Goal: Transaction & Acquisition: Purchase product/service

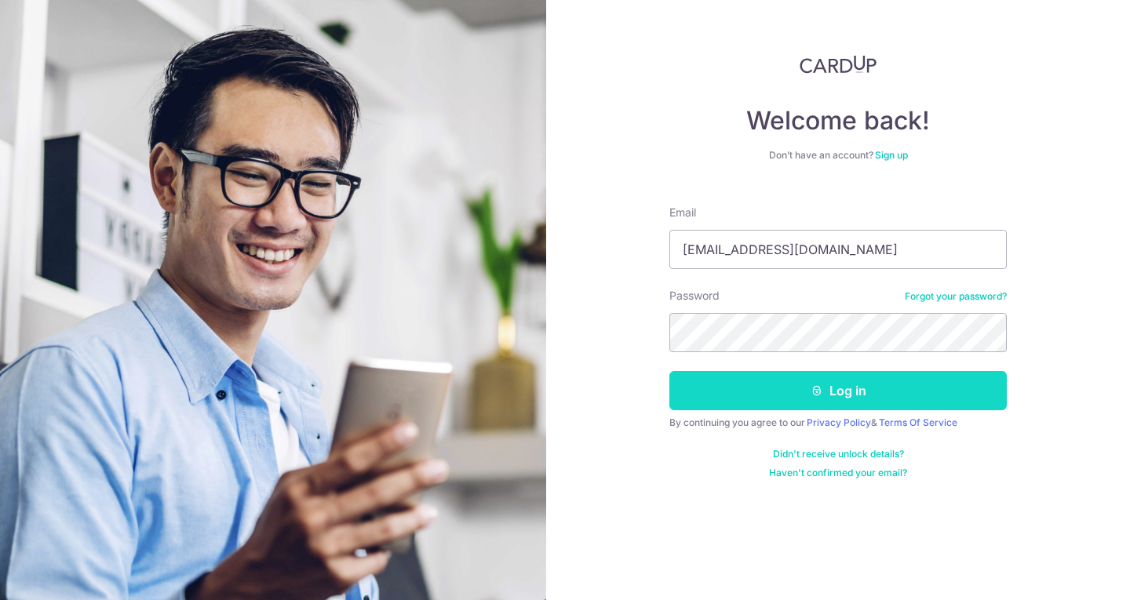
click at [800, 380] on button "Log in" at bounding box center [837, 390] width 337 height 39
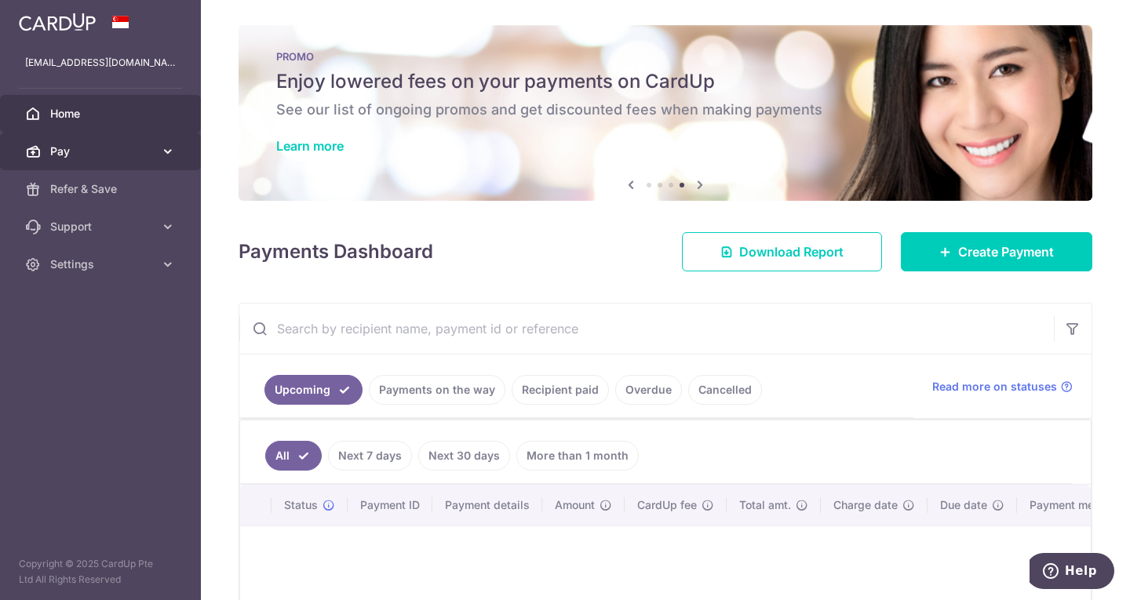
click at [80, 147] on span "Pay" at bounding box center [102, 152] width 104 height 16
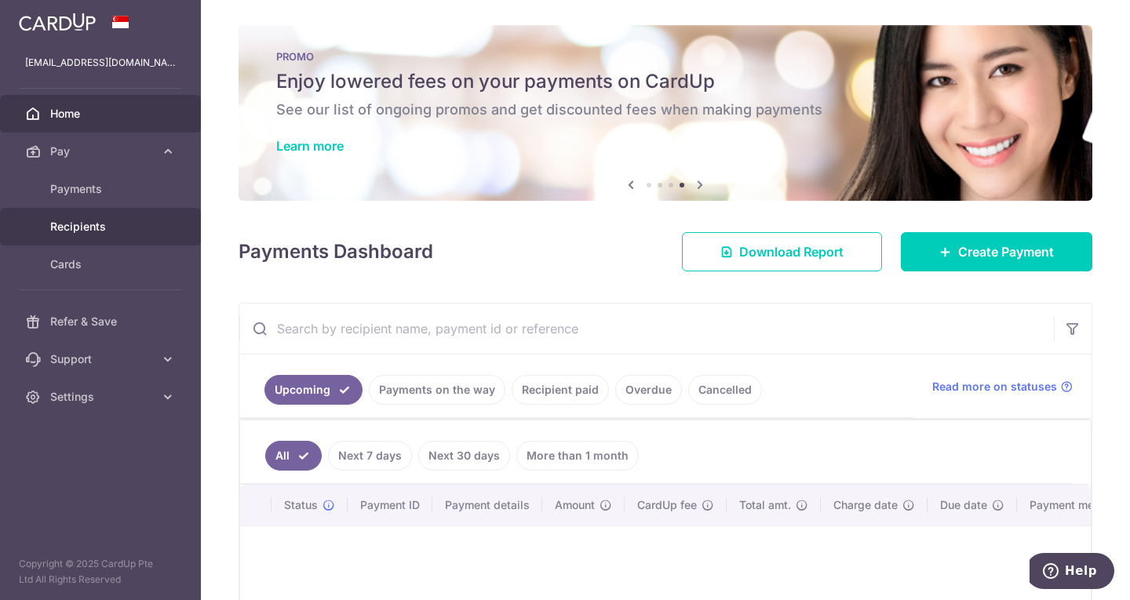
click at [95, 238] on link "Recipients" at bounding box center [100, 227] width 201 height 38
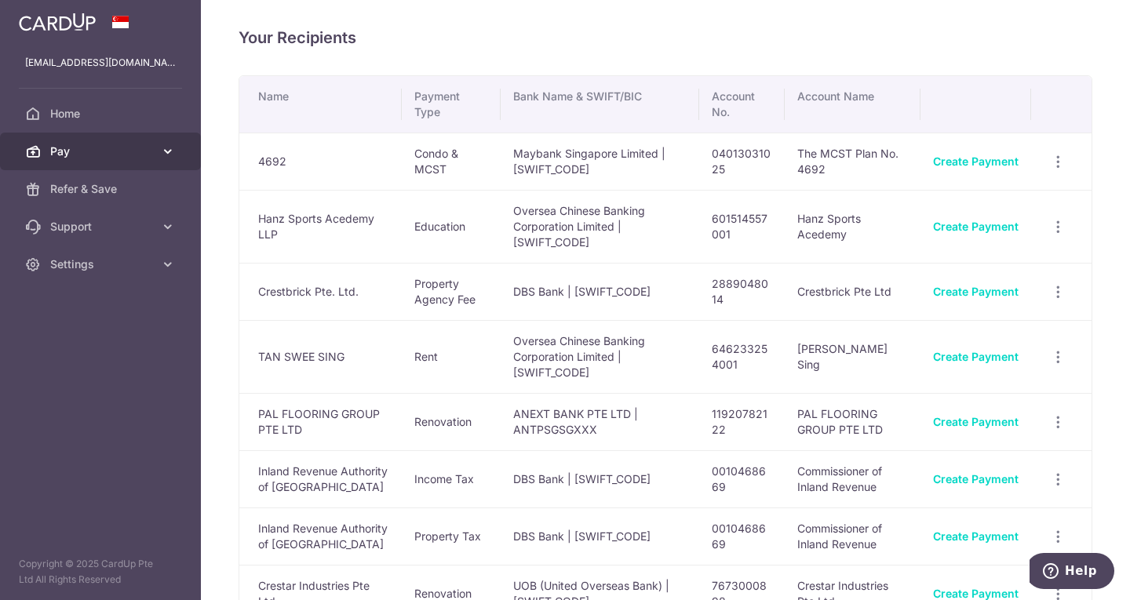
click at [76, 159] on span "Pay" at bounding box center [102, 152] width 104 height 16
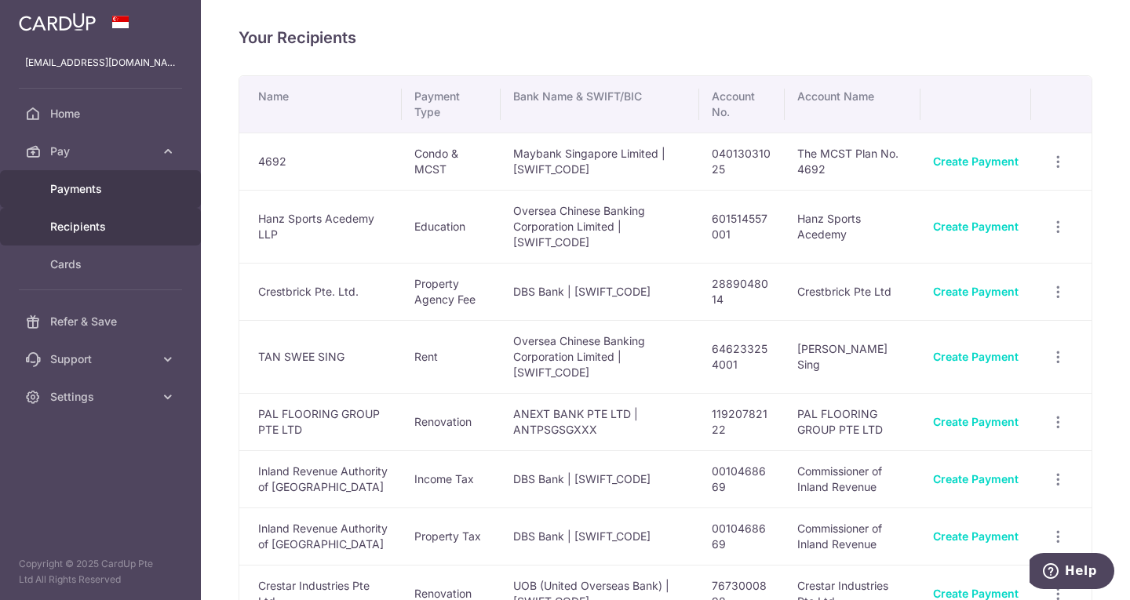
click at [99, 192] on span "Payments" at bounding box center [102, 189] width 104 height 16
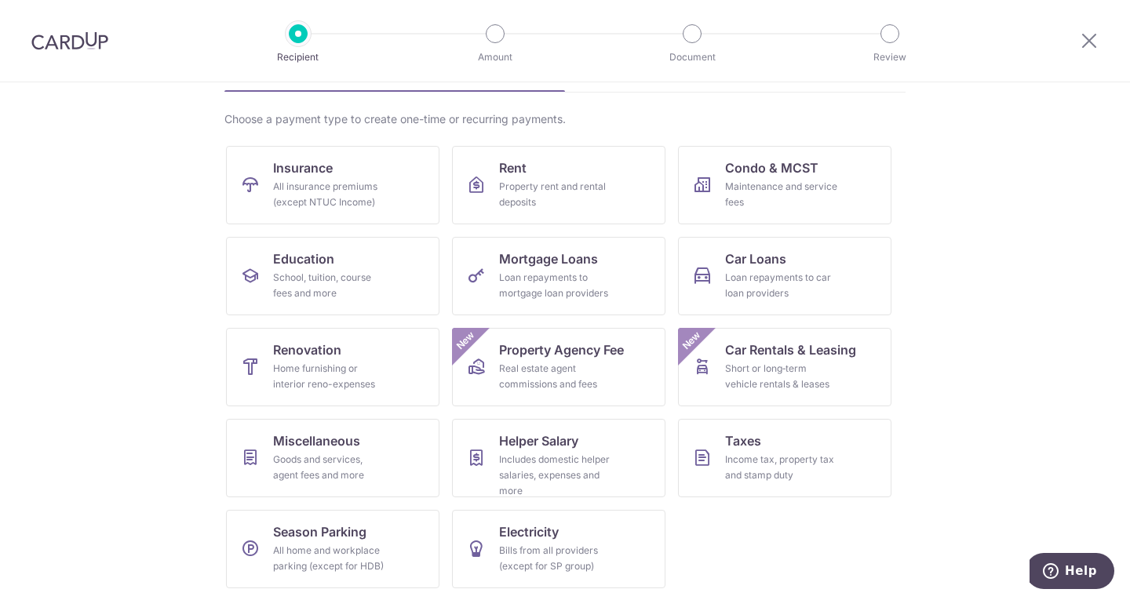
scroll to position [102, 0]
click at [320, 344] on span "Renovation" at bounding box center [307, 349] width 68 height 19
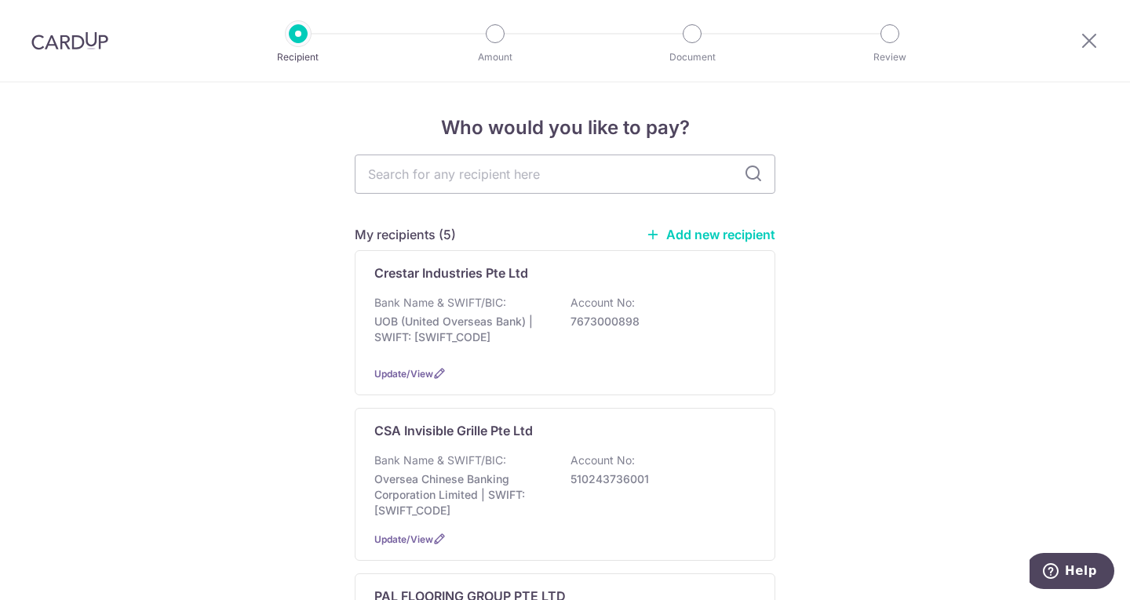
type input "S"
type input "Se"
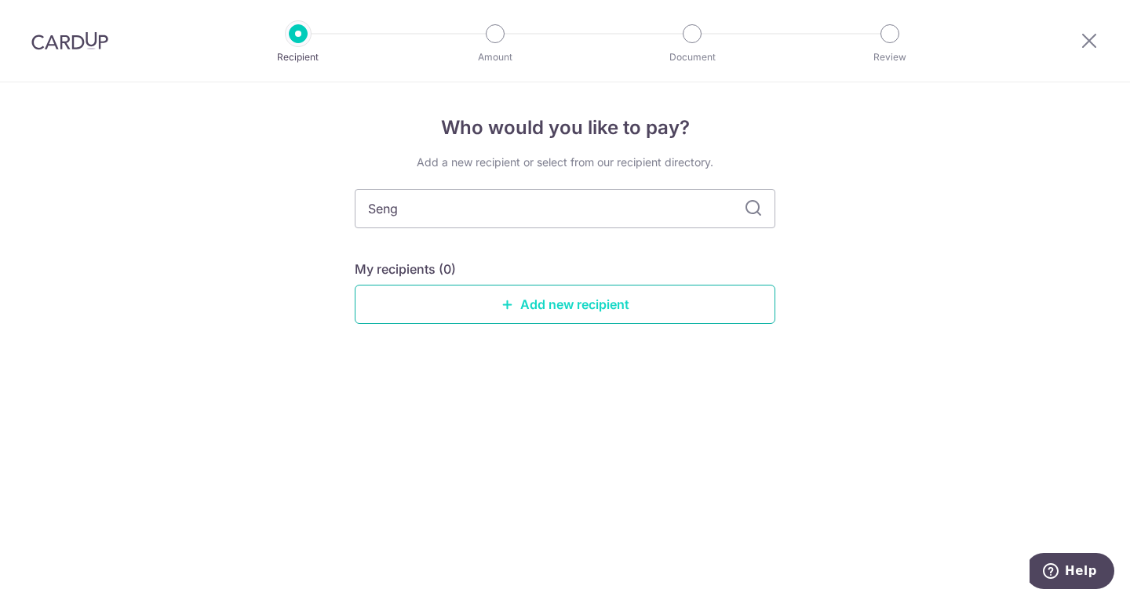
type input "Seng"
click at [578, 304] on link "Add new recipient" at bounding box center [565, 304] width 421 height 39
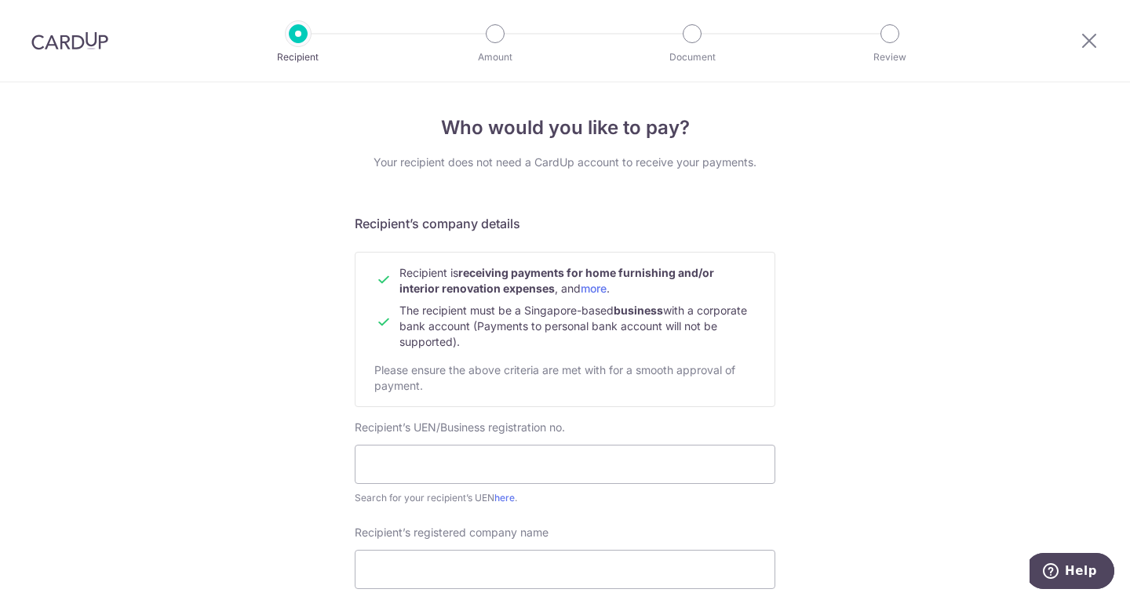
scroll to position [235, 0]
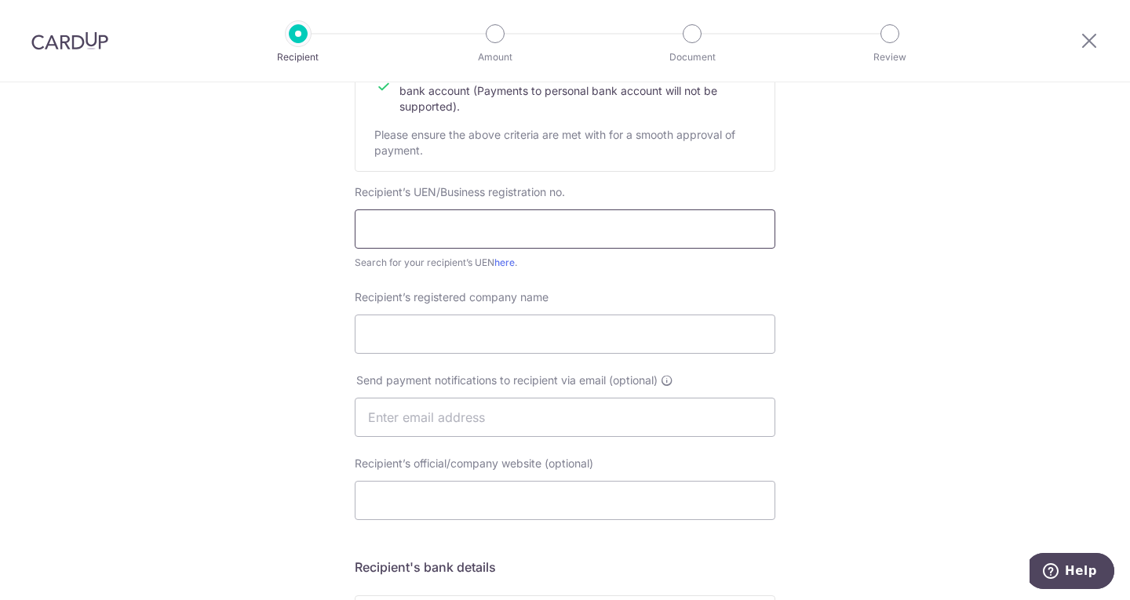
click at [444, 222] on input "text" at bounding box center [565, 229] width 421 height 39
type input "200907343M"
click at [613, 322] on input "Recipient’s registered company name" at bounding box center [565, 334] width 421 height 39
type input "Seng Huat Glass Works Pte Ltd"
click at [478, 411] on input "text" at bounding box center [565, 417] width 421 height 39
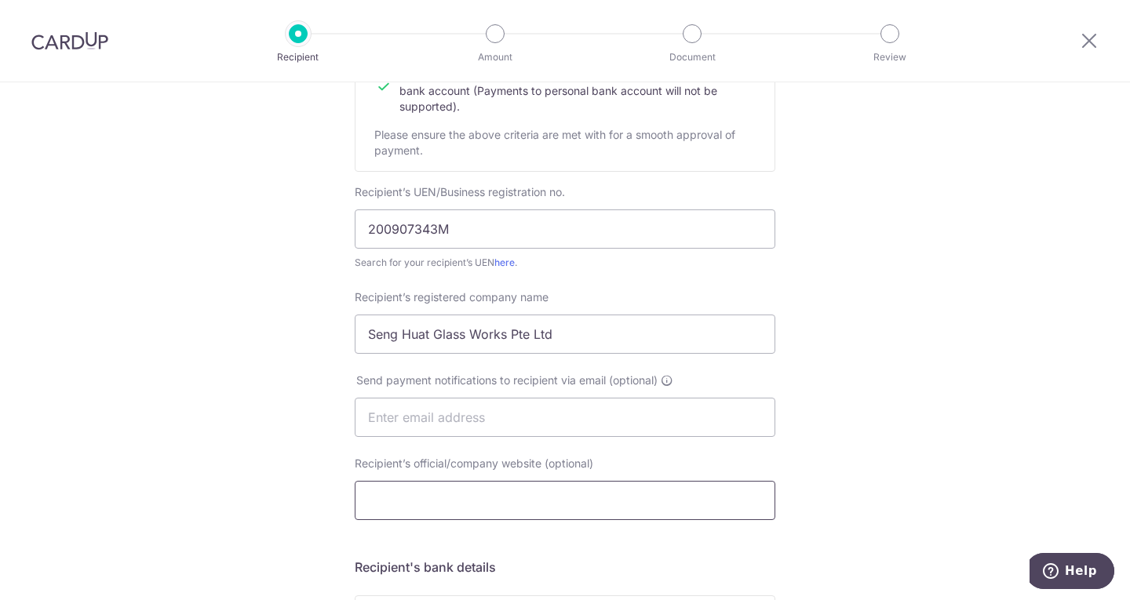
click at [444, 492] on input "Recipient’s official/company website (optional)" at bounding box center [565, 500] width 421 height 39
type input "u"
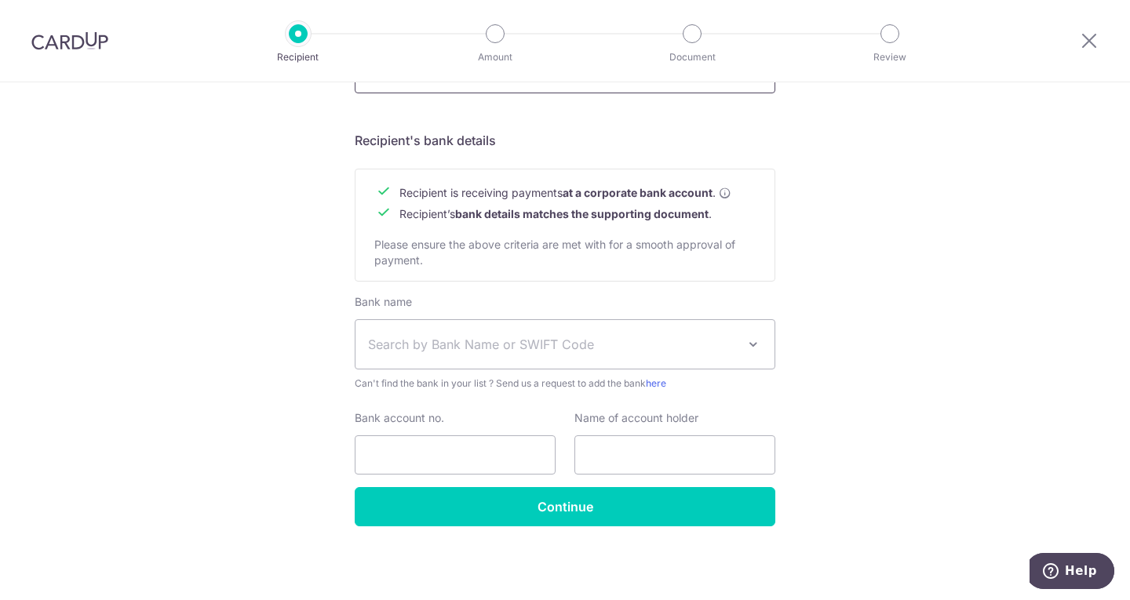
scroll to position [663, 0]
click at [429, 349] on span "Search by Bank Name or SWIFT Code" at bounding box center [552, 344] width 369 height 19
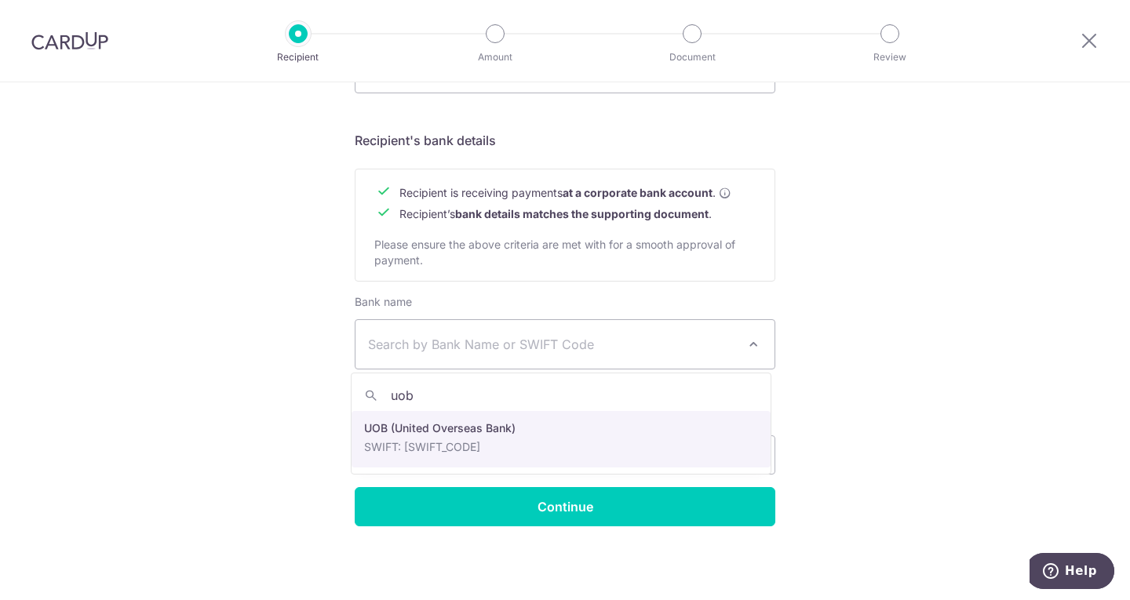
type input "uob"
drag, startPoint x: 483, startPoint y: 457, endPoint x: 465, endPoint y: 448, distance: 19.3
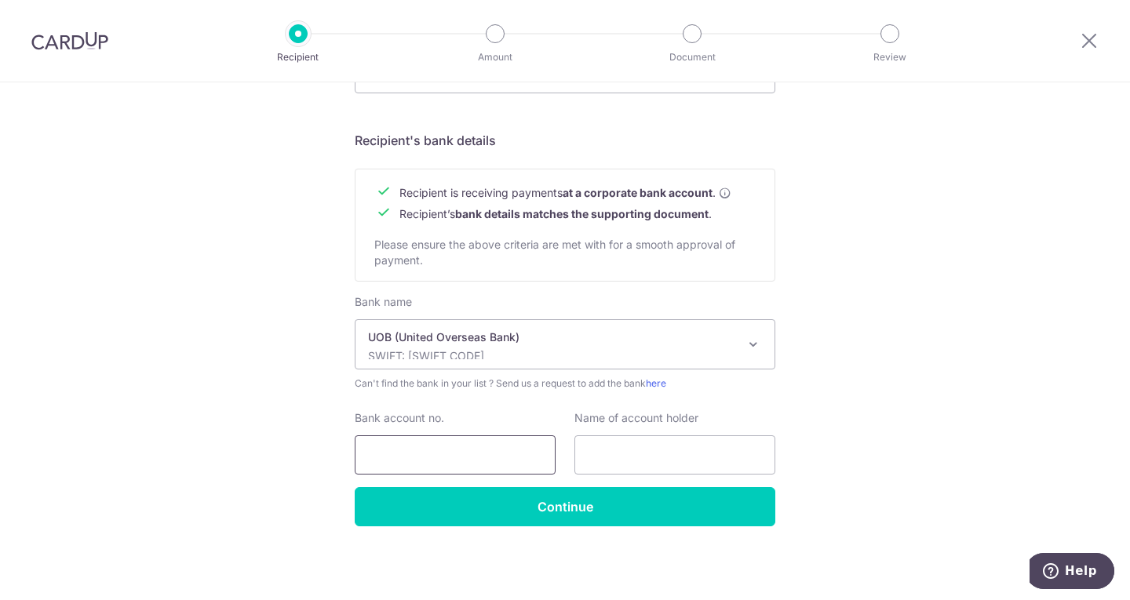
select select "18"
click at [461, 454] on input "Bank account no." at bounding box center [455, 455] width 201 height 39
type input "3783035926"
click at [632, 442] on input "text" at bounding box center [674, 455] width 201 height 39
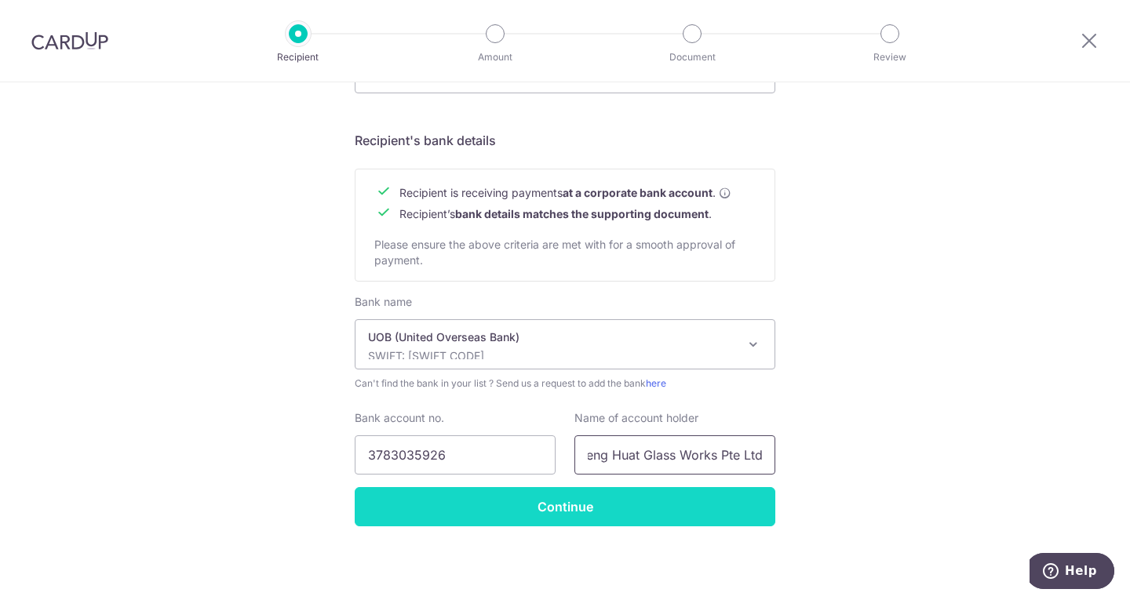
type input "Seng Huat Glass Works Pte Ltd"
click at [646, 503] on input "Continue" at bounding box center [565, 506] width 421 height 39
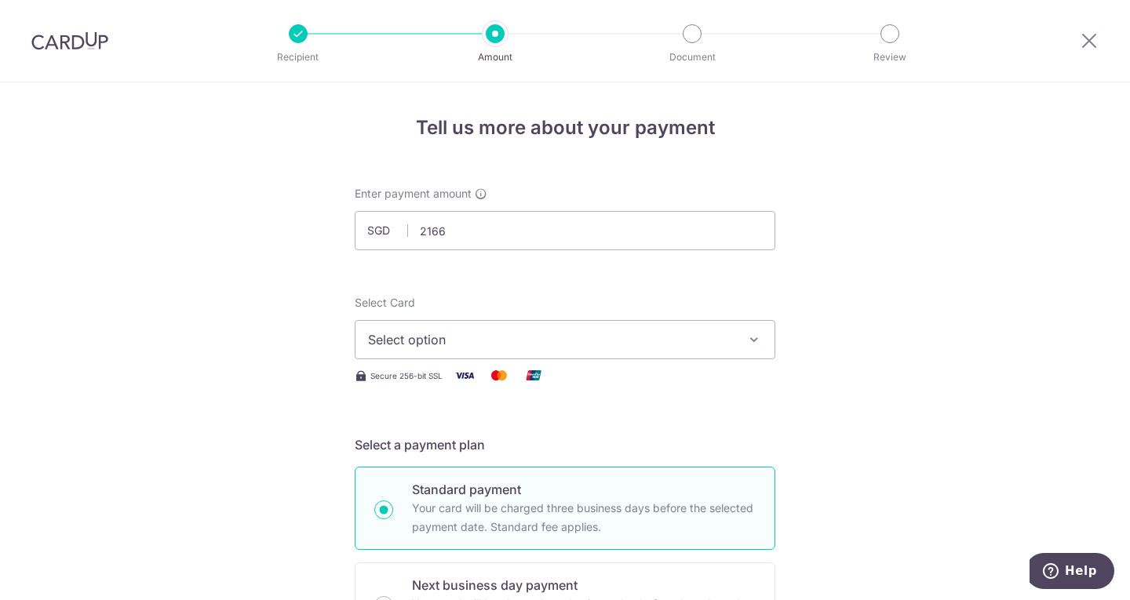
type input "2,166.00"
click at [444, 340] on span "Select option" at bounding box center [551, 339] width 366 height 19
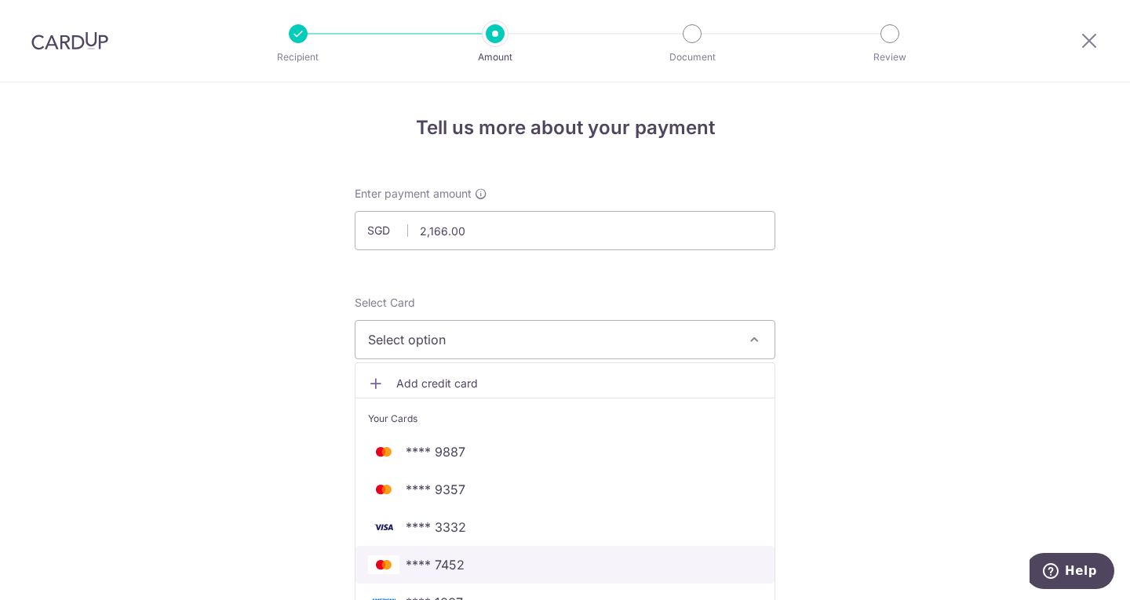
drag, startPoint x: 476, startPoint y: 561, endPoint x: 168, endPoint y: 292, distance: 408.7
click at [476, 561] on span "**** 7452" at bounding box center [565, 565] width 394 height 19
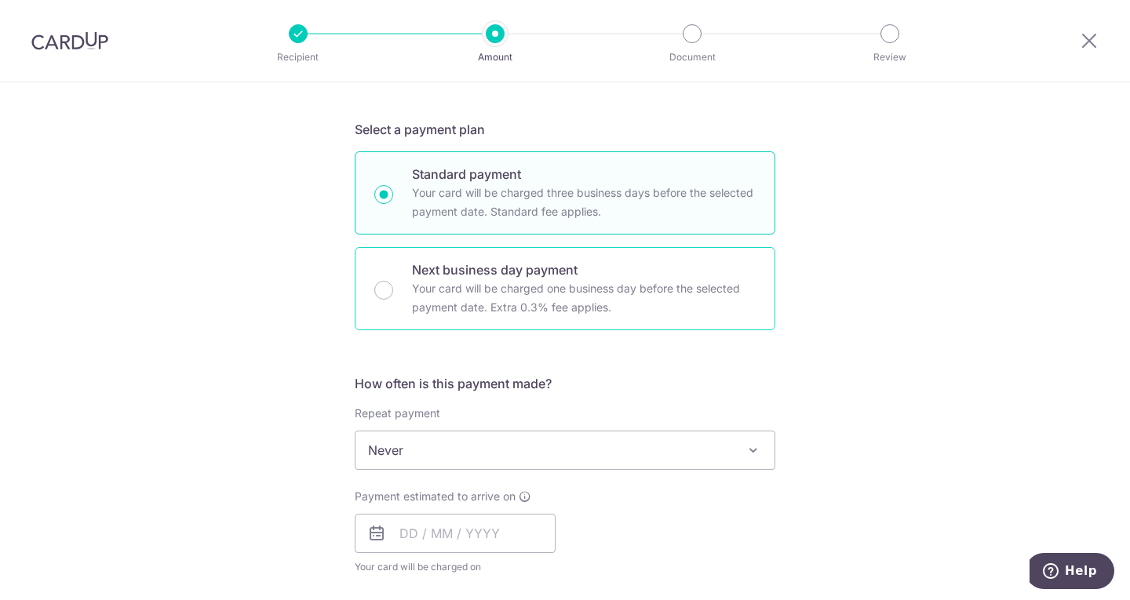
scroll to position [392, 0]
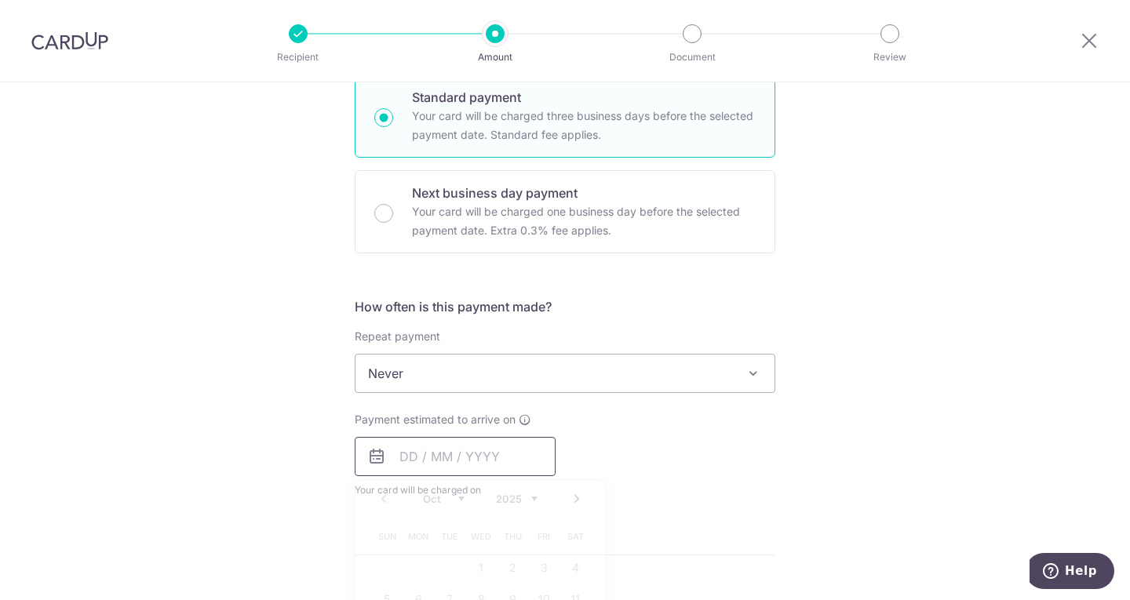
click at [436, 455] on input "text" at bounding box center [455, 456] width 201 height 39
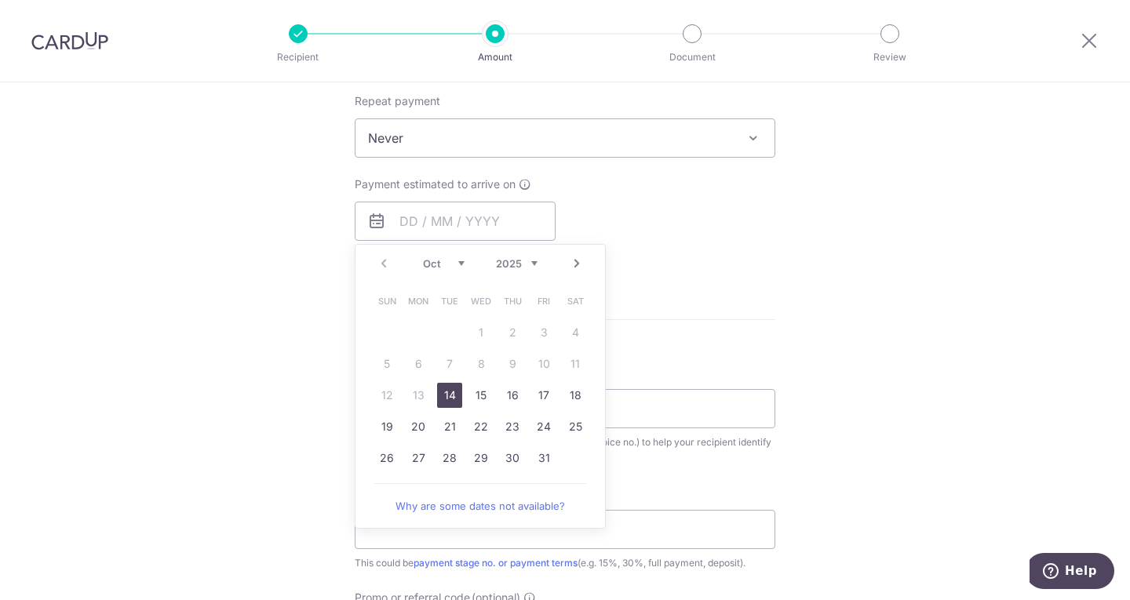
click at [439, 397] on link "14" at bounding box center [449, 395] width 25 height 25
type input "[DATE]"
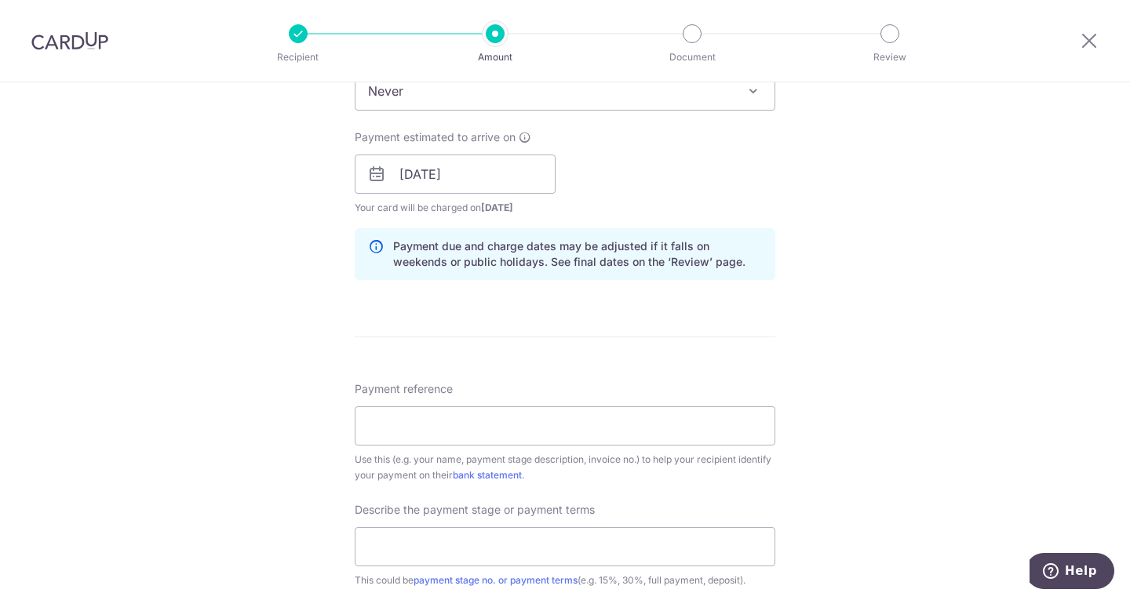
scroll to position [706, 0]
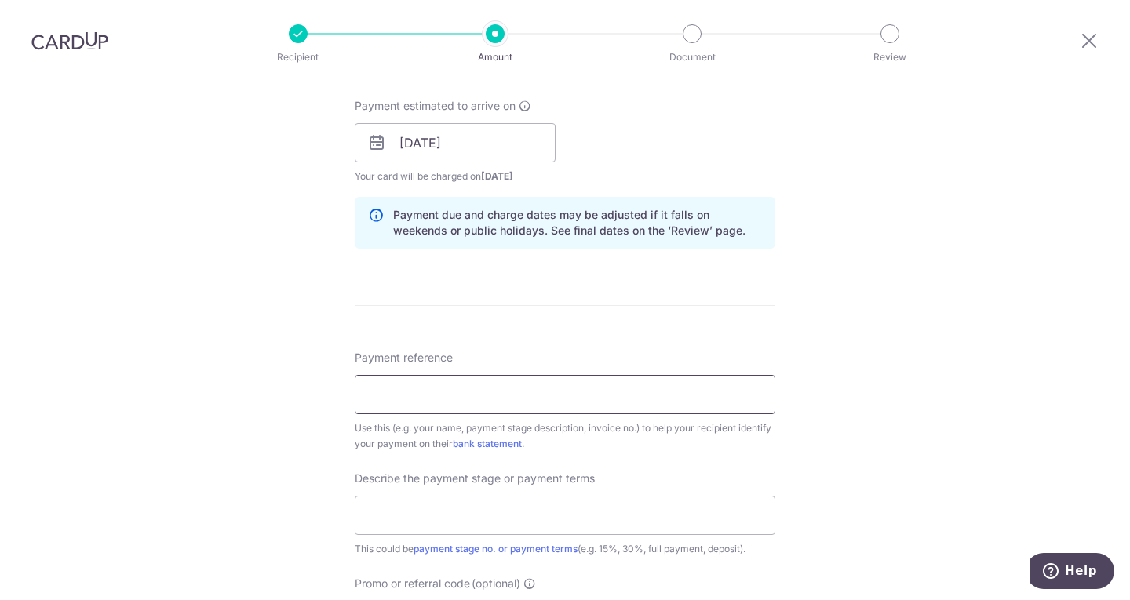
click at [439, 397] on input "Payment reference" at bounding box center [565, 394] width 421 height 39
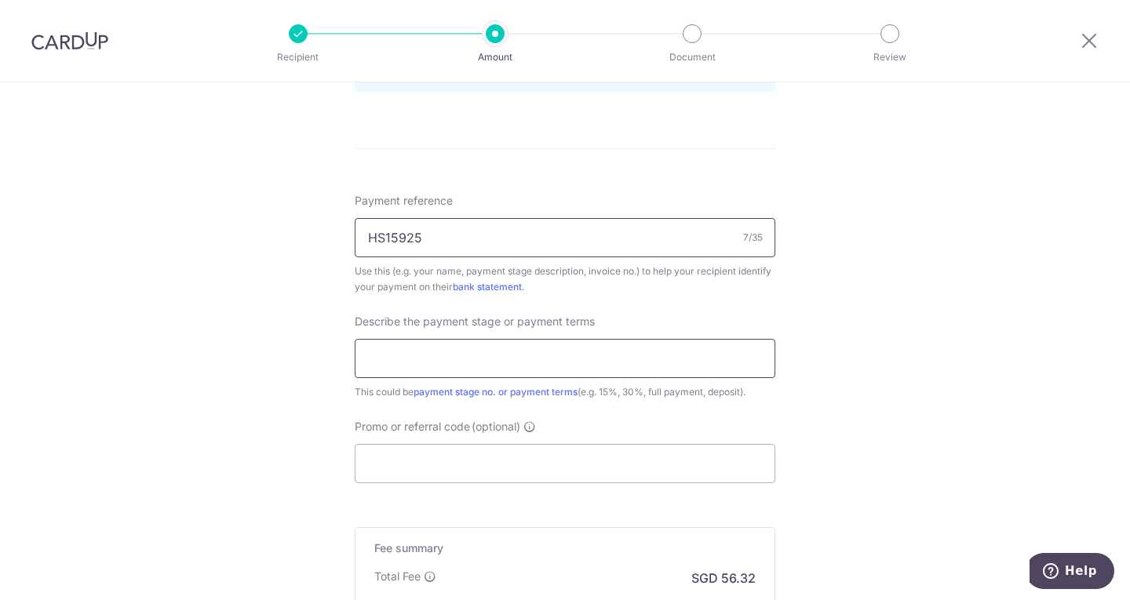
type input "HS15925"
click at [436, 372] on input "text" at bounding box center [565, 358] width 421 height 39
type input "Full payment"
click at [472, 466] on input "Promo or referral code (optional)" at bounding box center [565, 463] width 421 height 39
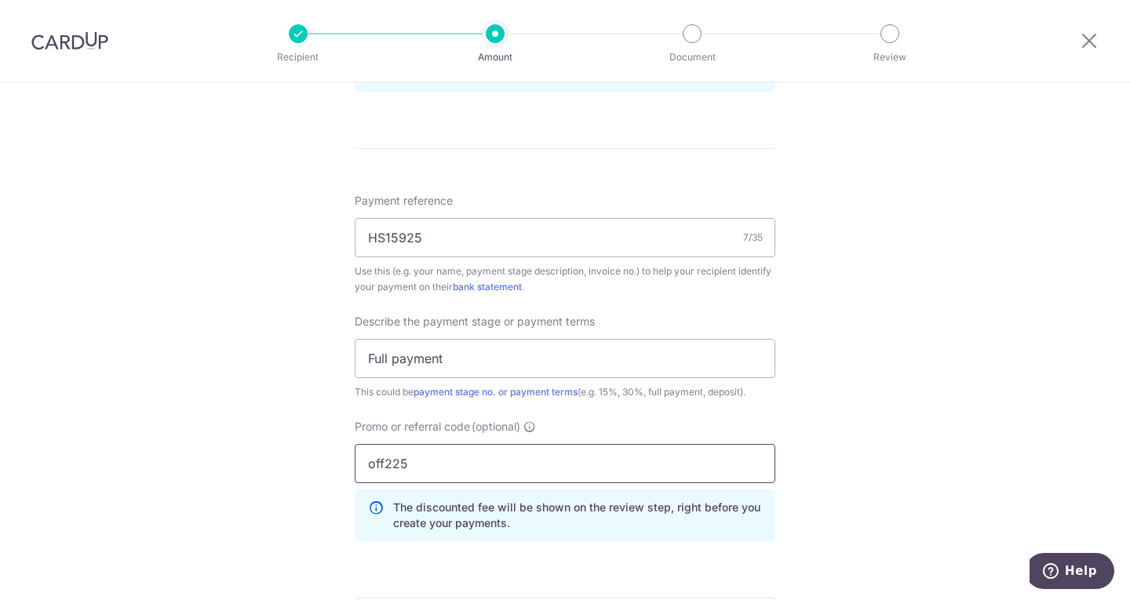
type input "off225"
click at [209, 364] on div "Tell us more about your payment Enter payment amount SGD 2,166.00 2166.00 Recip…" at bounding box center [565, 49] width 1130 height 1660
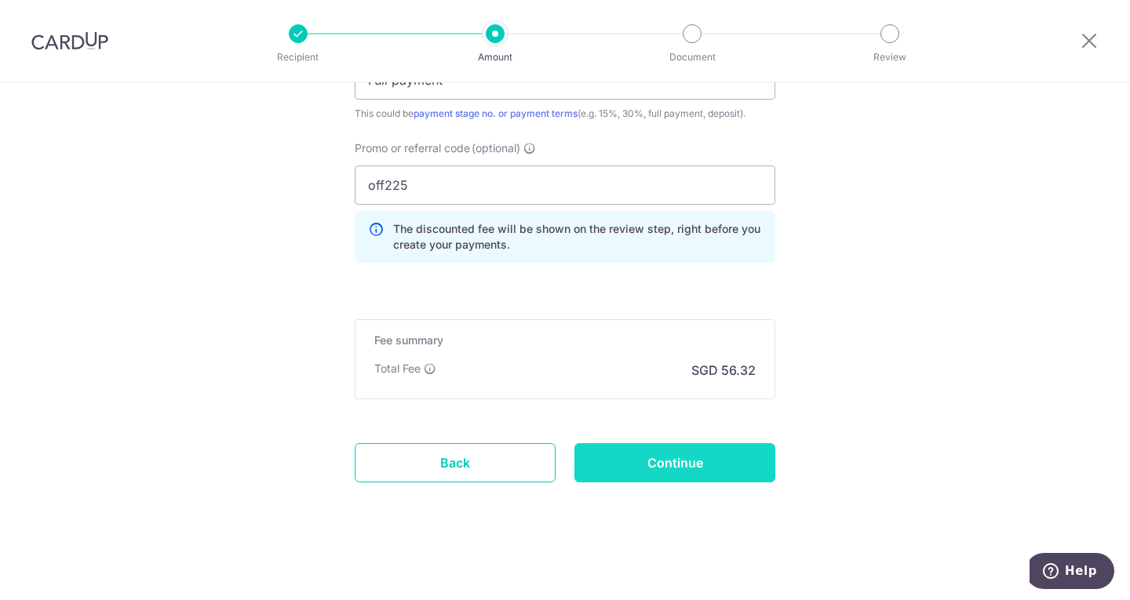
click at [602, 468] on input "Continue" at bounding box center [674, 462] width 201 height 39
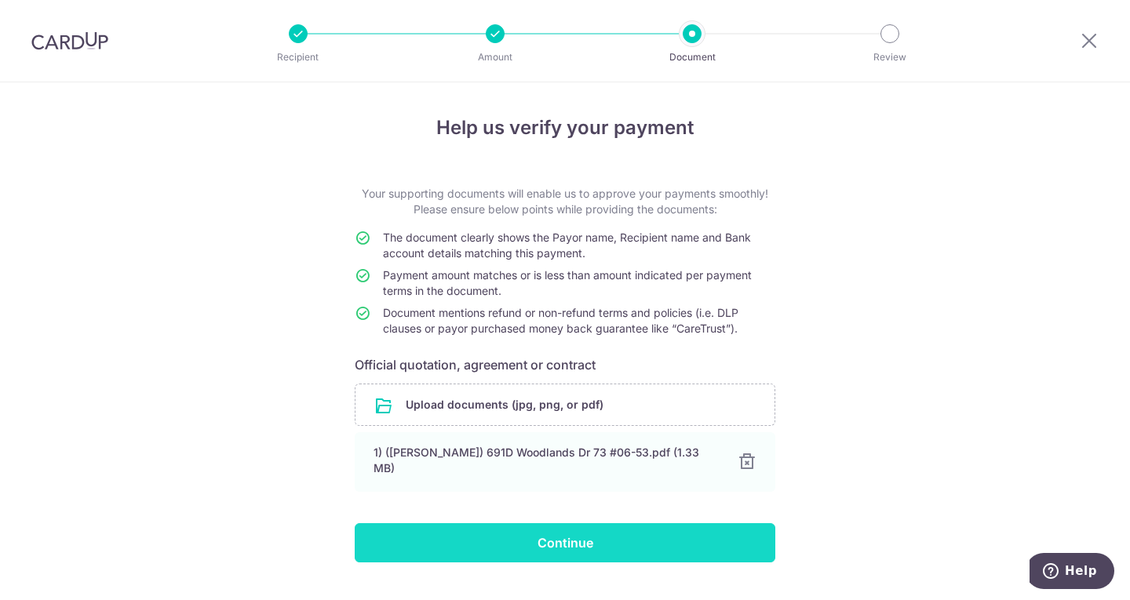
click at [490, 541] on input "Continue" at bounding box center [565, 542] width 421 height 39
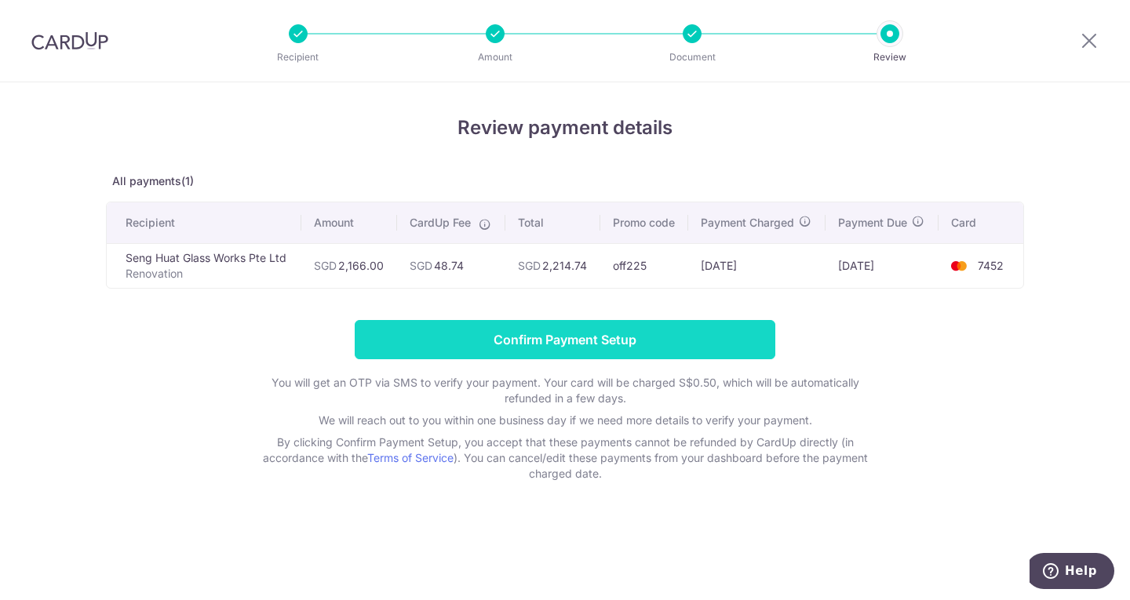
click at [495, 344] on input "Confirm Payment Setup" at bounding box center [565, 339] width 421 height 39
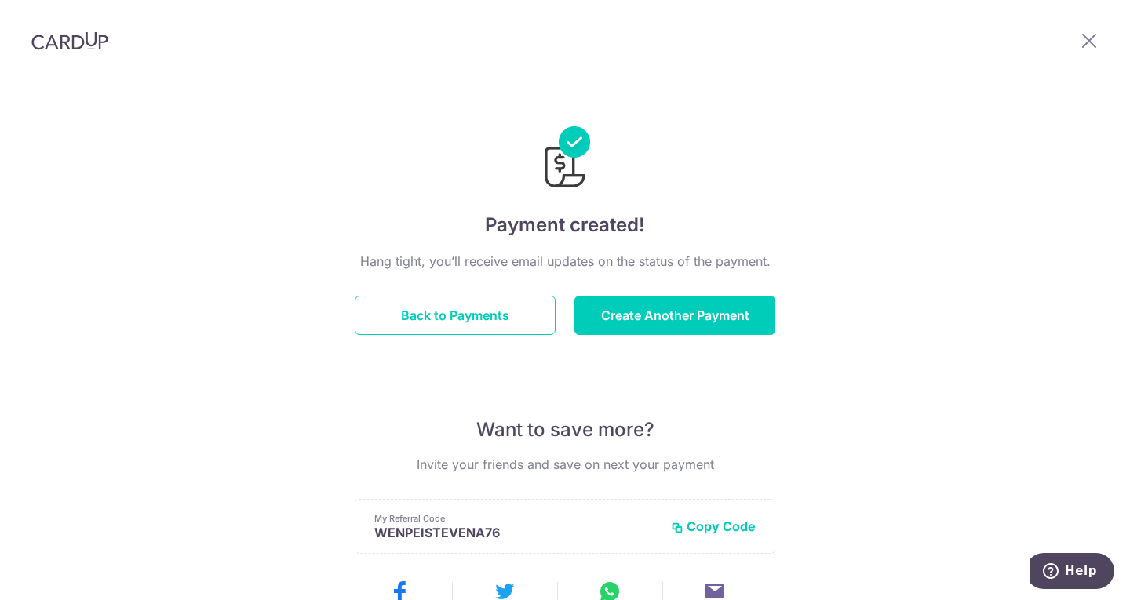
scroll to position [157, 0]
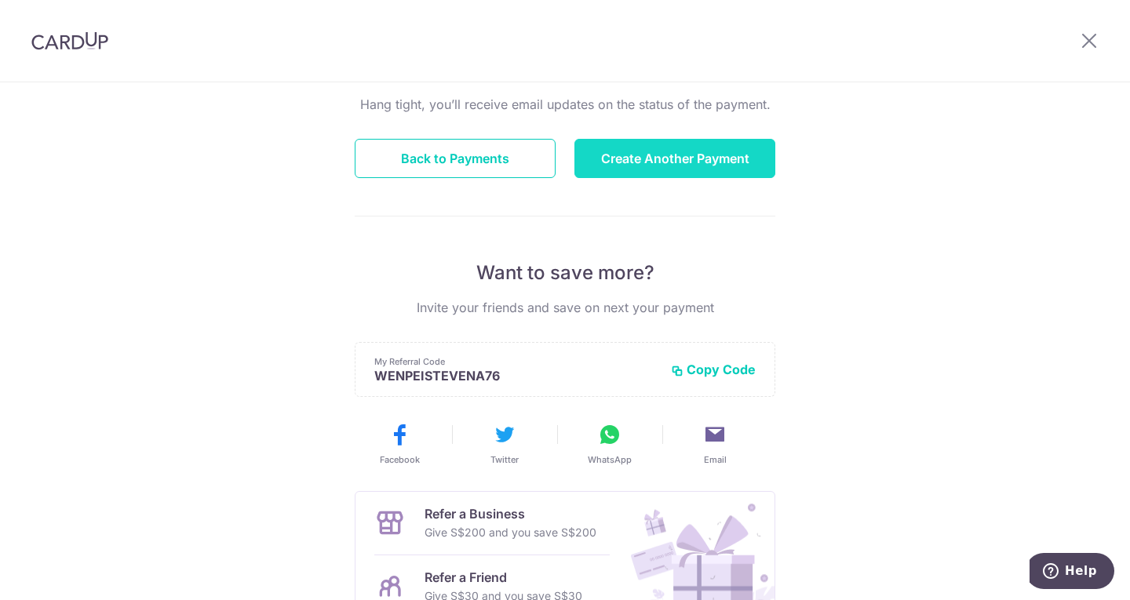
click at [603, 173] on button "Create Another Payment" at bounding box center [674, 158] width 201 height 39
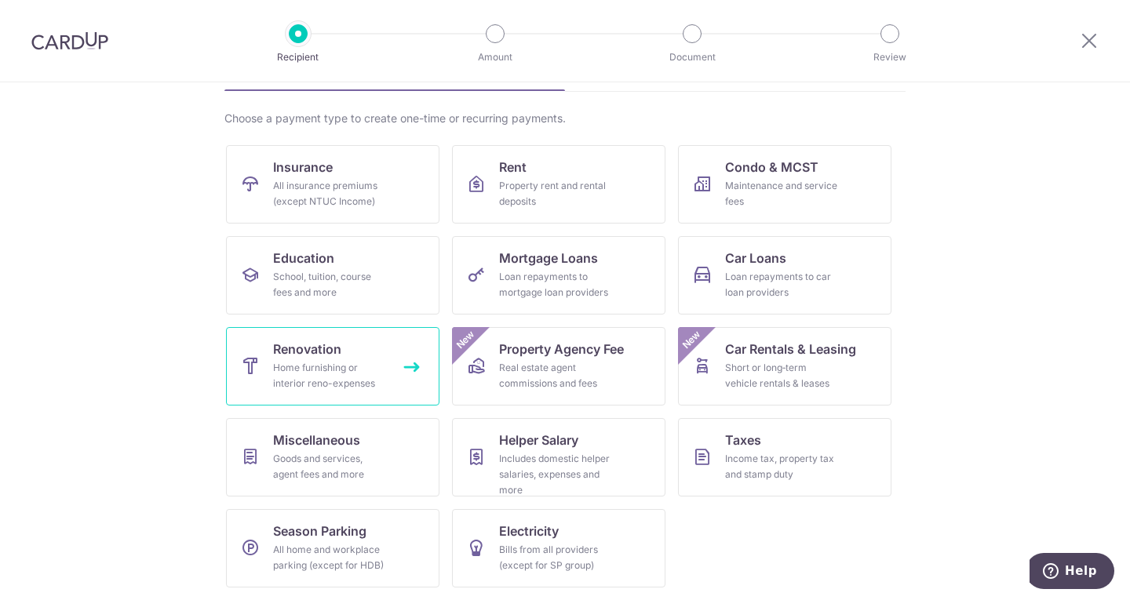
drag, startPoint x: 0, startPoint y: 0, endPoint x: 281, endPoint y: 394, distance: 483.8
click at [281, 394] on link "Renovation Home furnishing or interior reno-expenses" at bounding box center [332, 366] width 213 height 78
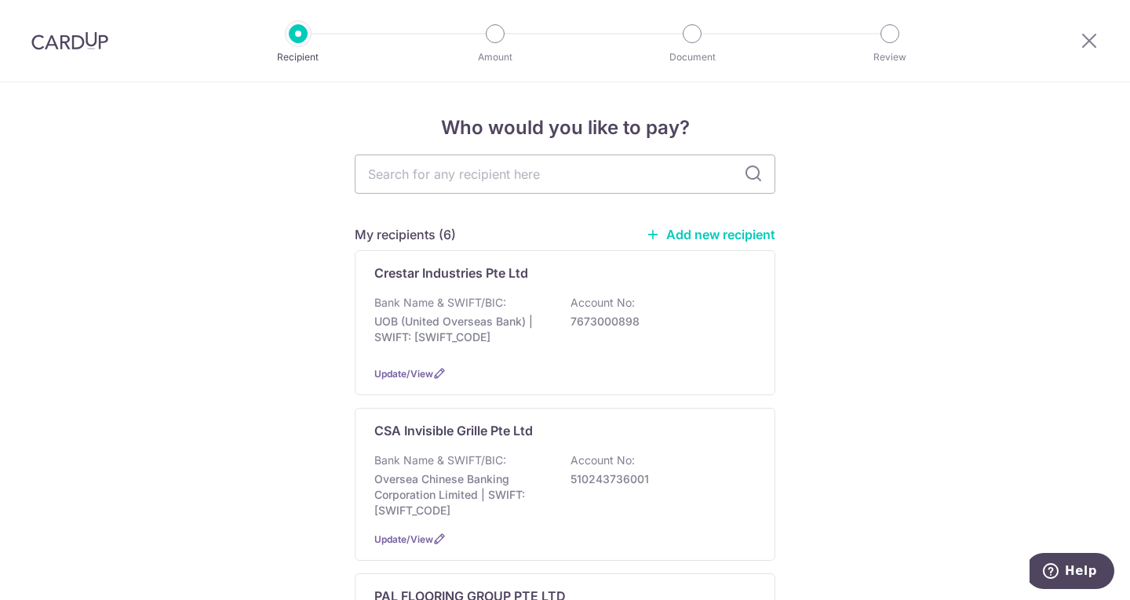
click at [743, 235] on link "Add new recipient" at bounding box center [710, 235] width 129 height 16
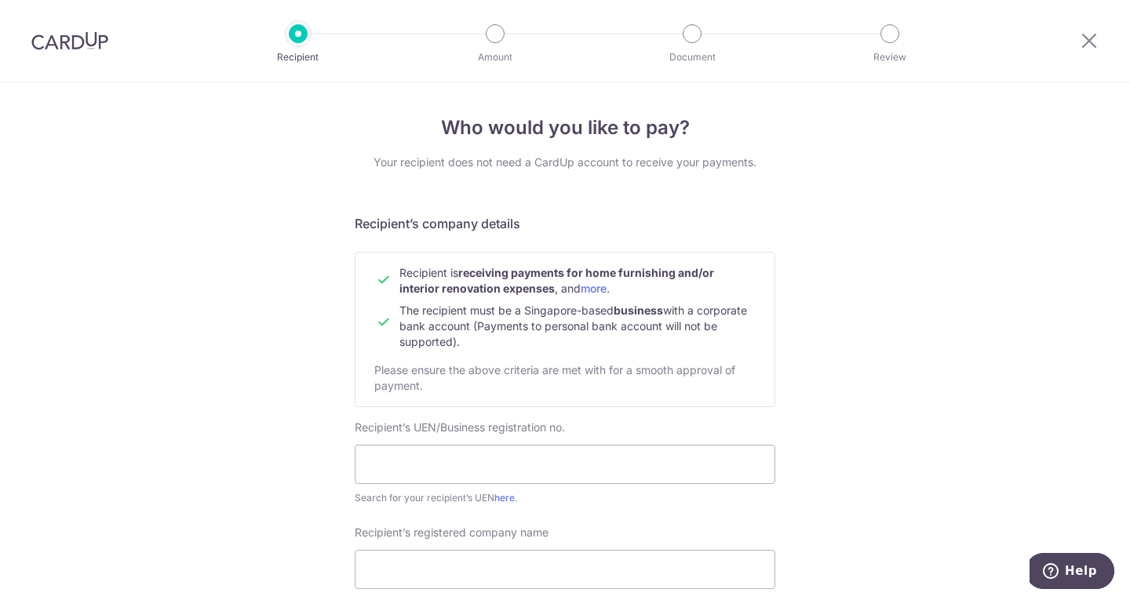
scroll to position [157, 0]
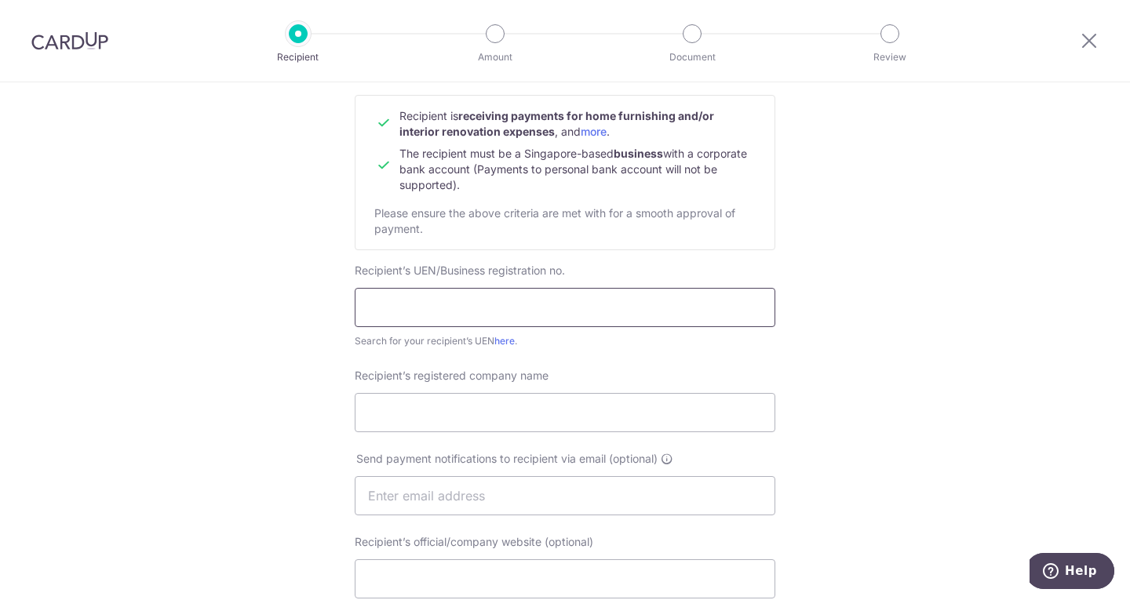
click at [401, 298] on input "text" at bounding box center [565, 307] width 421 height 39
type input "53208331L"
click at [507, 409] on input "Recipient’s registered company name" at bounding box center [565, 412] width 421 height 39
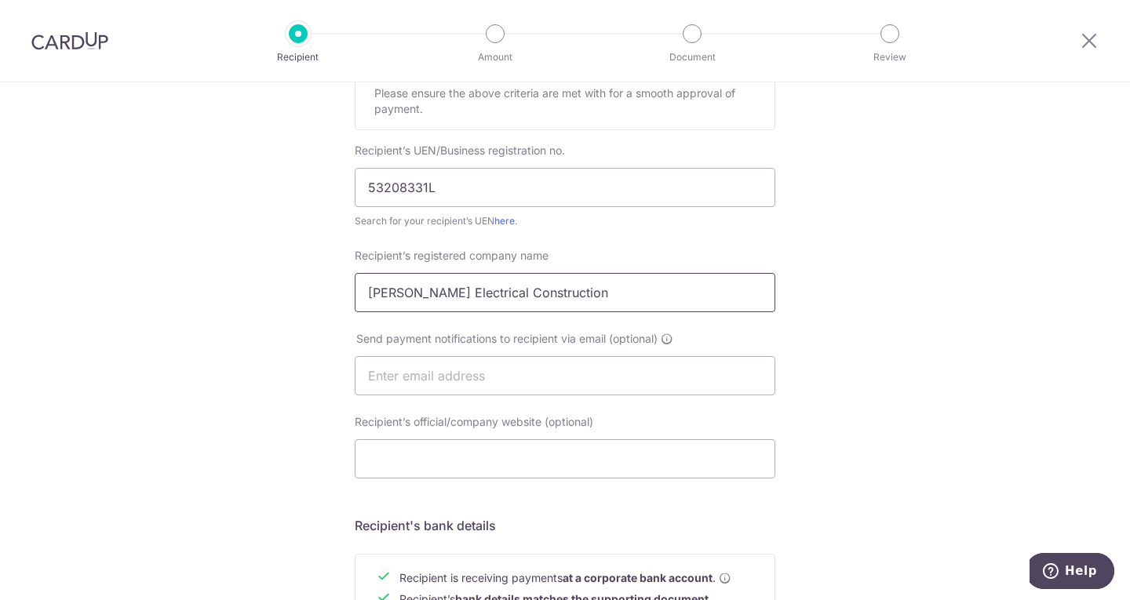
scroll to position [314, 0]
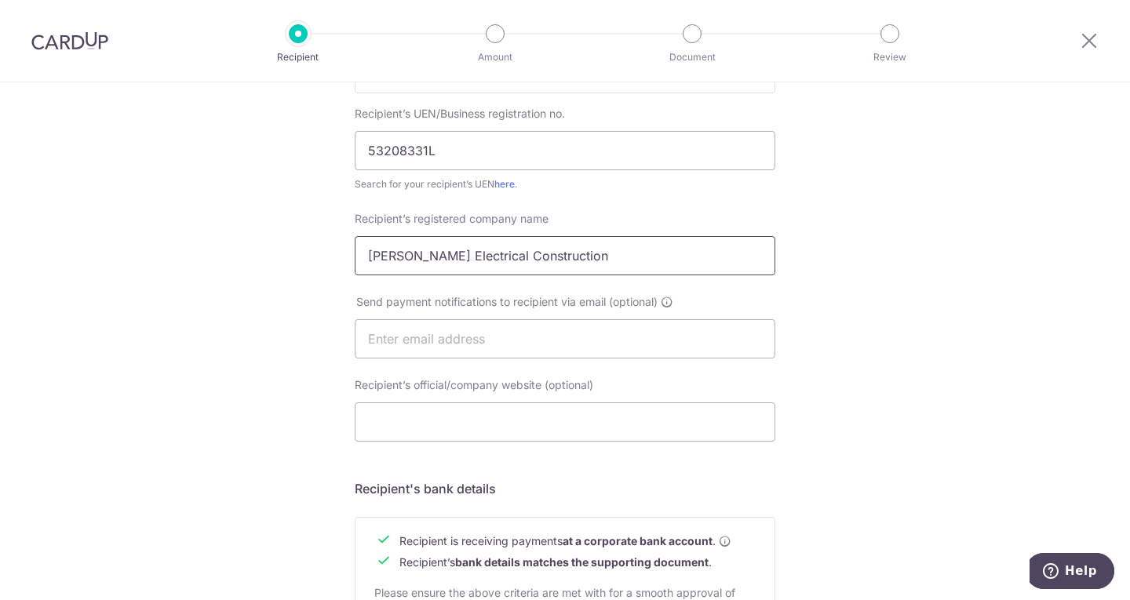
type input "[PERSON_NAME] Electrical Construction"
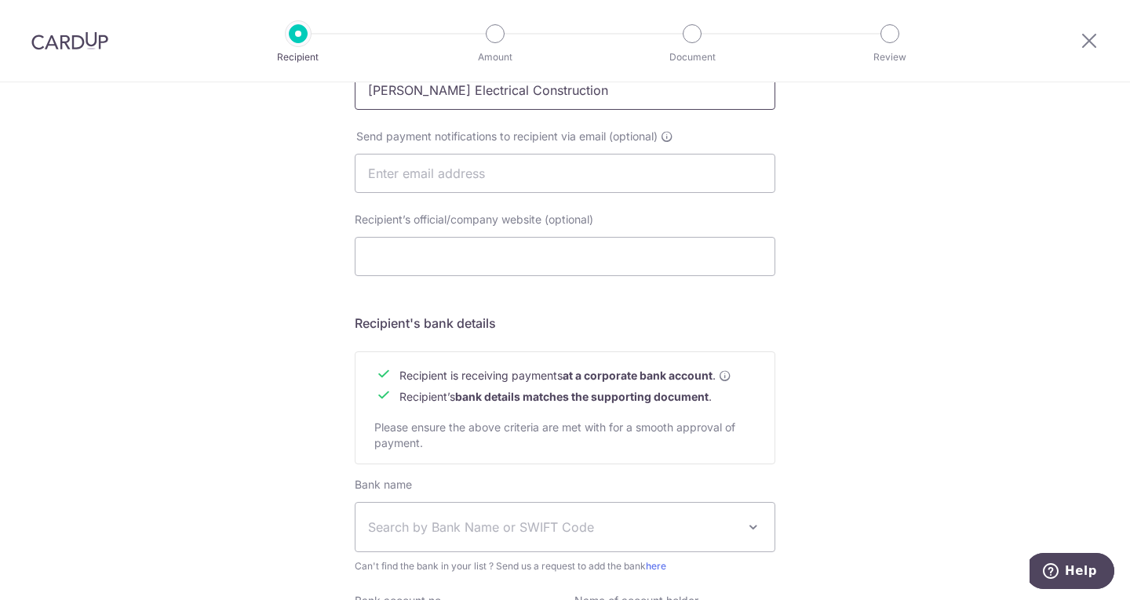
scroll to position [663, 0]
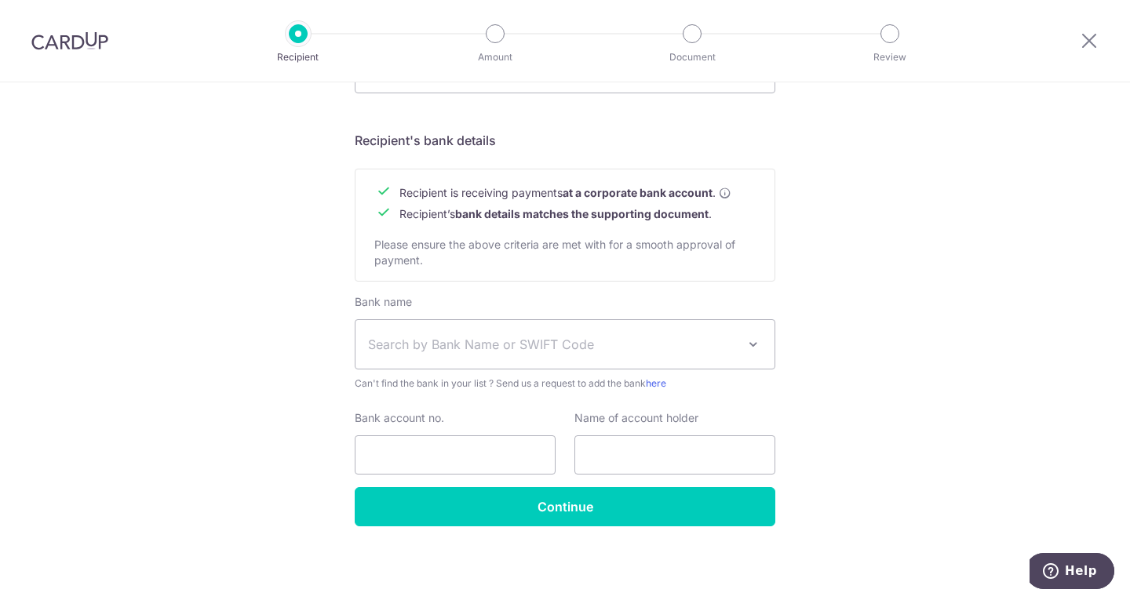
click at [432, 357] on span "Search by Bank Name or SWIFT Code" at bounding box center [564, 344] width 419 height 49
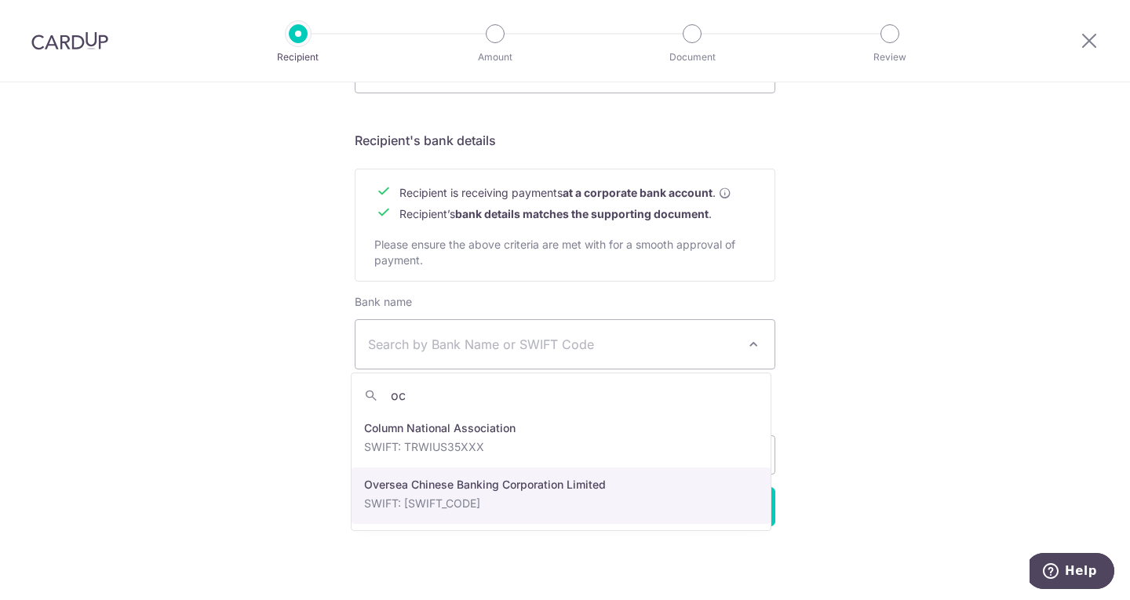
type input "oc"
select select "12"
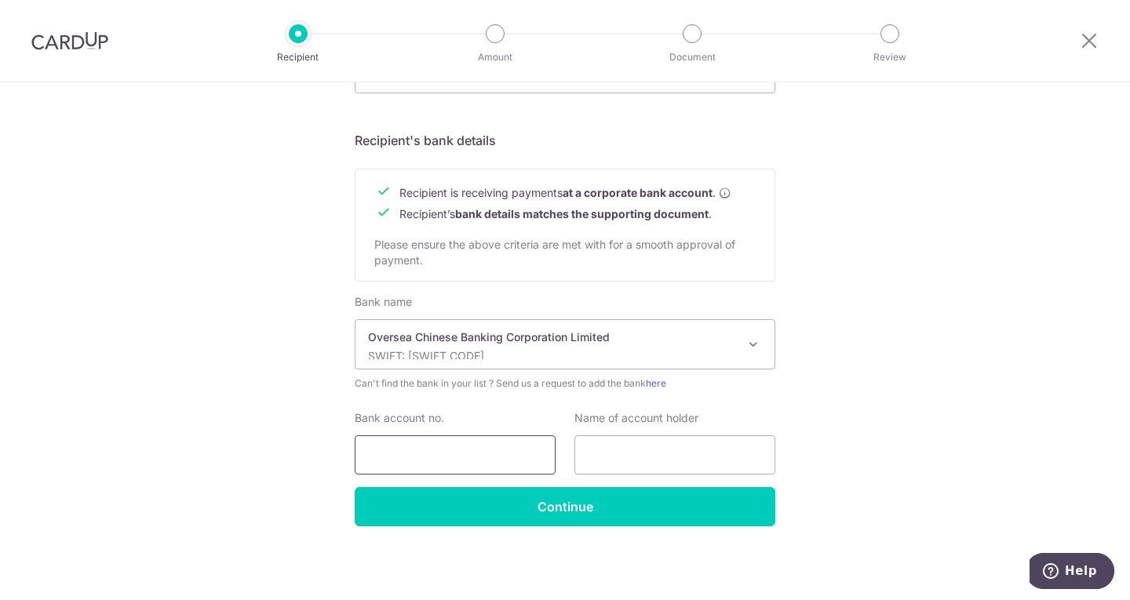
click at [411, 451] on input "Bank account no." at bounding box center [455, 455] width 201 height 39
type input "567868401001"
click at [665, 457] on input "text" at bounding box center [674, 455] width 201 height 39
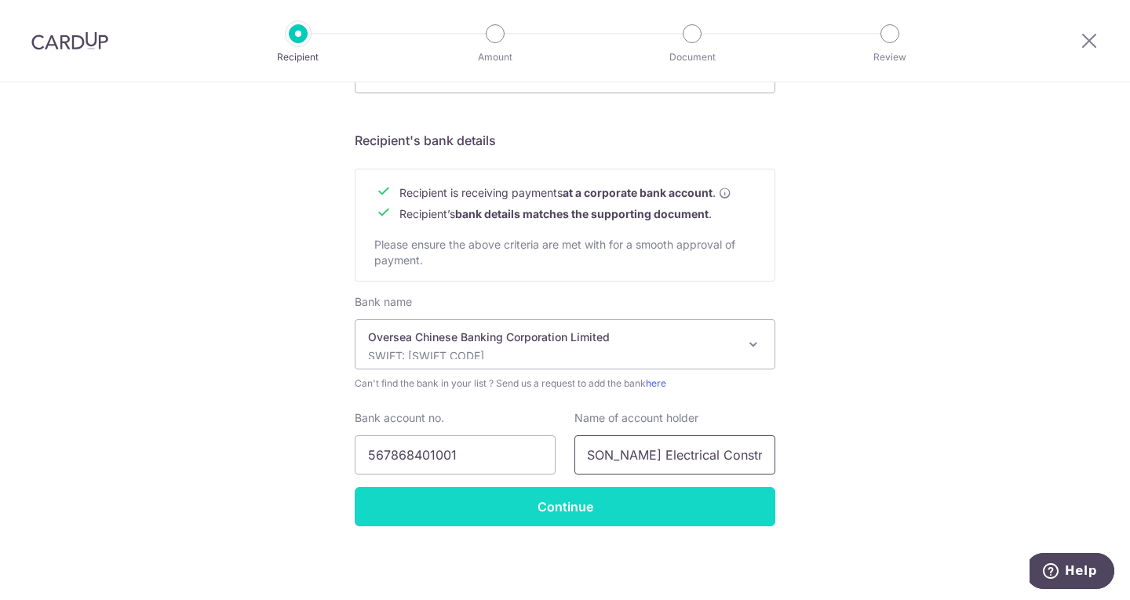
type input "Jian Sheng Electrical Construction"
click at [682, 505] on input "Continue" at bounding box center [565, 506] width 421 height 39
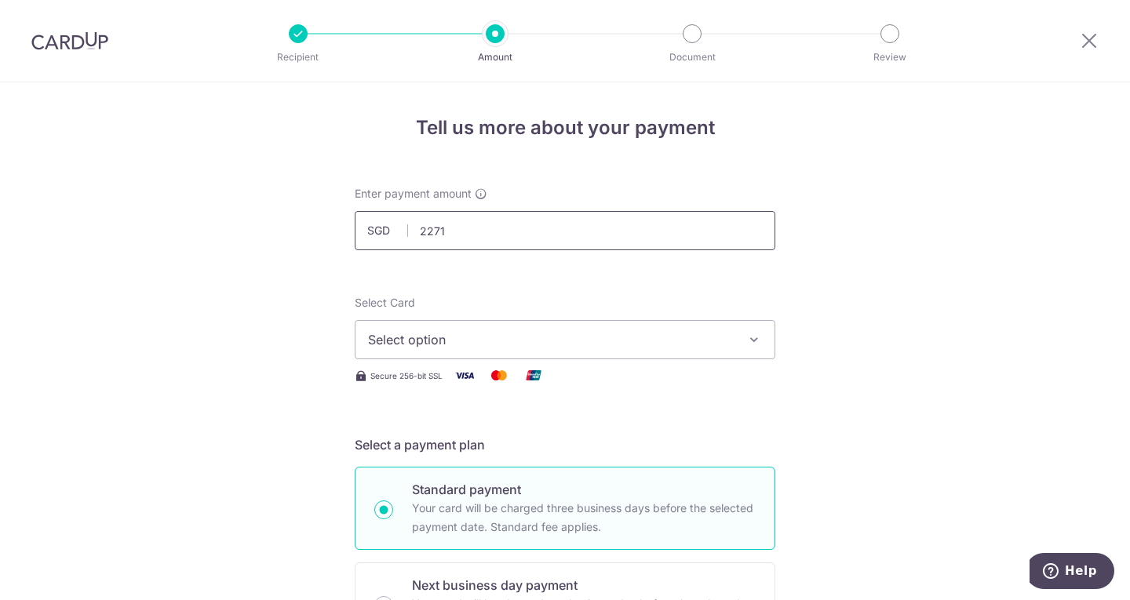
scroll to position [157, 0]
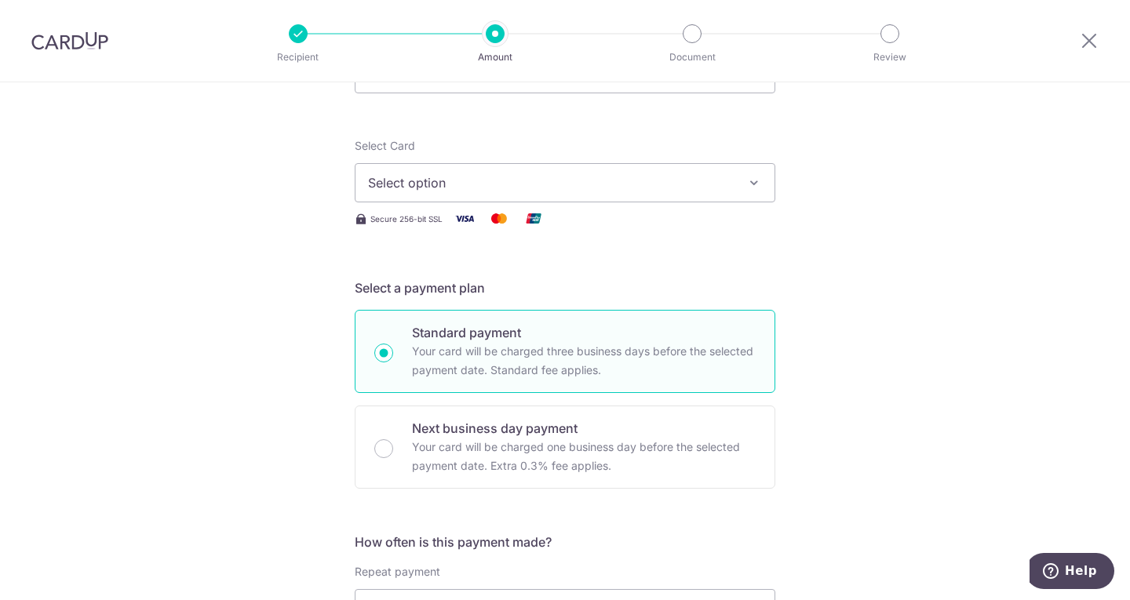
type input "2,271.00"
click at [508, 199] on button "Select option" at bounding box center [565, 182] width 421 height 39
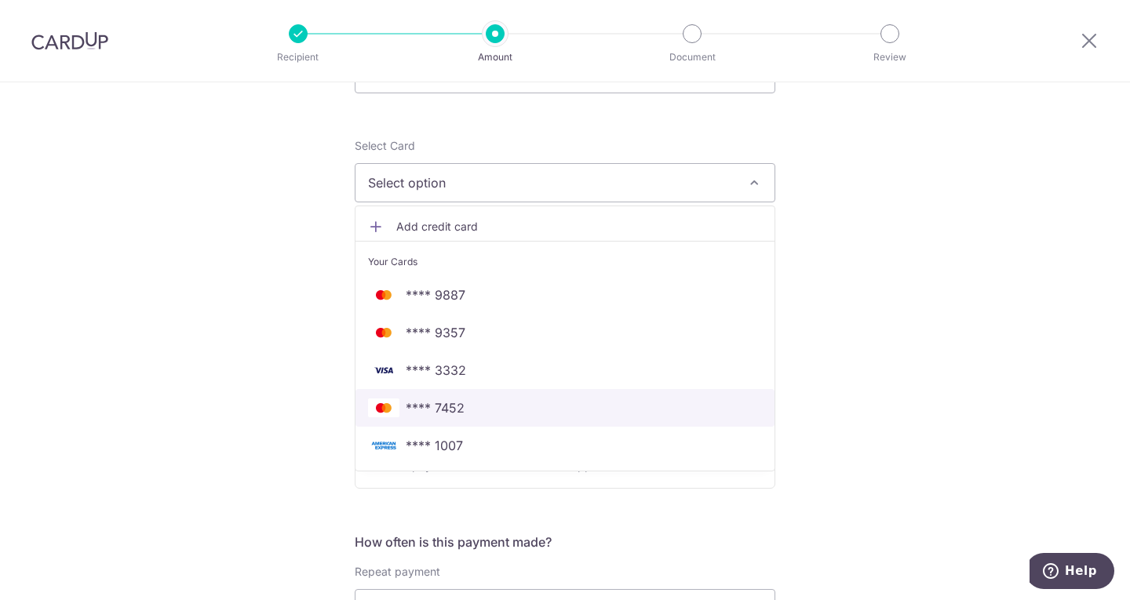
click at [483, 415] on span "**** 7452" at bounding box center [565, 408] width 394 height 19
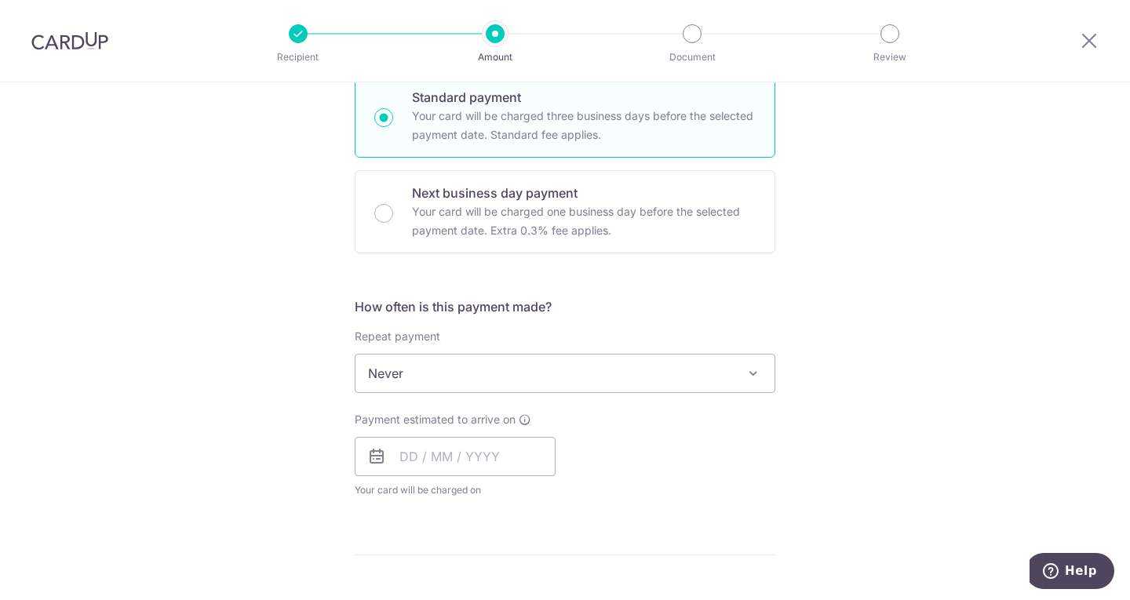
scroll to position [549, 0]
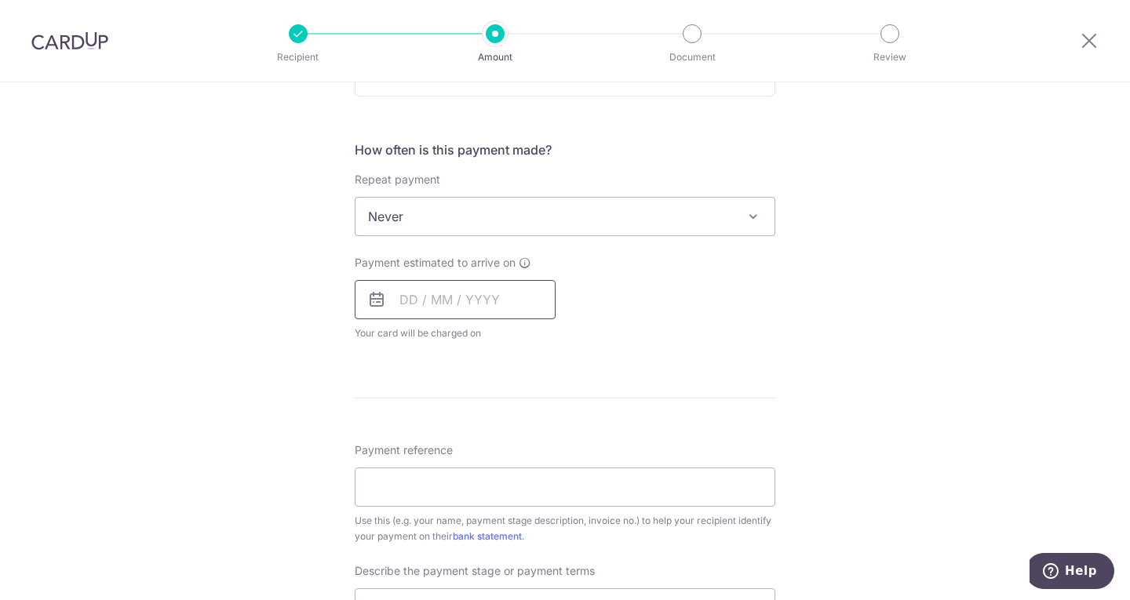
click at [431, 288] on input "text" at bounding box center [455, 299] width 201 height 39
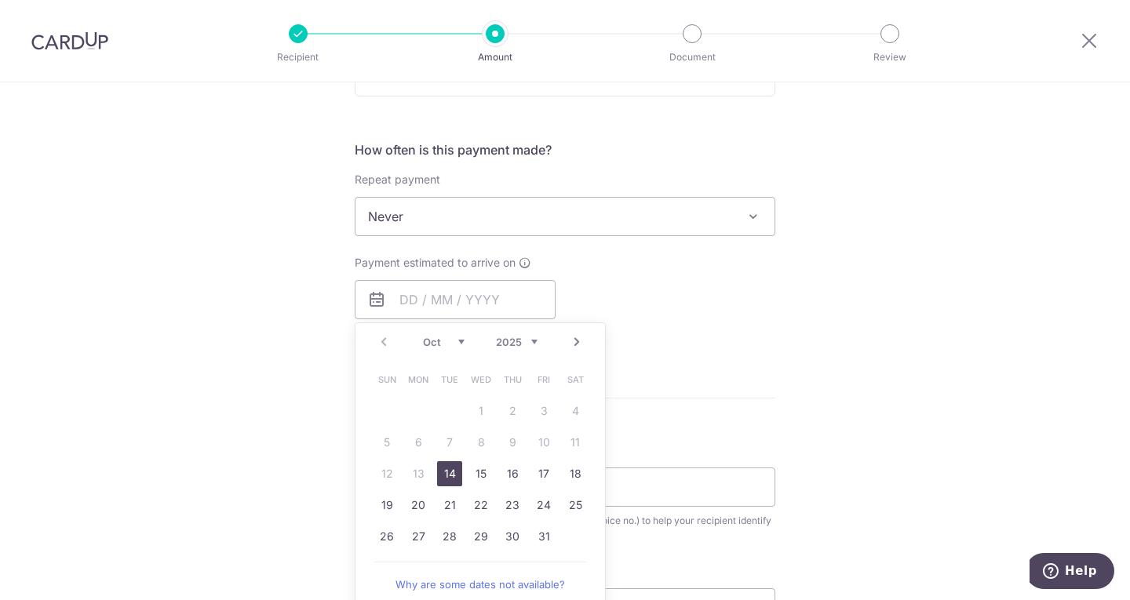
drag, startPoint x: 450, startPoint y: 471, endPoint x: 275, endPoint y: 383, distance: 195.1
click at [450, 471] on link "14" at bounding box center [449, 473] width 25 height 25
type input "14/10/2025"
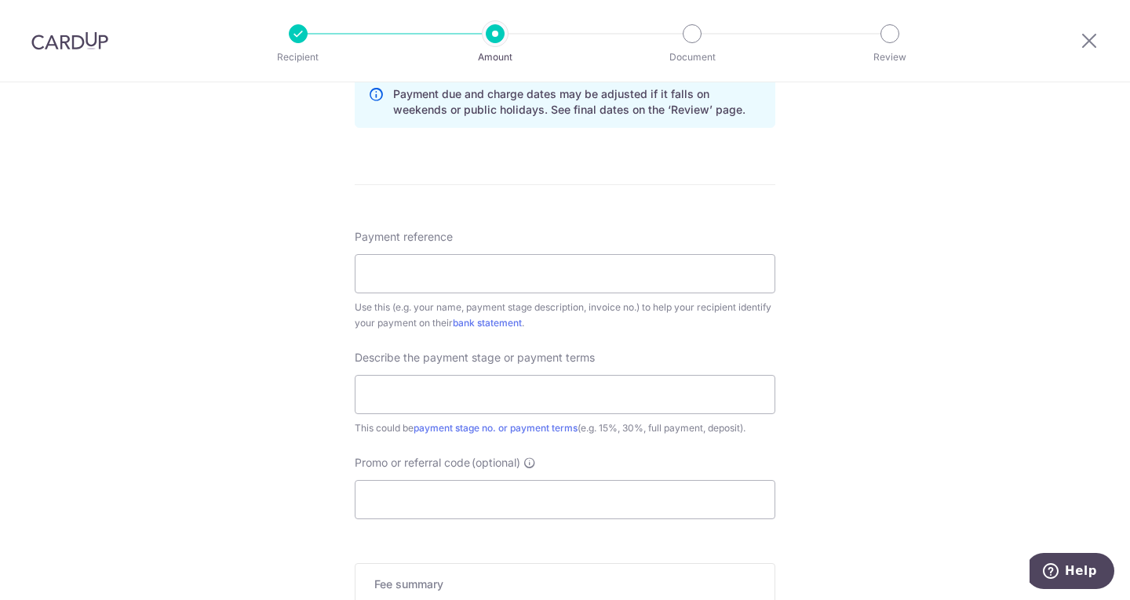
scroll to position [863, 0]
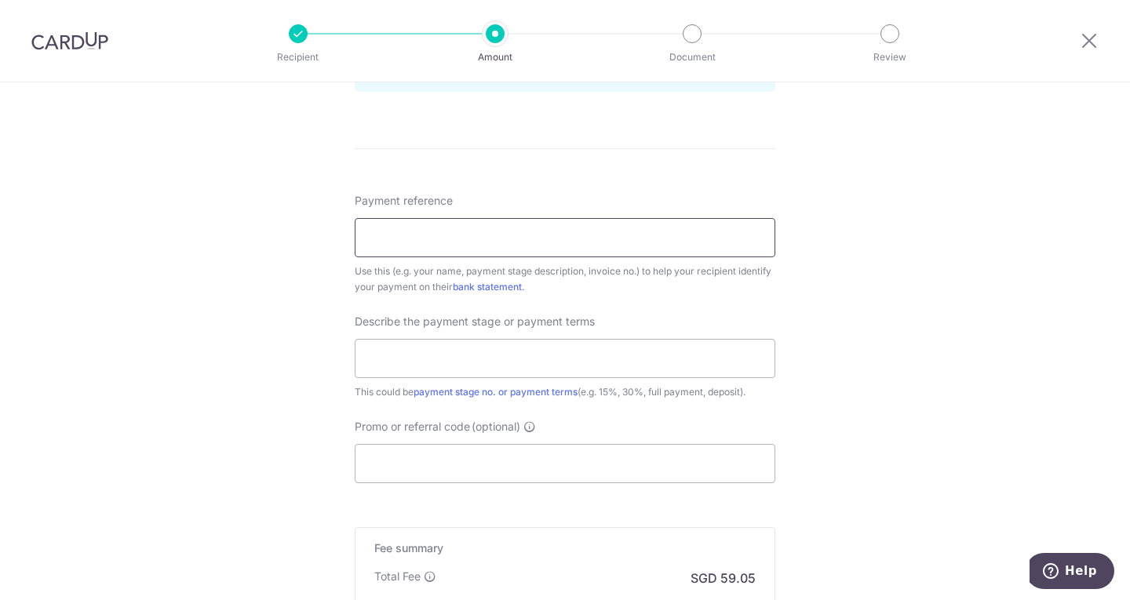
click at [414, 250] on input "Payment reference" at bounding box center [565, 237] width 421 height 39
type input "Invoice 2837"
click at [581, 366] on input "text" at bounding box center [565, 358] width 421 height 39
type input "Full payment"
click at [525, 471] on input "Promo or referral code (optional)" at bounding box center [565, 463] width 421 height 39
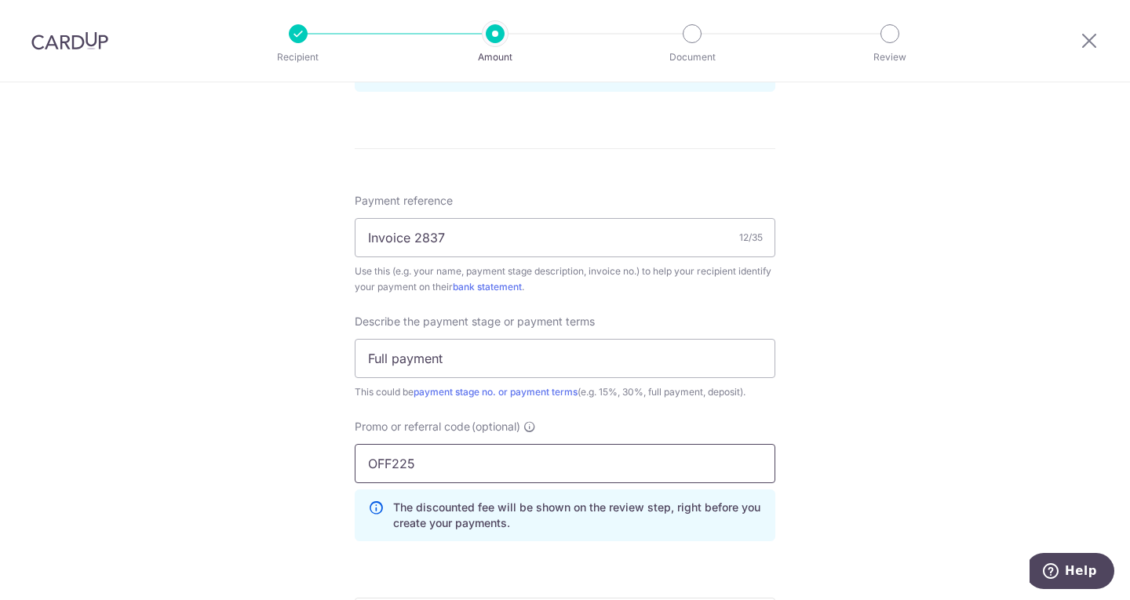
scroll to position [1099, 0]
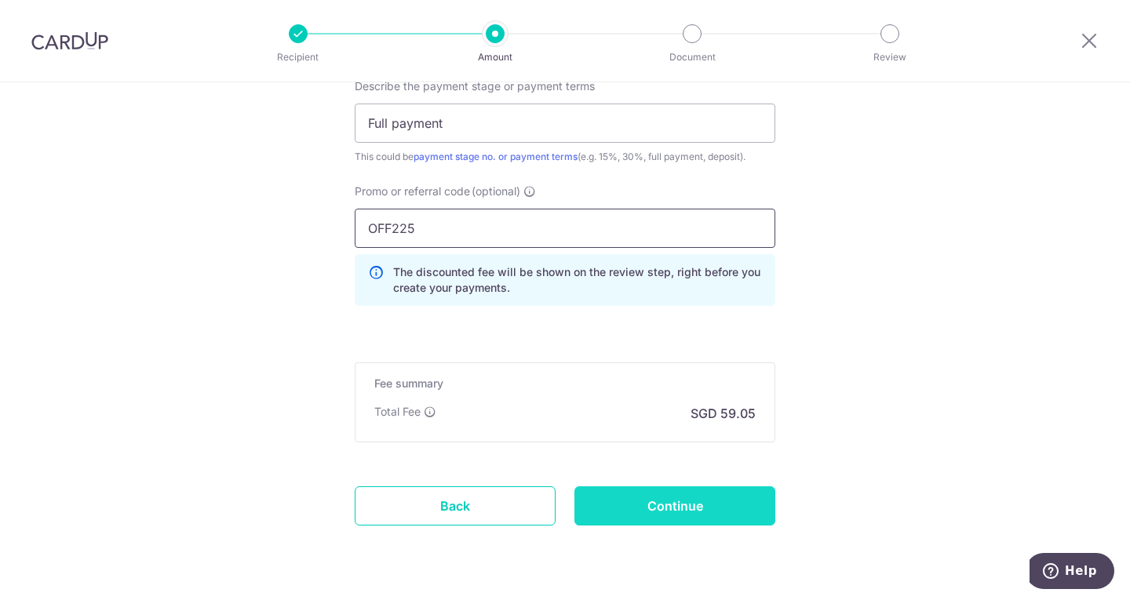
type input "OFF225"
click at [693, 509] on input "Continue" at bounding box center [674, 506] width 201 height 39
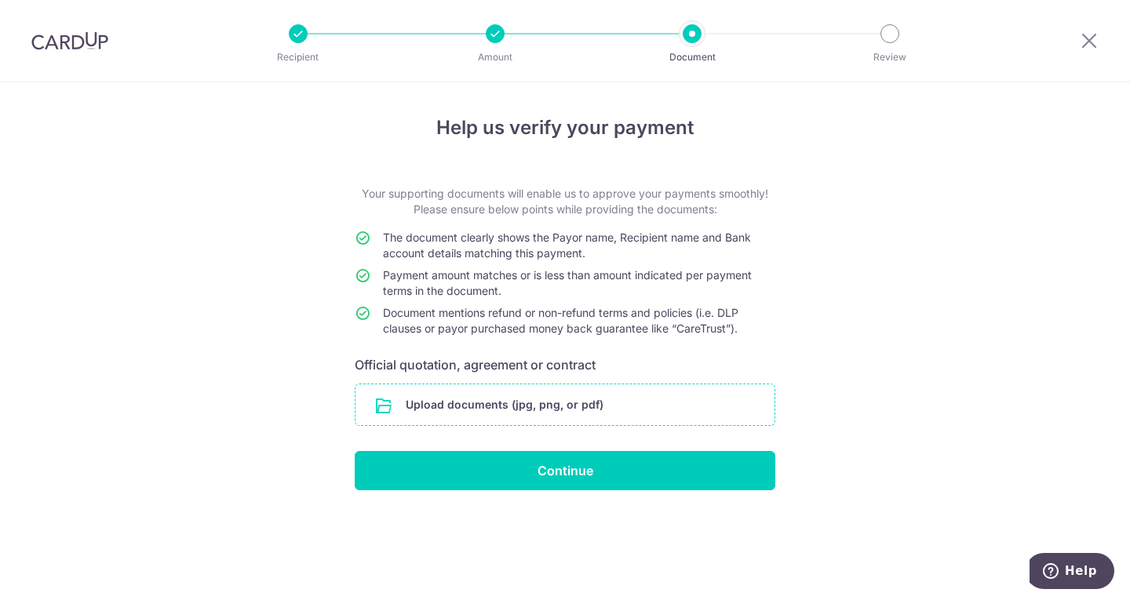
click at [441, 422] on input "file" at bounding box center [564, 405] width 419 height 41
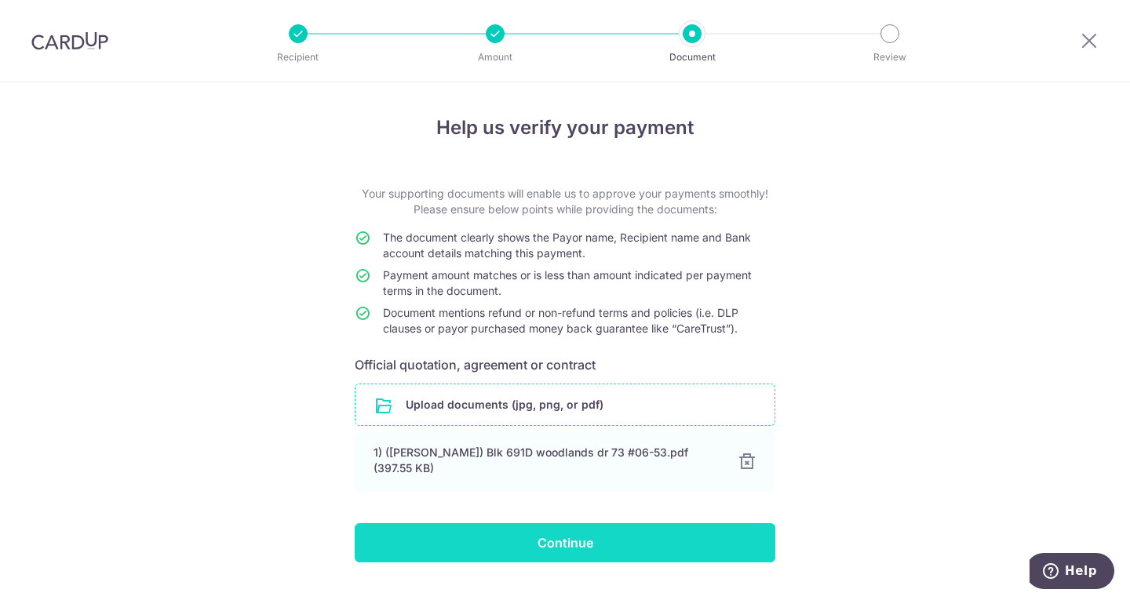
click at [564, 544] on input "Continue" at bounding box center [565, 542] width 421 height 39
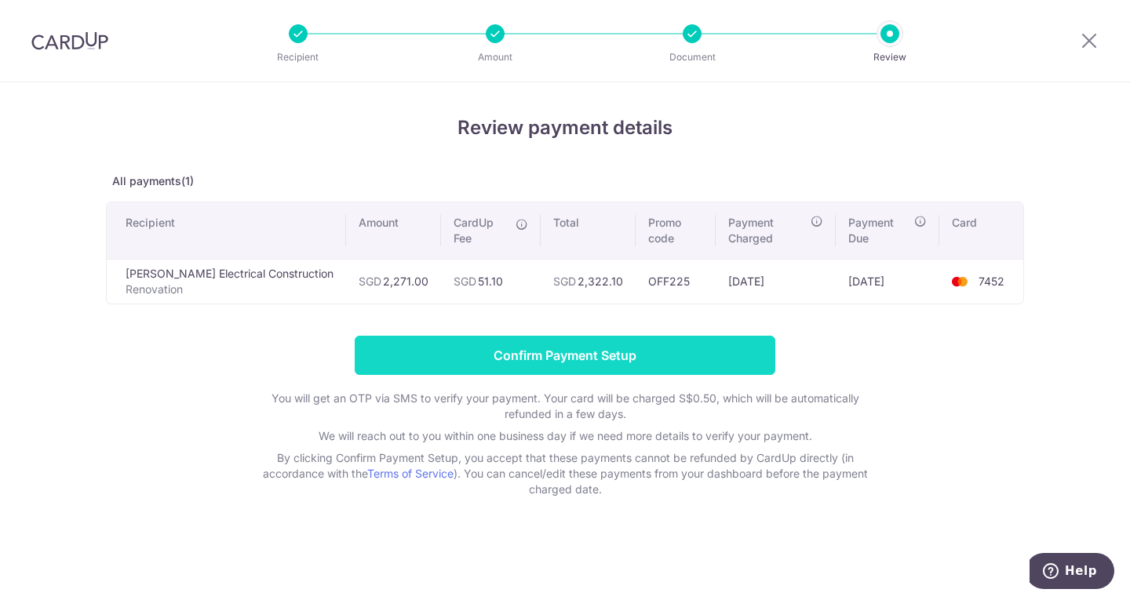
click at [552, 355] on input "Confirm Payment Setup" at bounding box center [565, 355] width 421 height 39
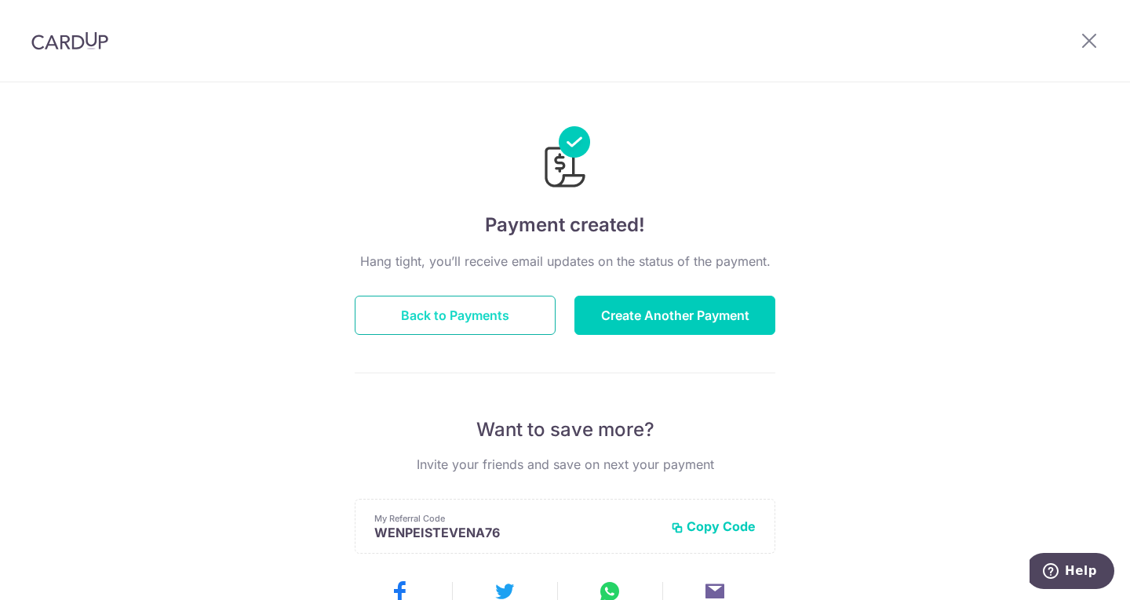
click at [433, 320] on button "Back to Payments" at bounding box center [455, 315] width 201 height 39
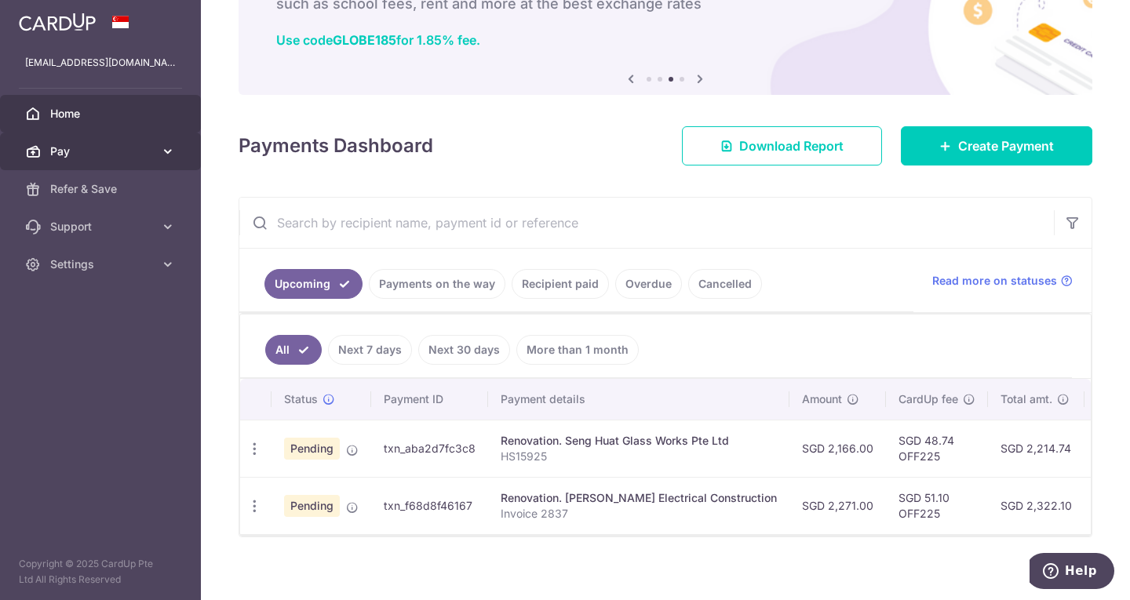
click at [84, 148] on span "Pay" at bounding box center [102, 152] width 104 height 16
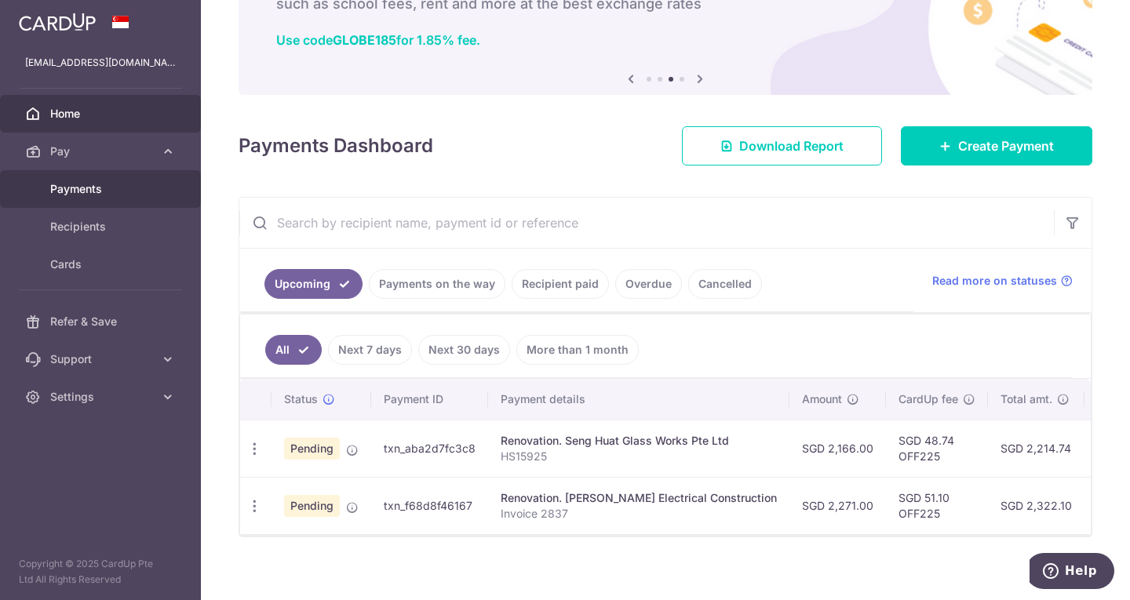
click at [97, 189] on span "Payments" at bounding box center [102, 189] width 104 height 16
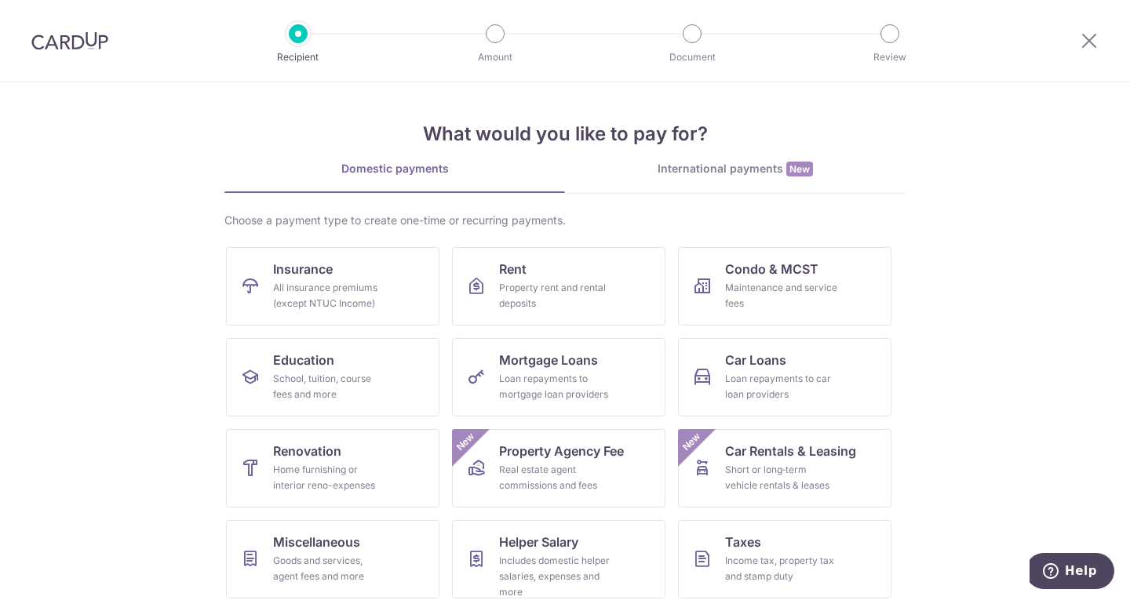
click at [705, 162] on div "International payments New" at bounding box center [735, 169] width 341 height 16
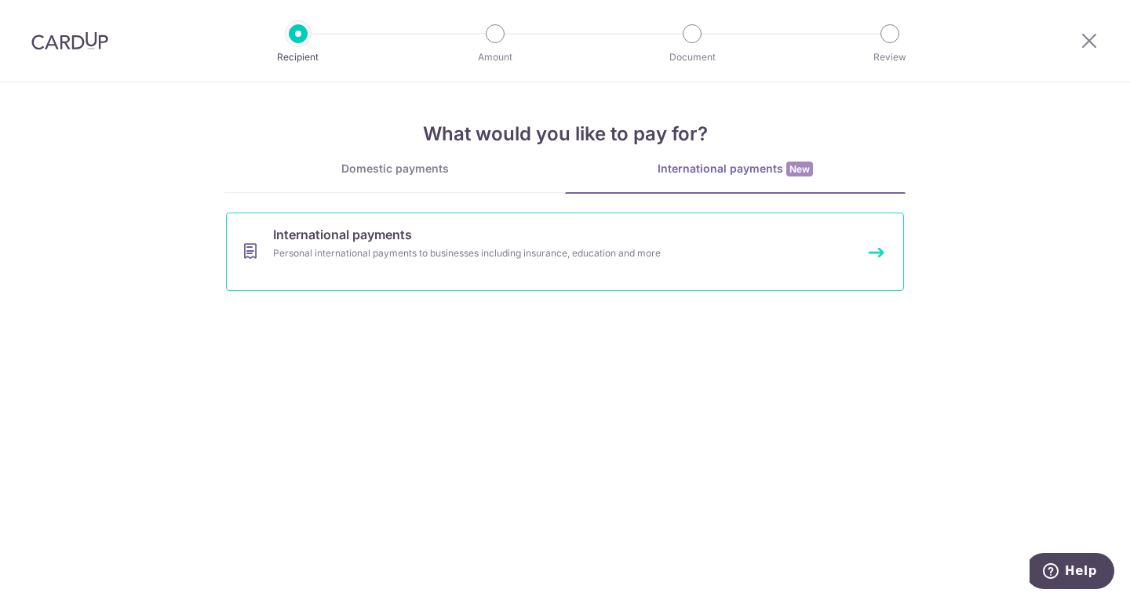
click at [364, 267] on link "International payments Personal international payments to businesses including …" at bounding box center [565, 252] width 678 height 78
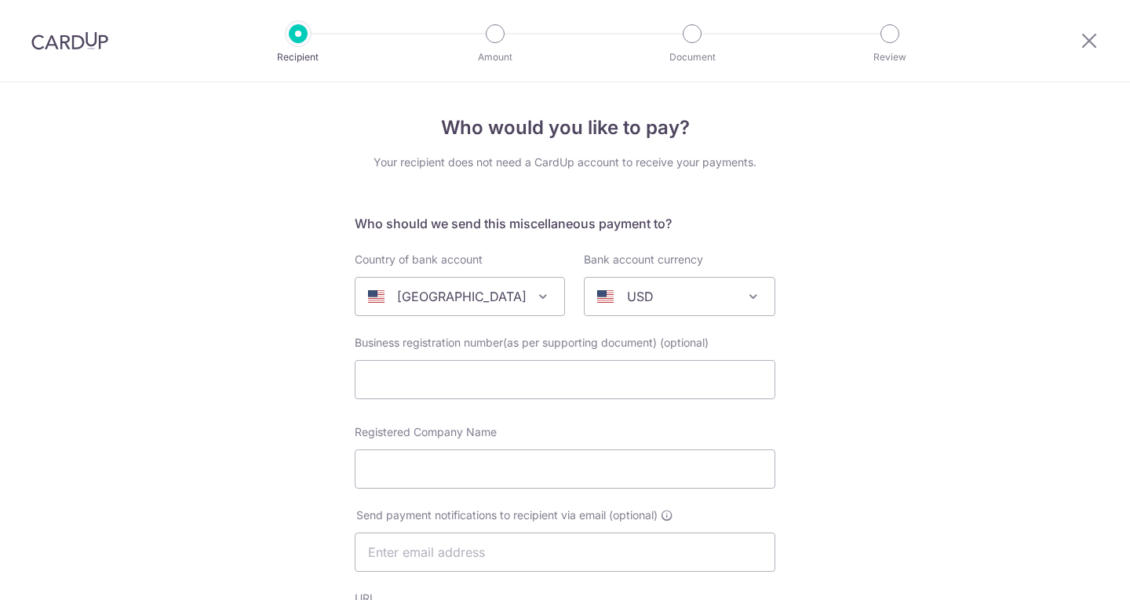
select select
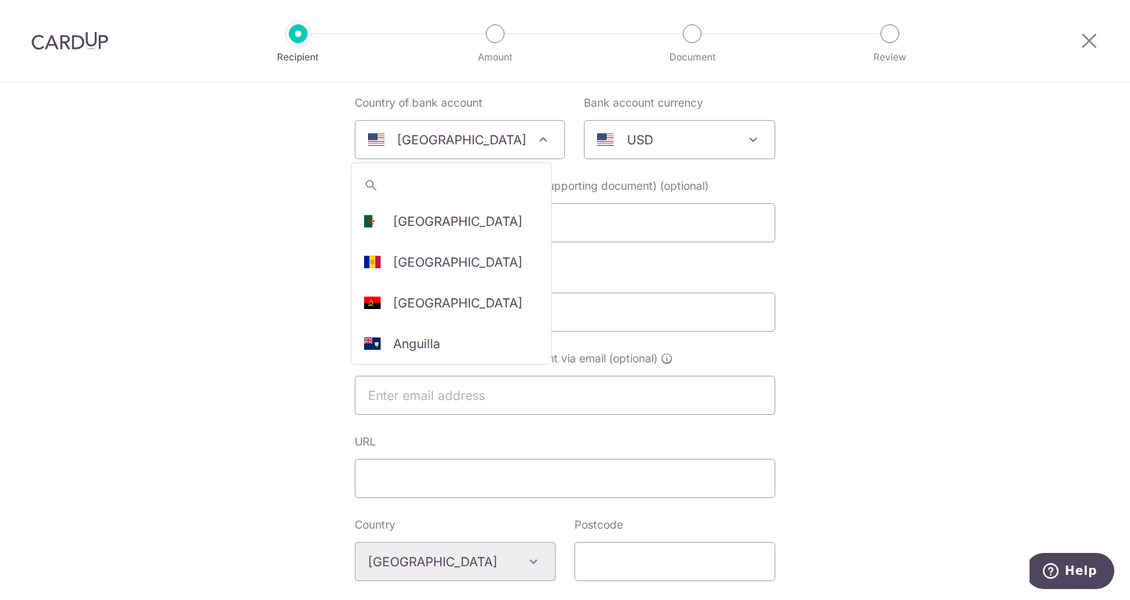
click at [449, 130] on p "United States" at bounding box center [461, 139] width 129 height 19
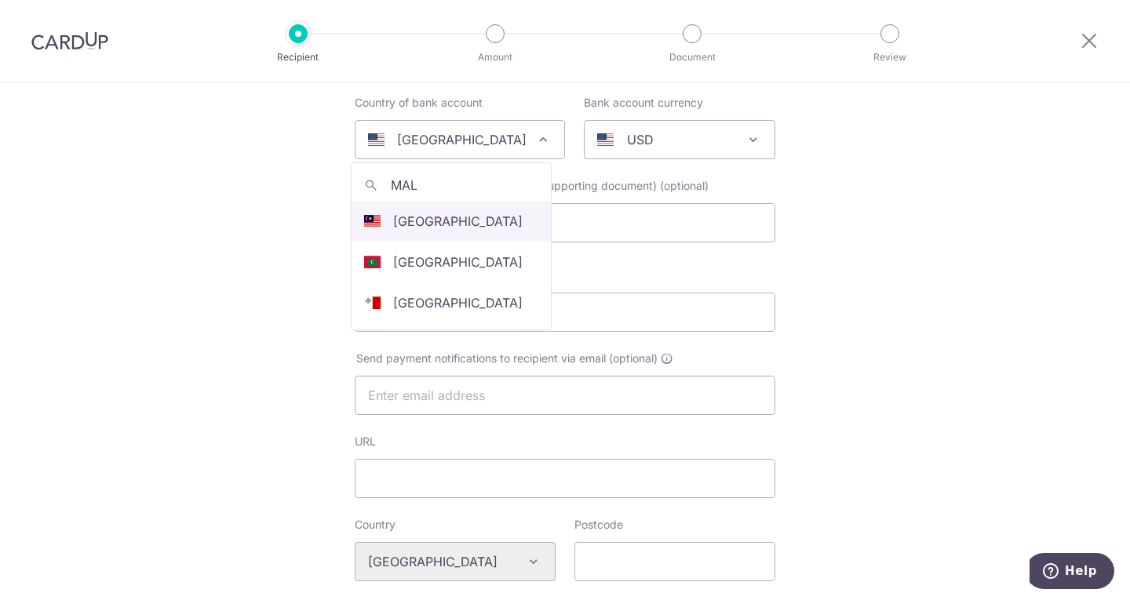
type input "MAL"
select select "159"
select select "[GEOGRAPHIC_DATA]"
select select
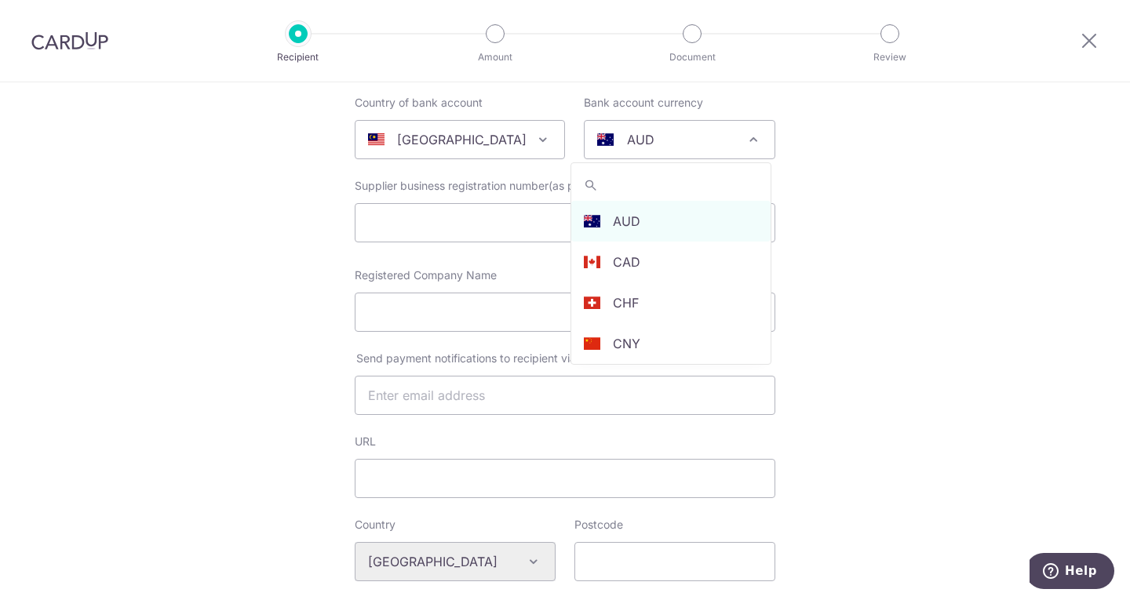
click at [640, 151] on span "AUD" at bounding box center [680, 140] width 190 height 38
select select "4"
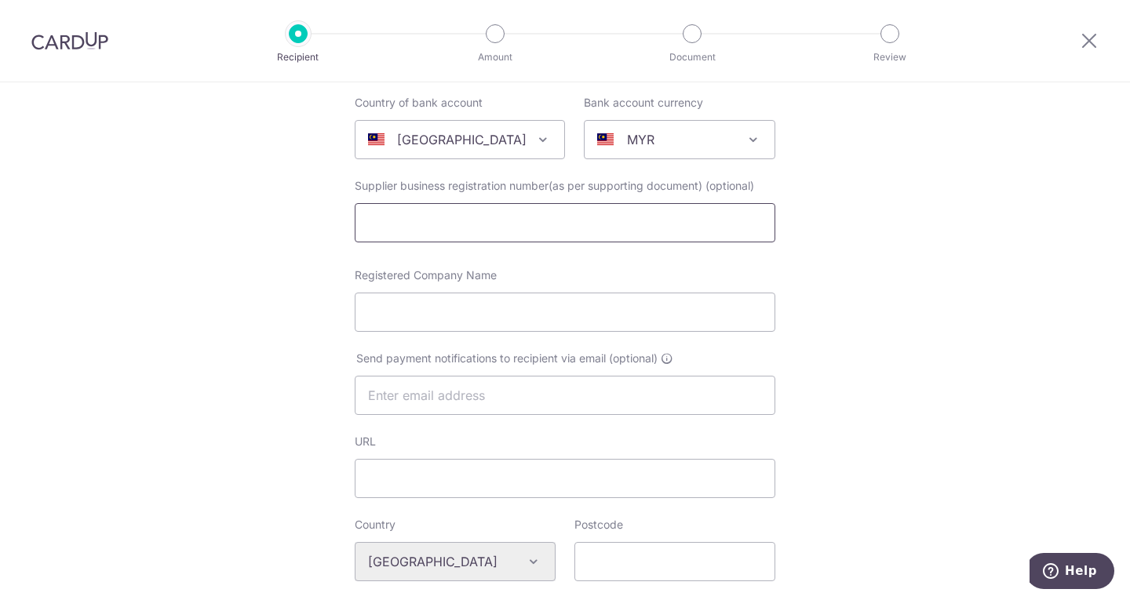
click at [376, 229] on input "text" at bounding box center [565, 222] width 421 height 39
click at [440, 305] on input "Registered Company Name" at bounding box center [565, 312] width 421 height 39
type input "u"
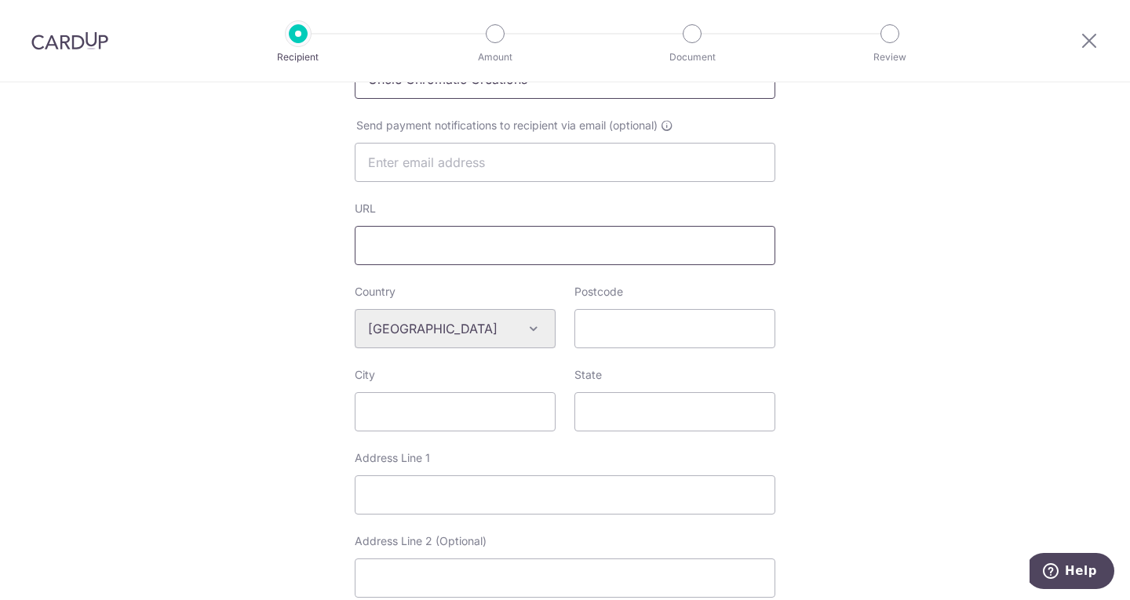
scroll to position [392, 0]
type input "Uncle Chromatic Creations"
click at [444, 155] on input "text" at bounding box center [565, 159] width 421 height 39
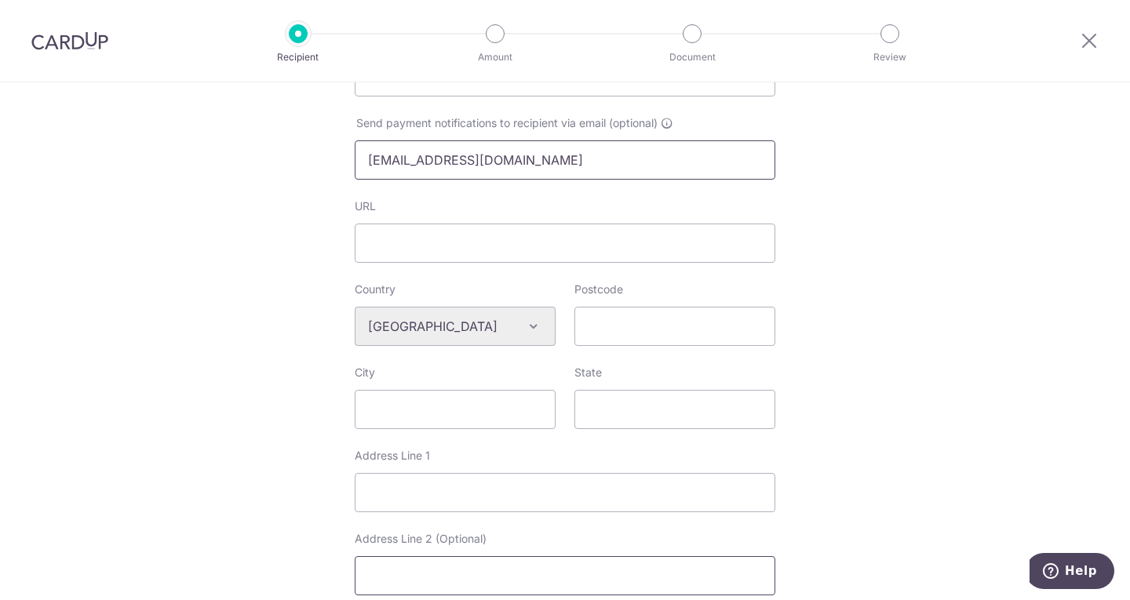
type input "unclechromaticcreations@gmail.com"
click at [634, 344] on input "Postcode" at bounding box center [674, 326] width 201 height 39
type input "81100"
click at [511, 410] on input "City" at bounding box center [455, 409] width 201 height 39
type input "Taman Daya"
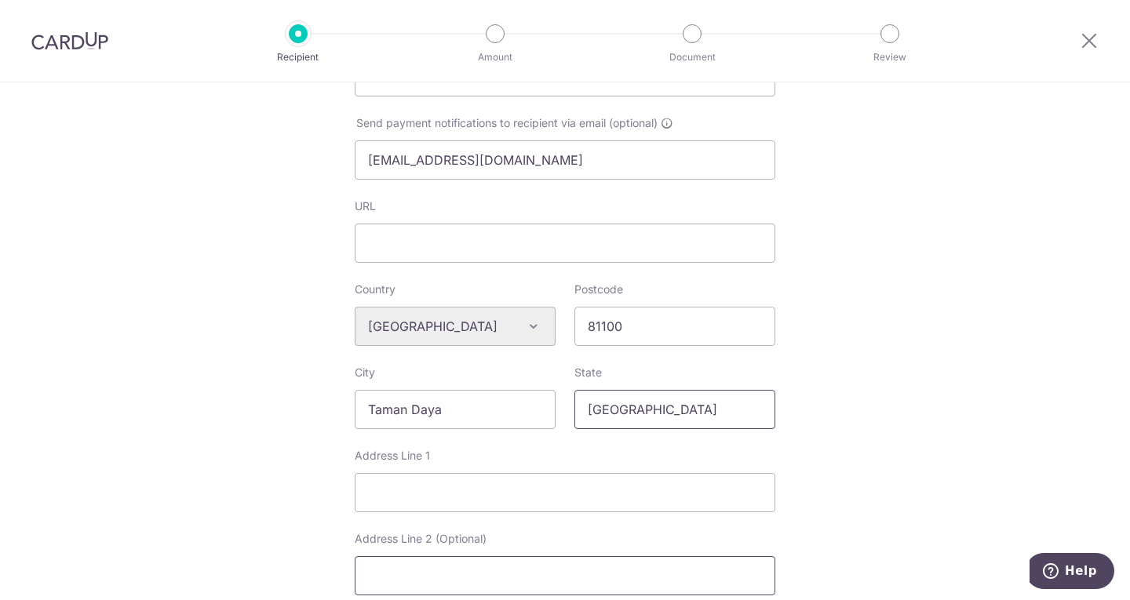
type input "Johor"
drag, startPoint x: 454, startPoint y: 416, endPoint x: 2, endPoint y: 413, distance: 452.0
click at [3, 413] on div "Who would you like to pay? Your recipient does not need a CardUp account to rec…" at bounding box center [565, 348] width 1130 height 1317
type input "Johor Bahru"
click at [436, 499] on input "Address Line 1" at bounding box center [565, 492] width 421 height 39
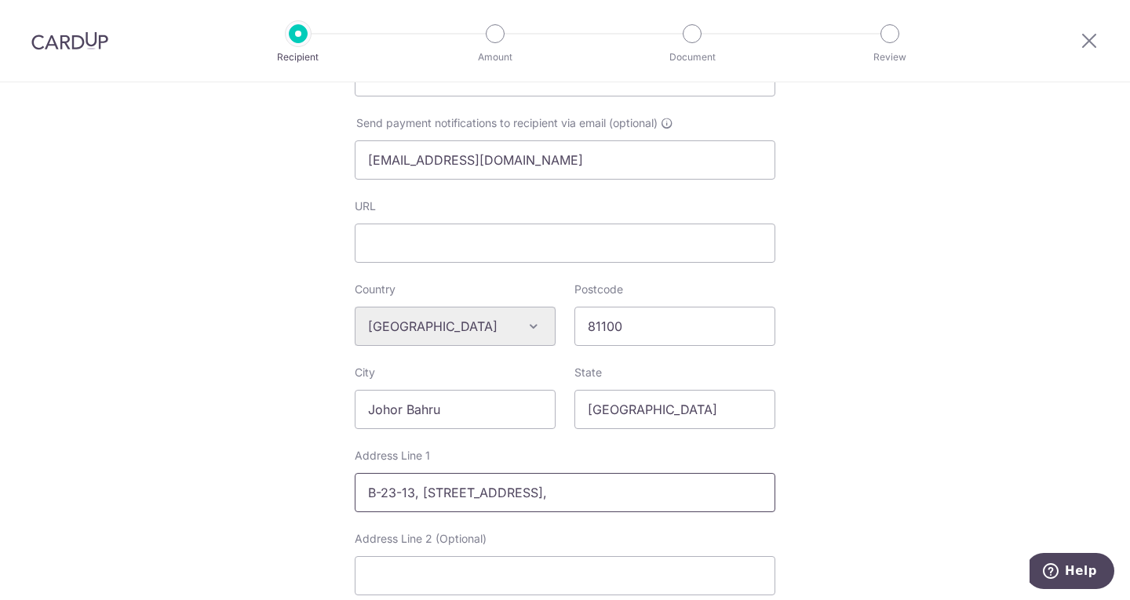
type input "B-23-13, Residensi ARC Jalan Sagu 36,"
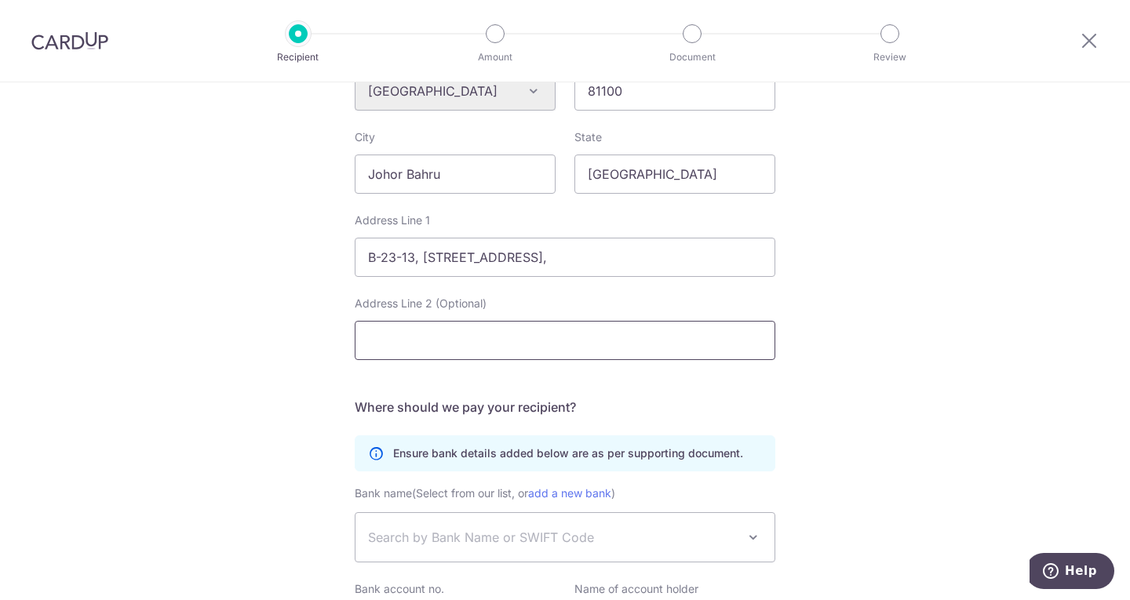
click at [469, 331] on input "Address Line 2 (Optional)" at bounding box center [565, 340] width 421 height 39
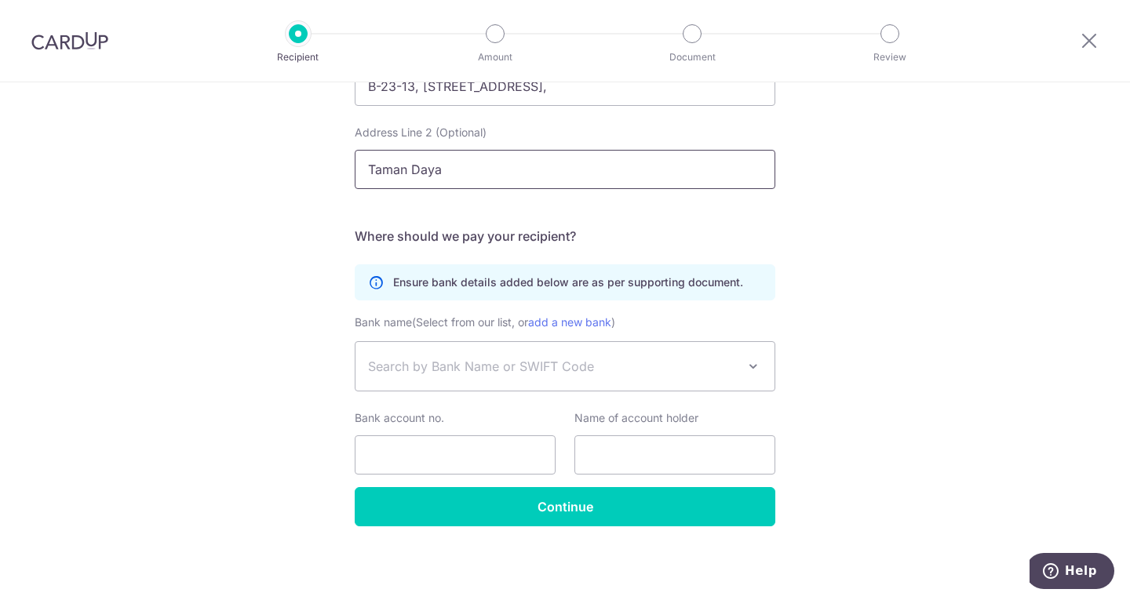
type input "Taman Daya"
click at [478, 352] on span "Search by Bank Name or SWIFT Code" at bounding box center [564, 366] width 419 height 49
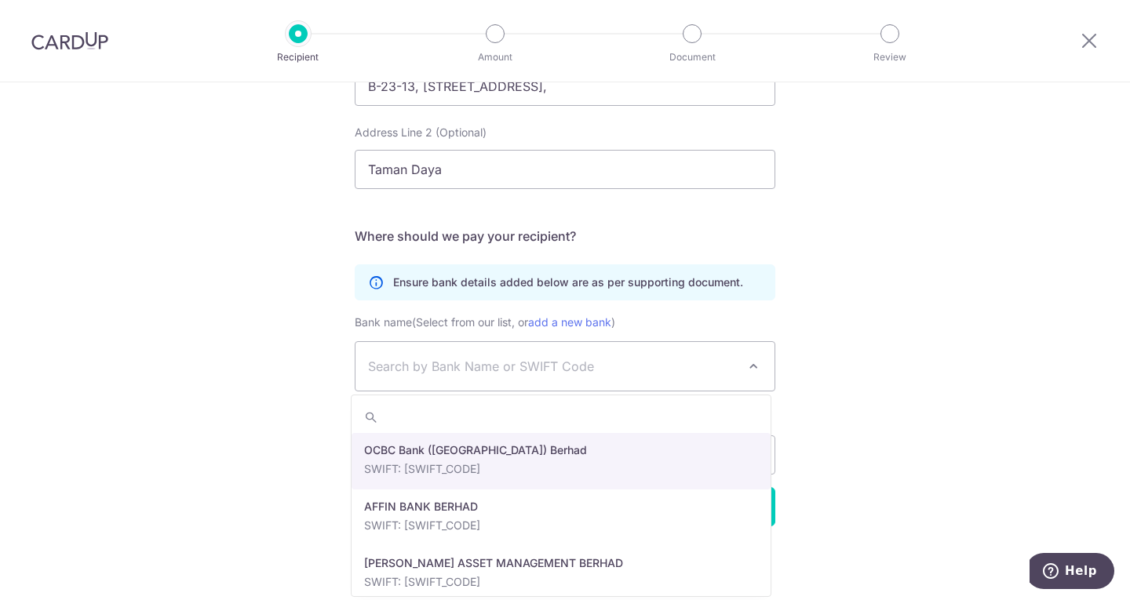
select select "276"
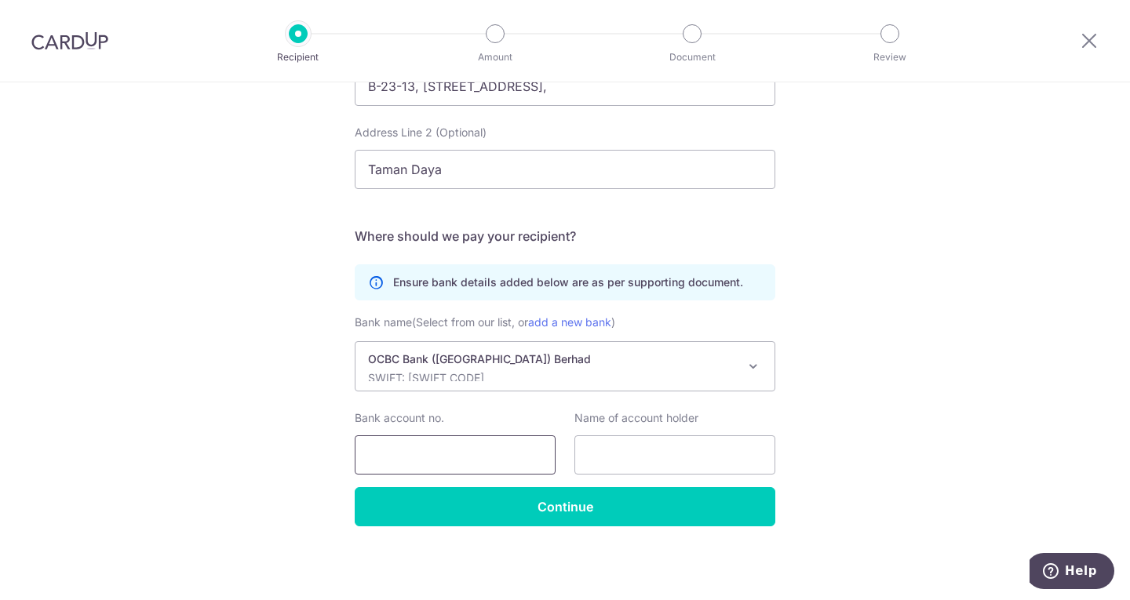
click at [443, 454] on input "Bank account no." at bounding box center [455, 455] width 201 height 39
type input "7911067377"
click at [691, 450] on input "text" at bounding box center [674, 455] width 201 height 39
type input "UNCLE CHROMATIC CREATIONS"
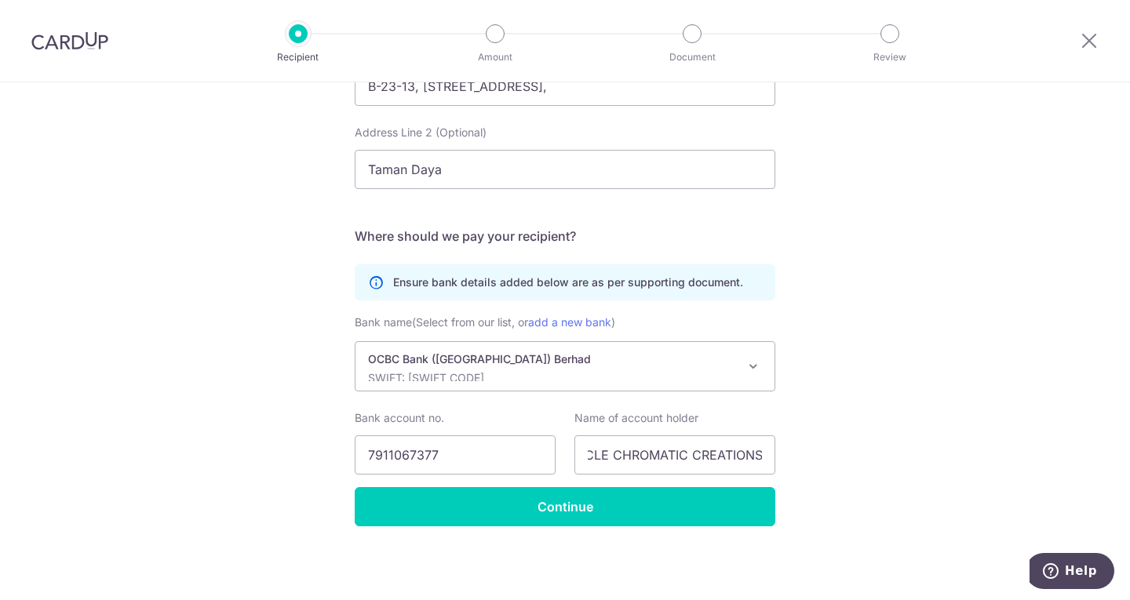
scroll to position [0, 0]
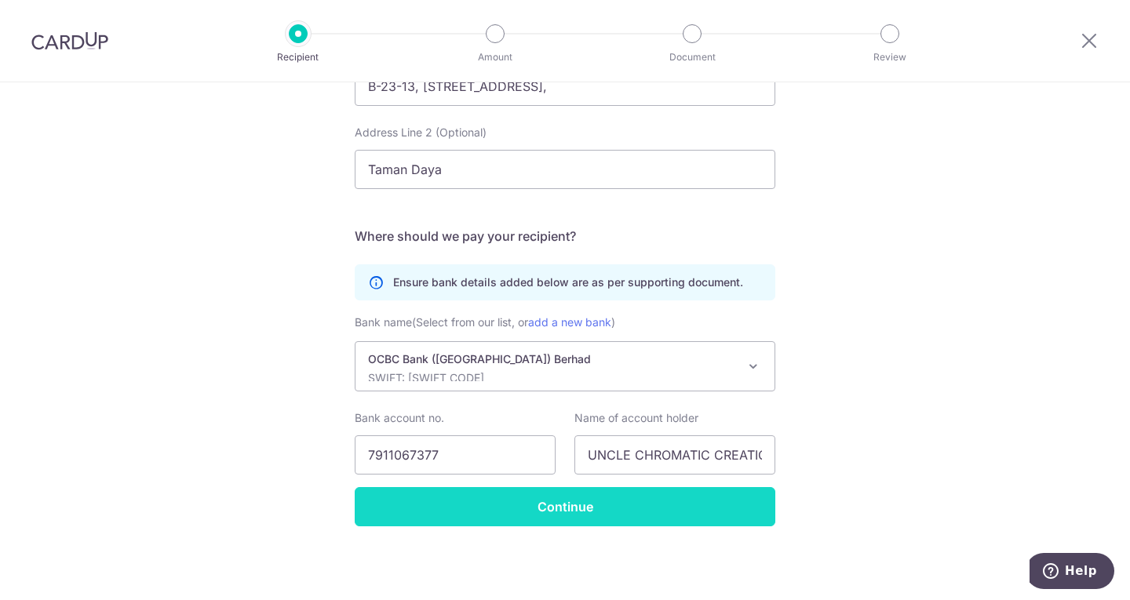
click at [602, 505] on input "Continue" at bounding box center [565, 506] width 421 height 39
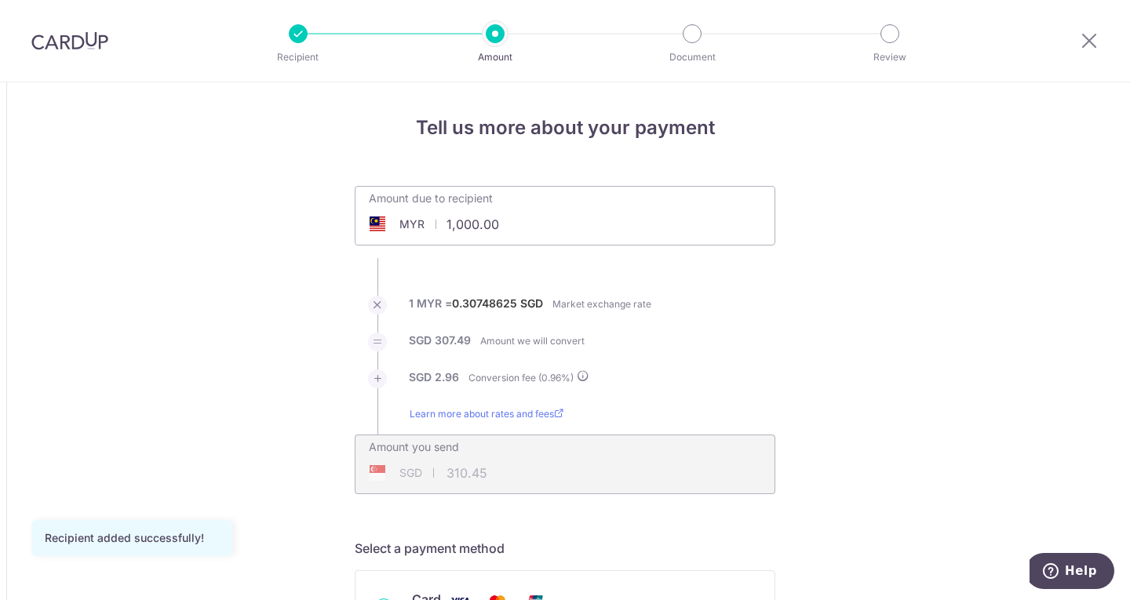
drag, startPoint x: 558, startPoint y: 224, endPoint x: 181, endPoint y: 221, distance: 376.7
drag, startPoint x: 512, startPoint y: 235, endPoint x: 128, endPoint y: 188, distance: 387.5
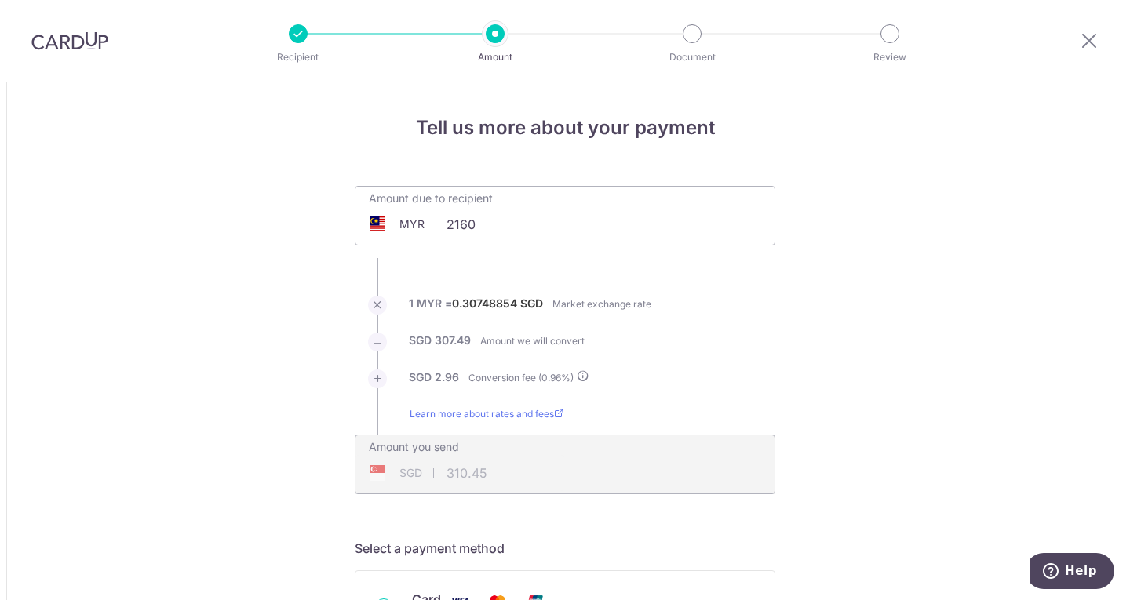
type input "2,160.00"
type input "670.55"
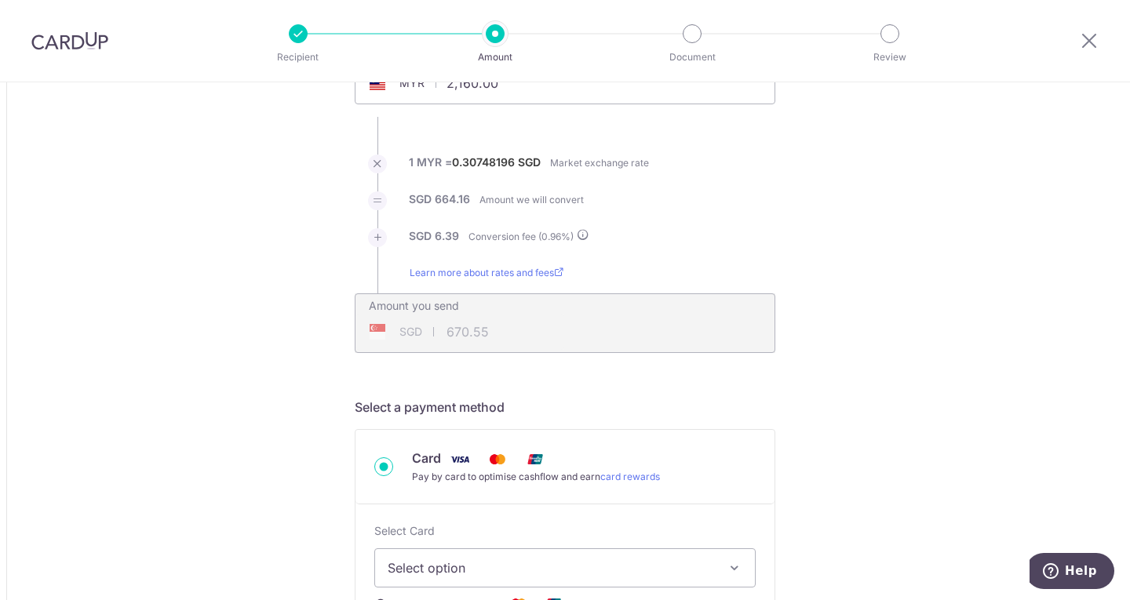
scroll to position [314, 0]
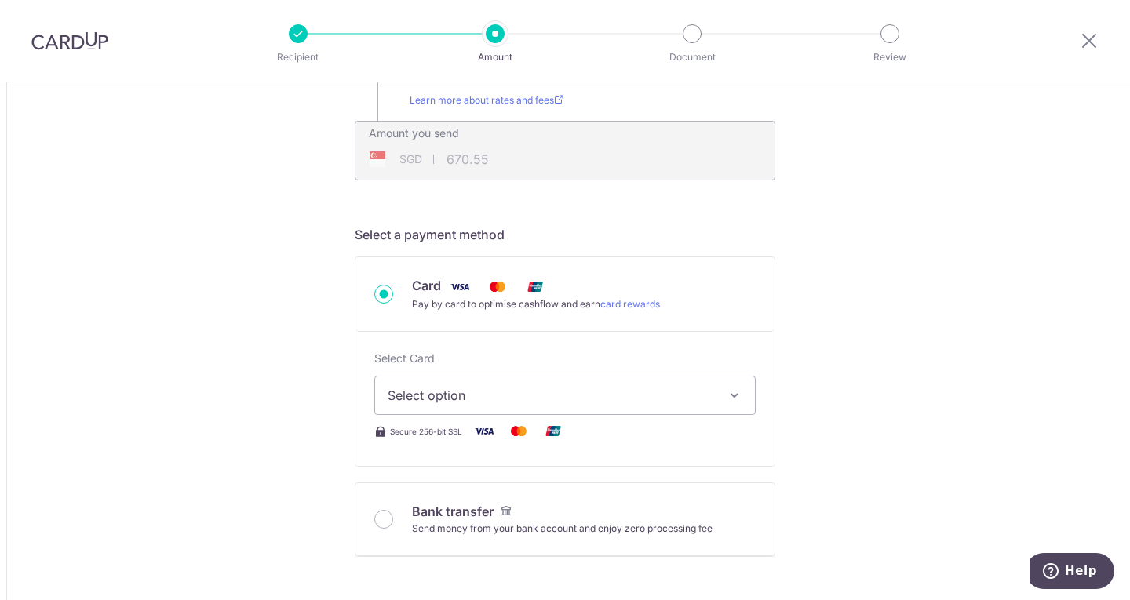
click at [432, 381] on button "Select option" at bounding box center [564, 395] width 381 height 39
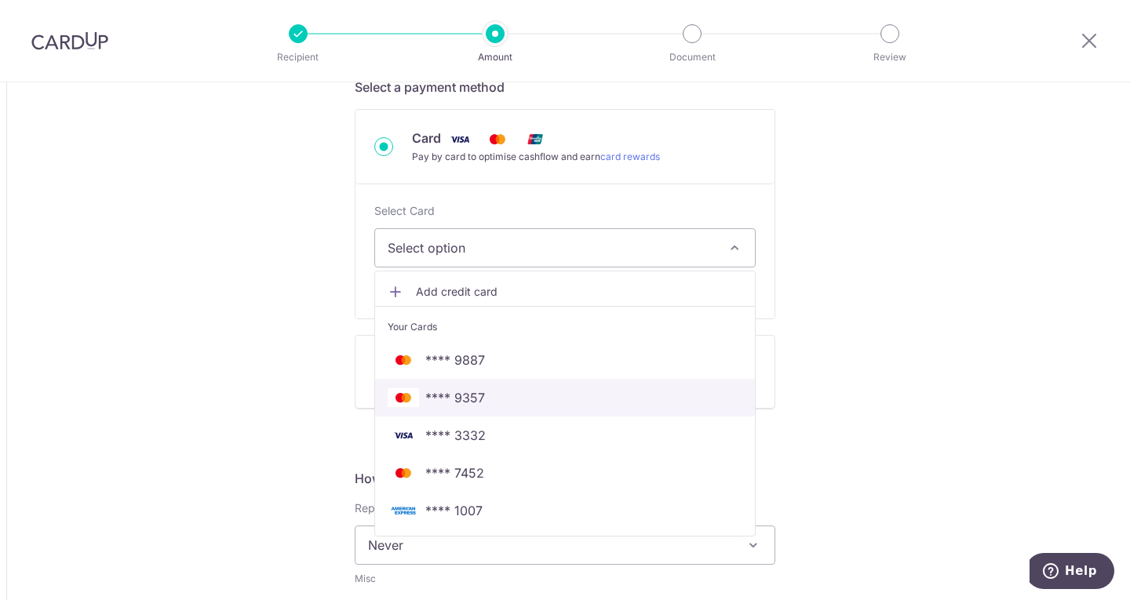
scroll to position [549, 0]
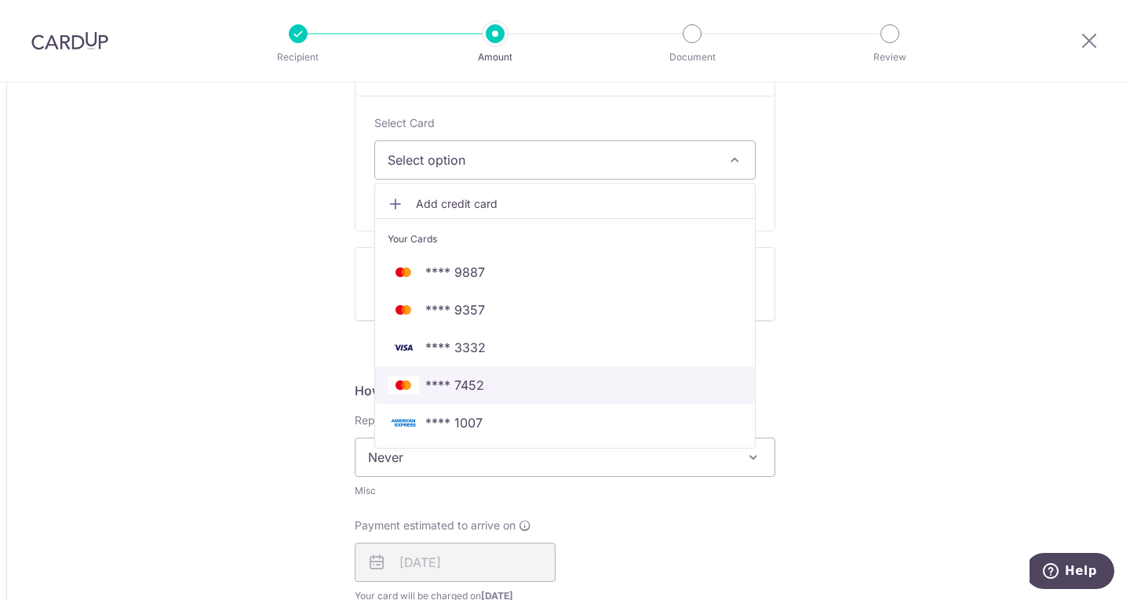
drag, startPoint x: 482, startPoint y: 380, endPoint x: 371, endPoint y: 13, distance: 382.8
click at [482, 380] on span "**** 7452" at bounding box center [565, 385] width 355 height 19
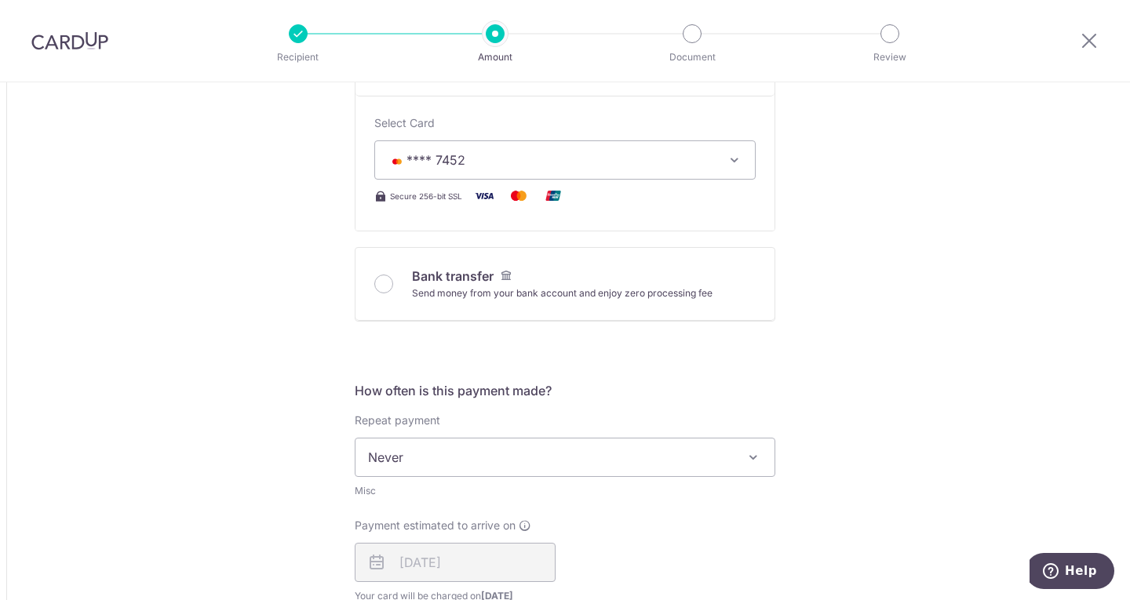
type input "2,160.00"
type input "670.56"
click at [518, 159] on span "**** 7452" at bounding box center [551, 160] width 326 height 19
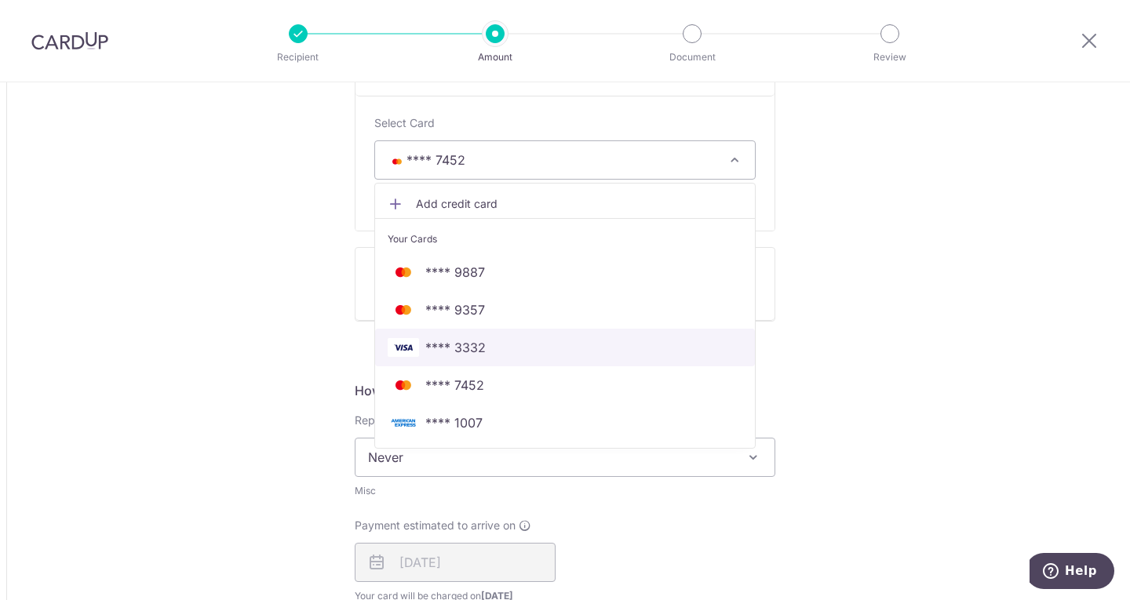
click at [489, 353] on span "**** 3332" at bounding box center [565, 347] width 355 height 19
type input "2,160.00"
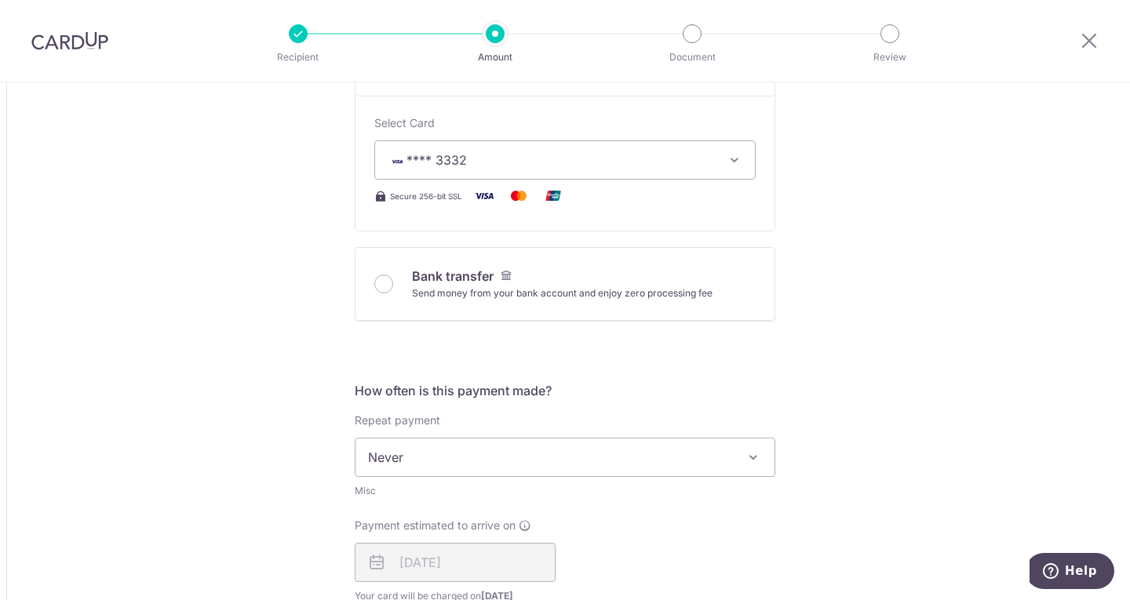
scroll to position [785, 0]
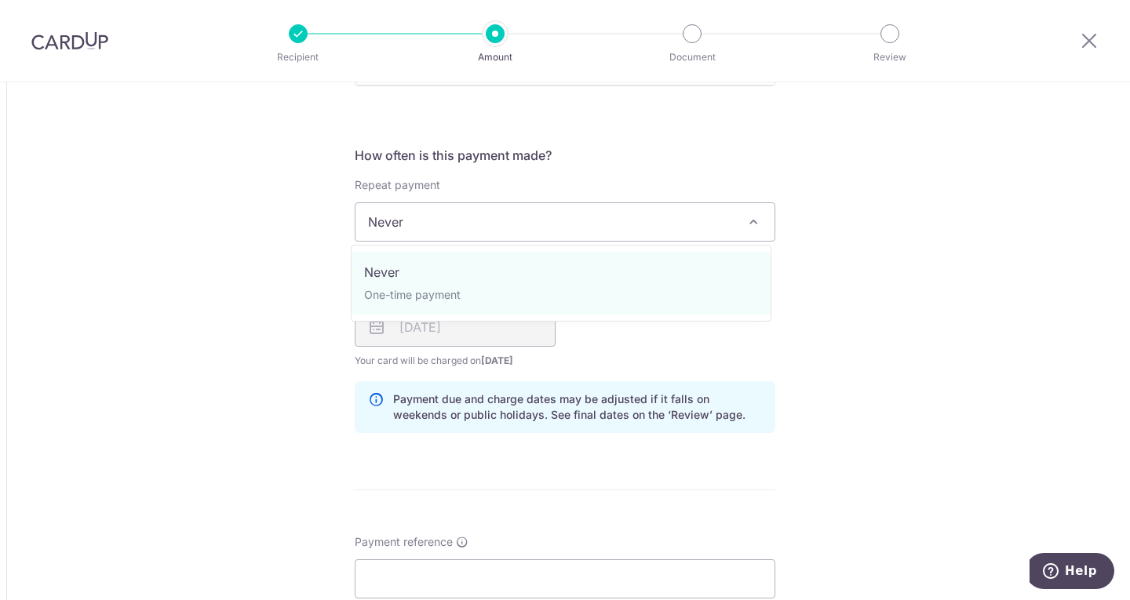
click at [457, 224] on span "Never" at bounding box center [564, 222] width 419 height 38
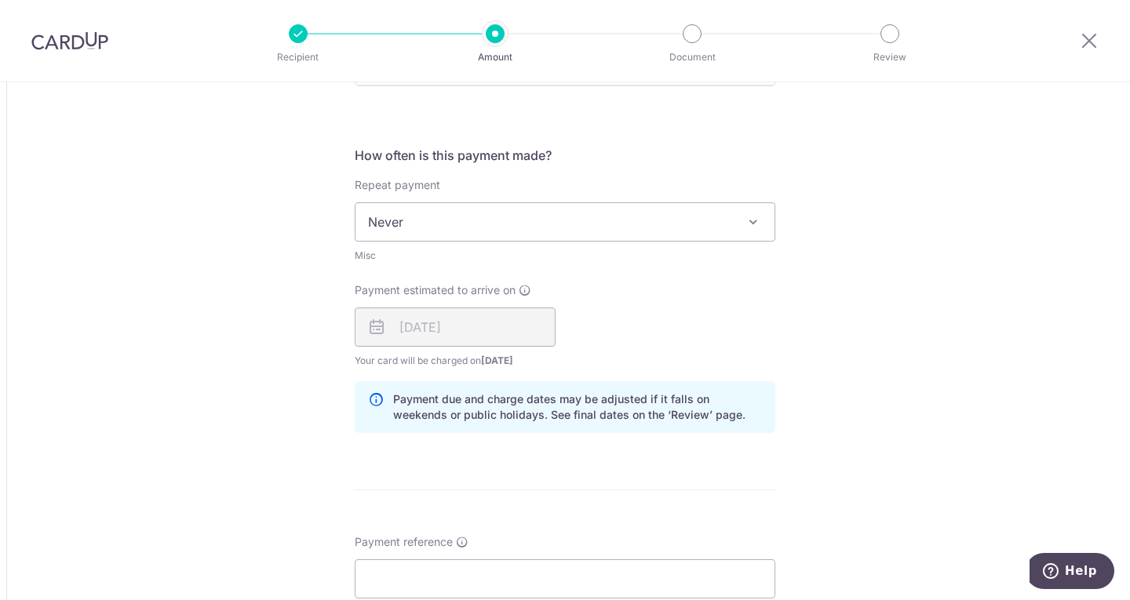
scroll to position [942, 0]
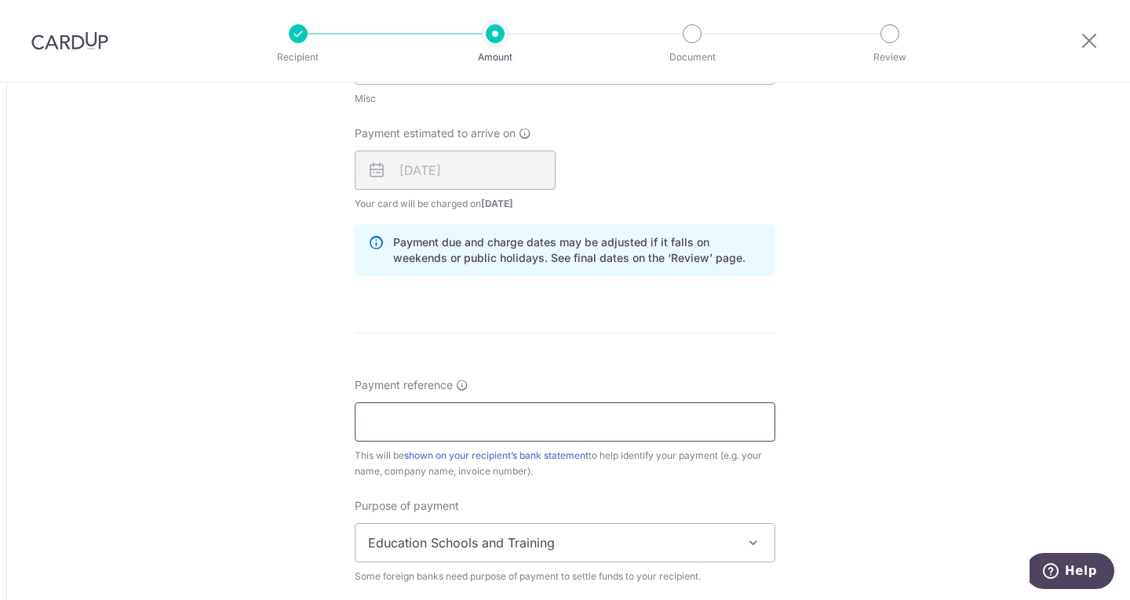
click at [427, 413] on input "Payment reference" at bounding box center [565, 422] width 421 height 39
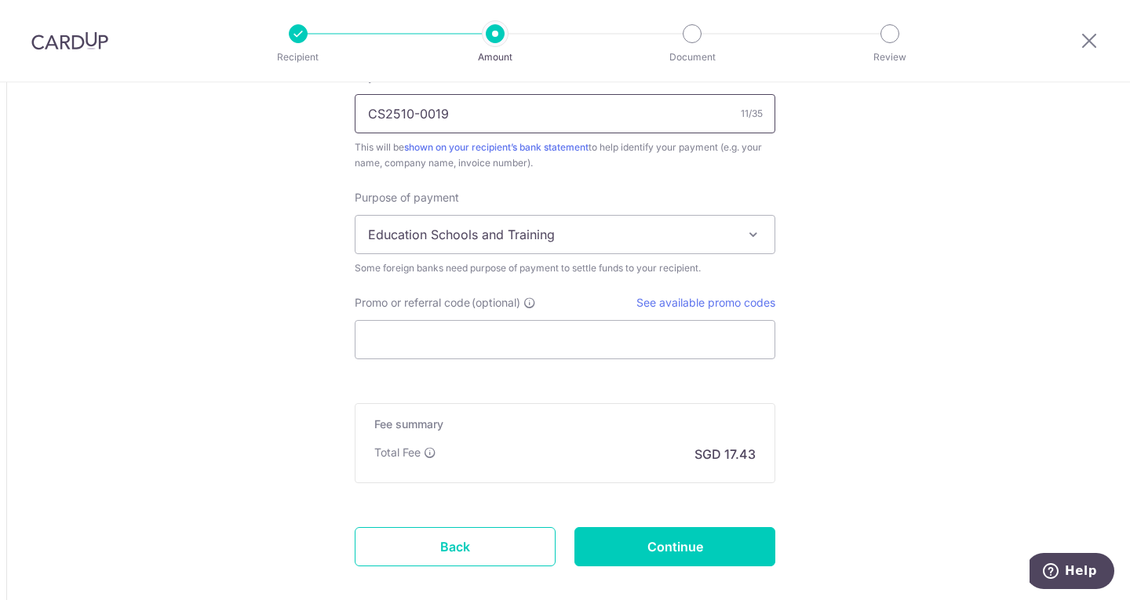
scroll to position [1256, 0]
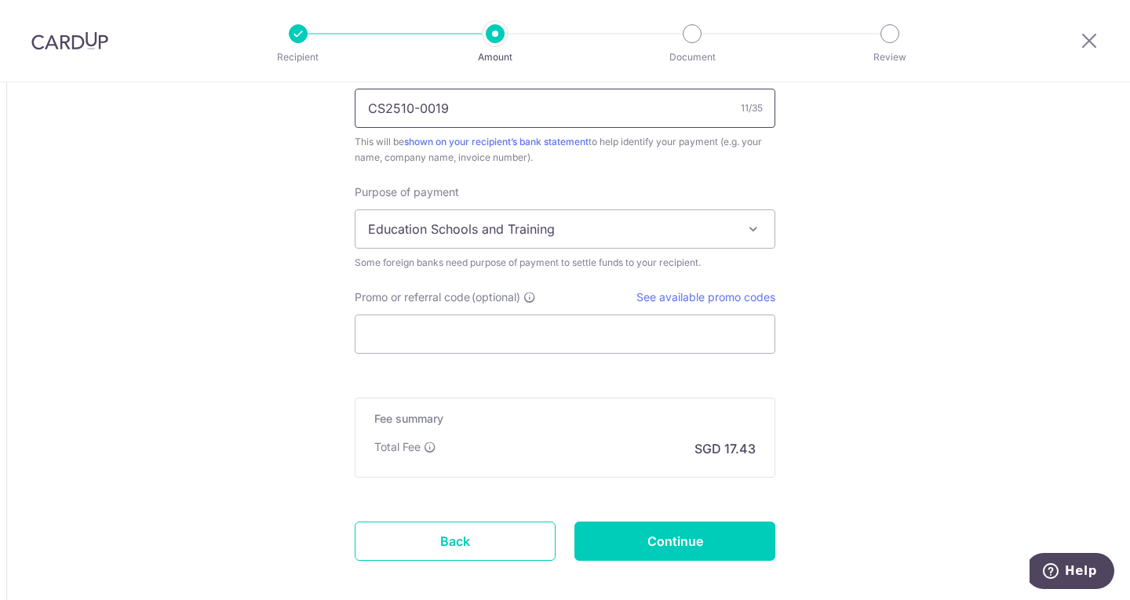
type input "CS2510-0019"
click at [391, 238] on span "Education Schools and Training" at bounding box center [564, 229] width 419 height 38
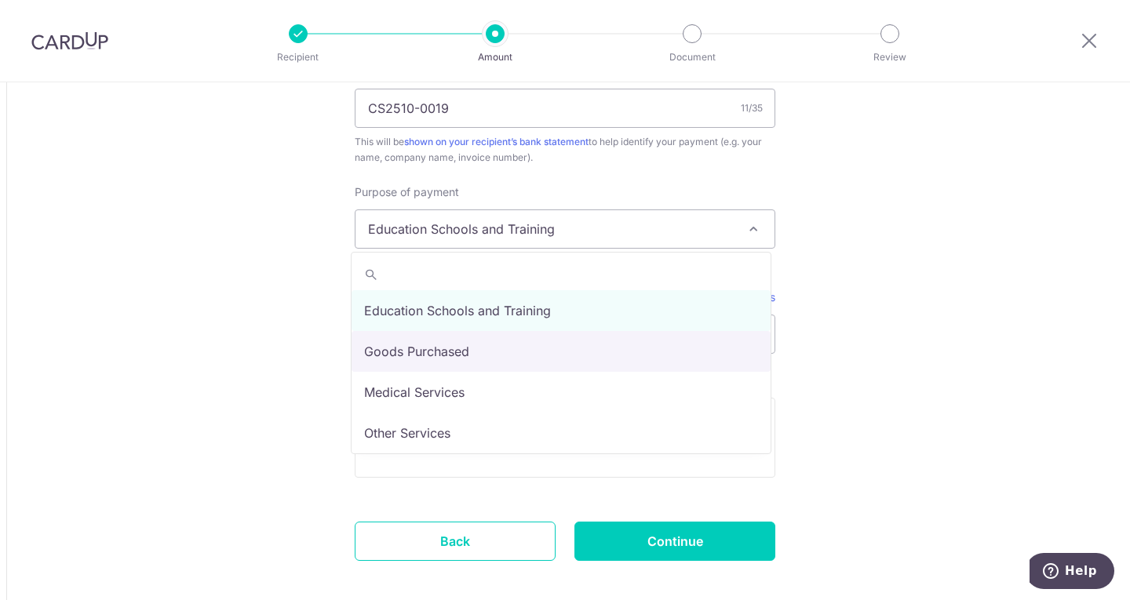
select select "Goods Purchased"
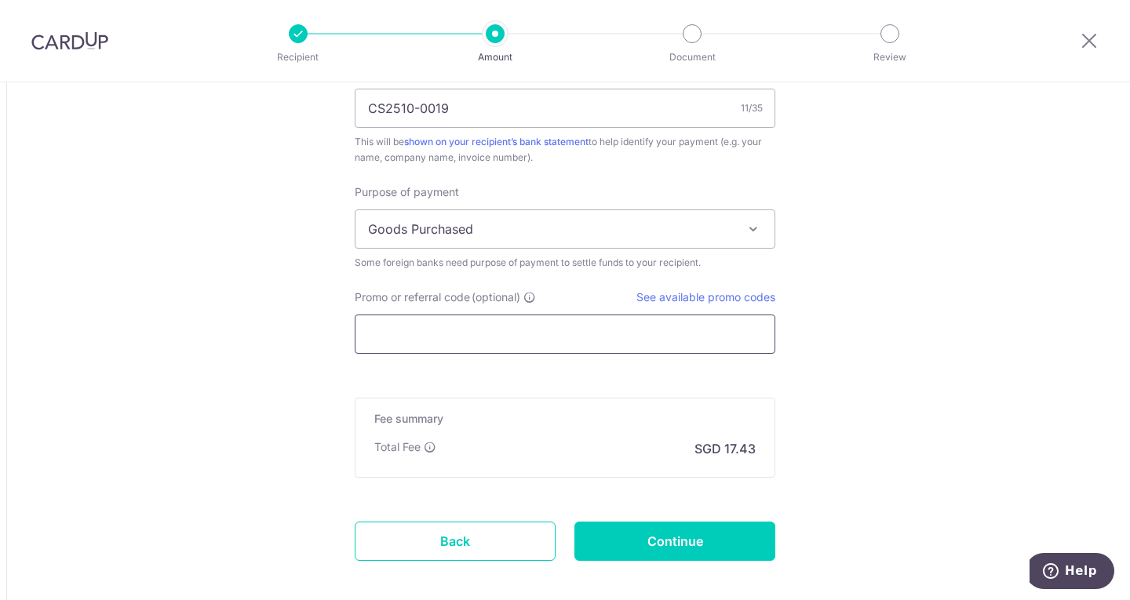
click at [454, 334] on input "Promo or referral code (optional)" at bounding box center [565, 334] width 421 height 39
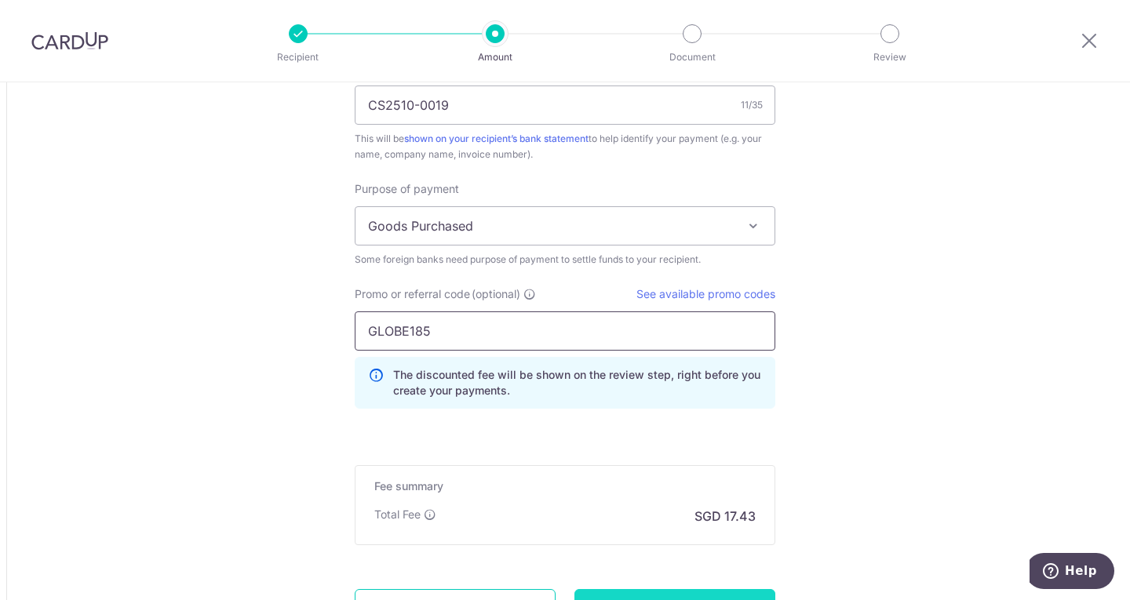
scroll to position [1404, 0]
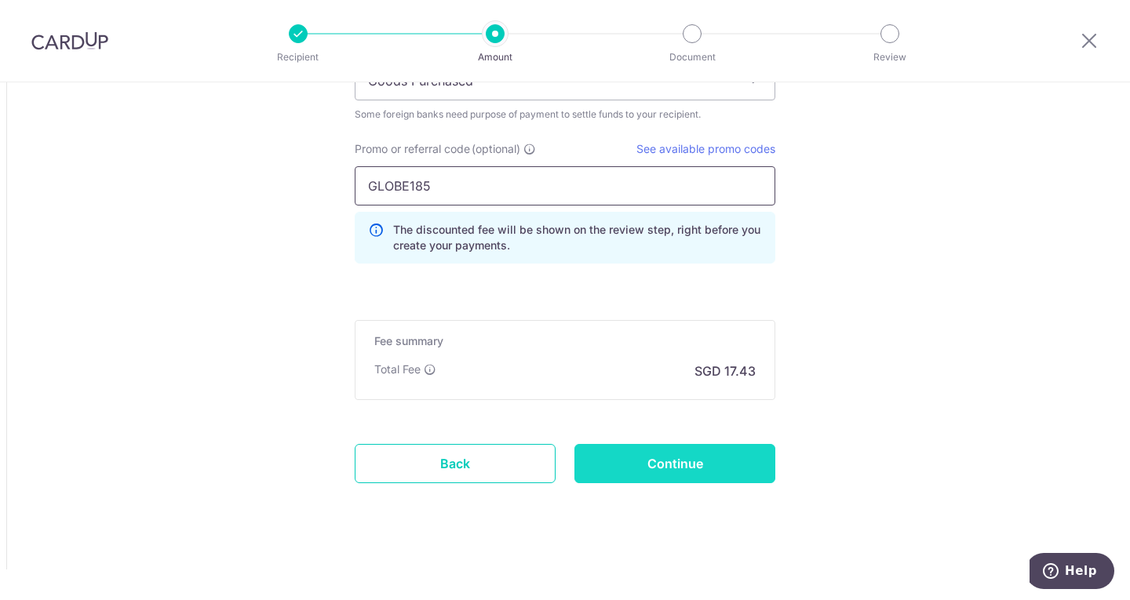
type input "GLOBE185"
click at [640, 465] on input "Continue" at bounding box center [674, 463] width 201 height 39
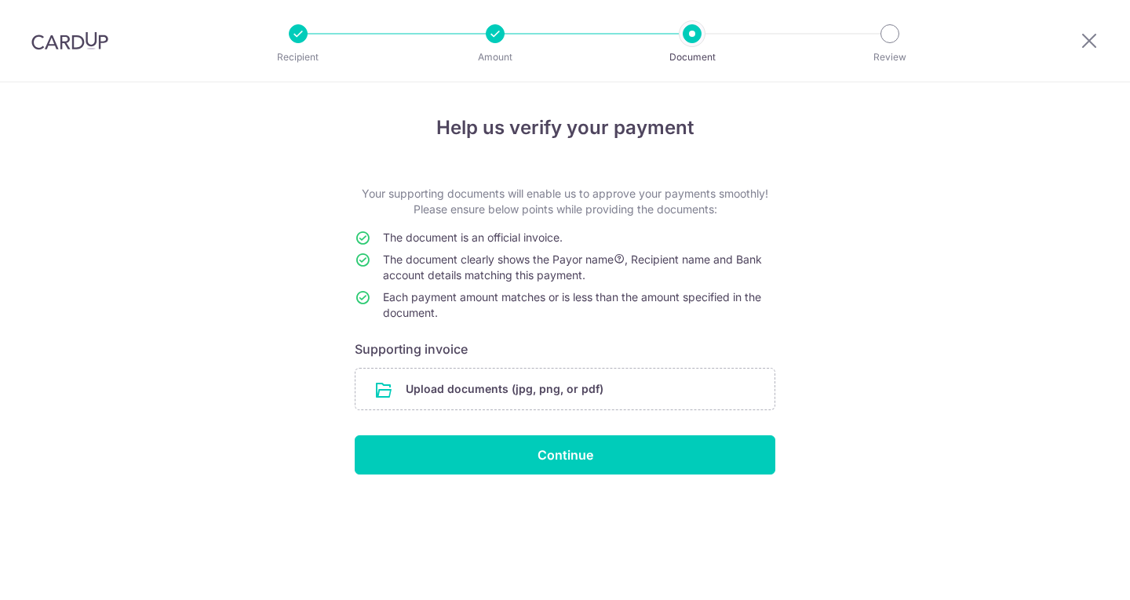
click at [428, 388] on input "file" at bounding box center [564, 389] width 419 height 41
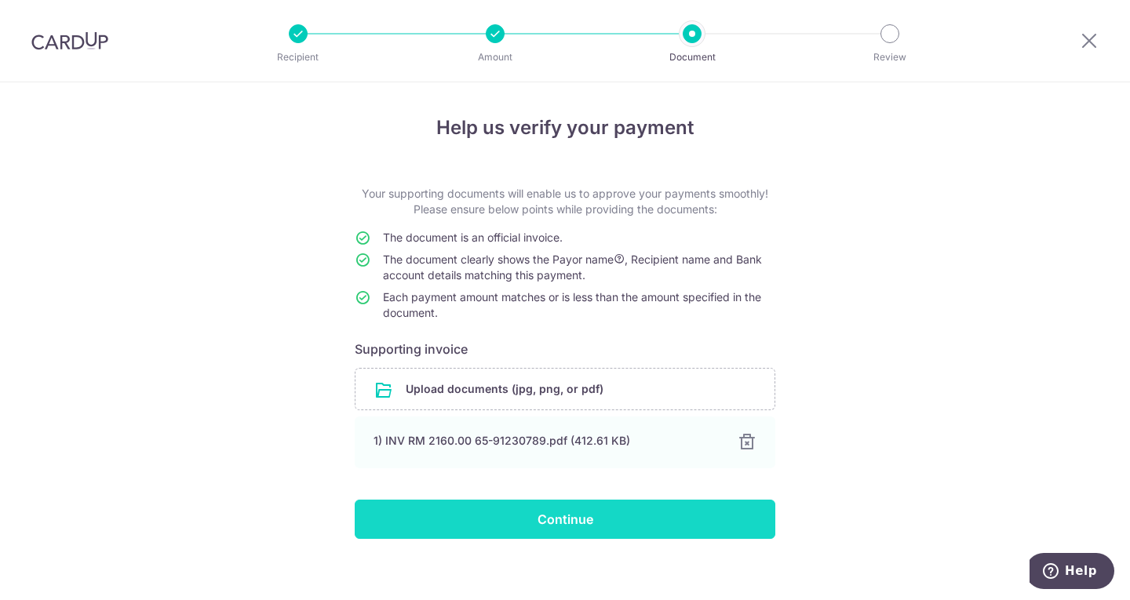
click at [539, 512] on input "Continue" at bounding box center [565, 519] width 421 height 39
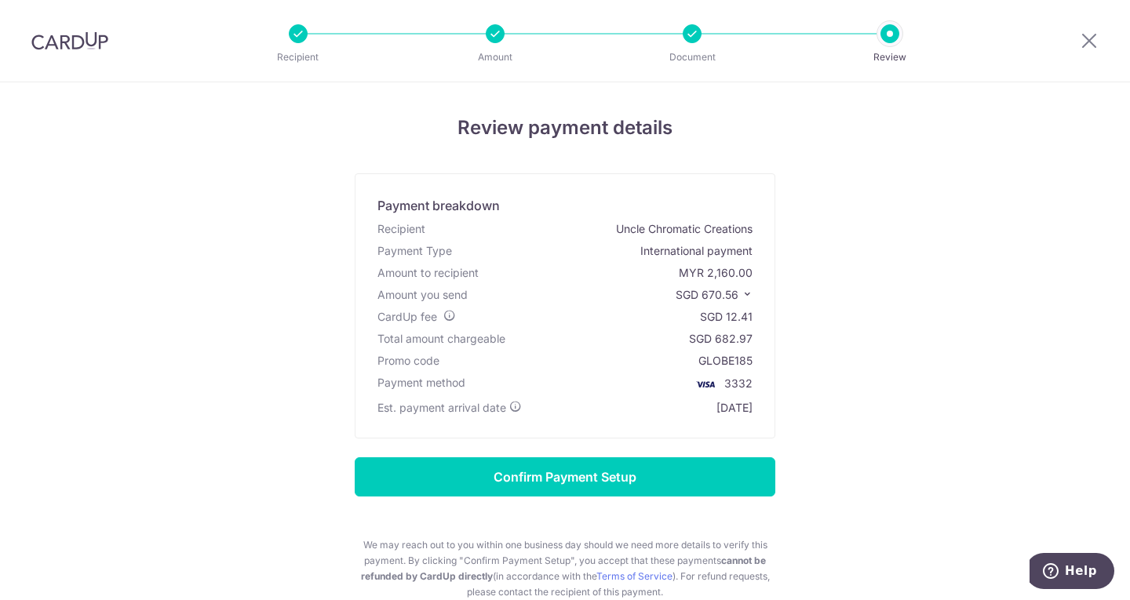
click at [742, 293] on icon at bounding box center [747, 294] width 11 height 11
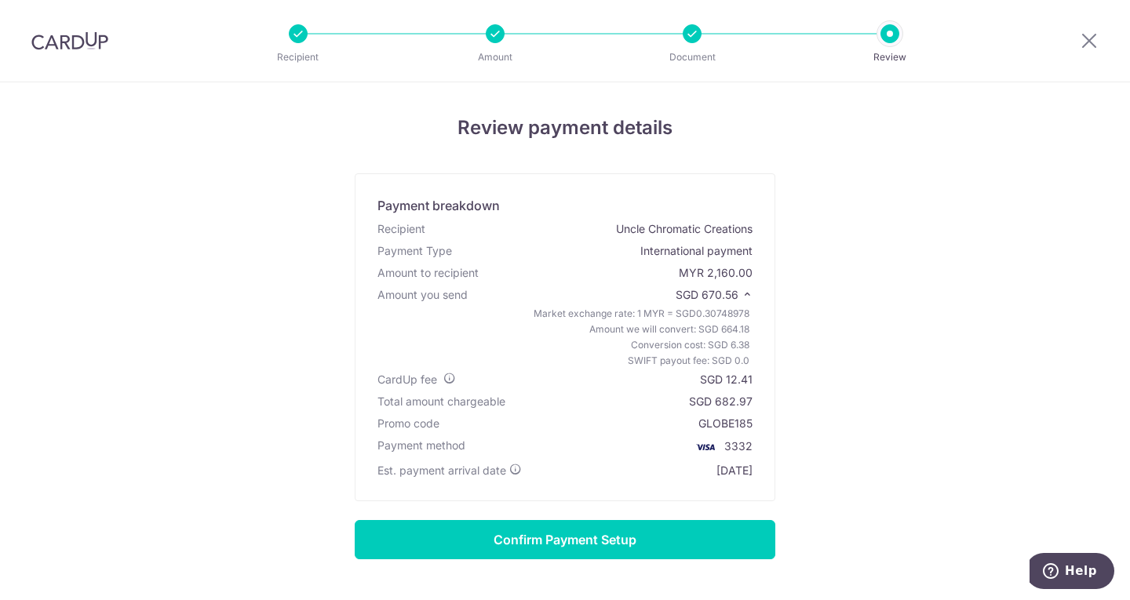
click at [742, 293] on icon at bounding box center [747, 294] width 11 height 11
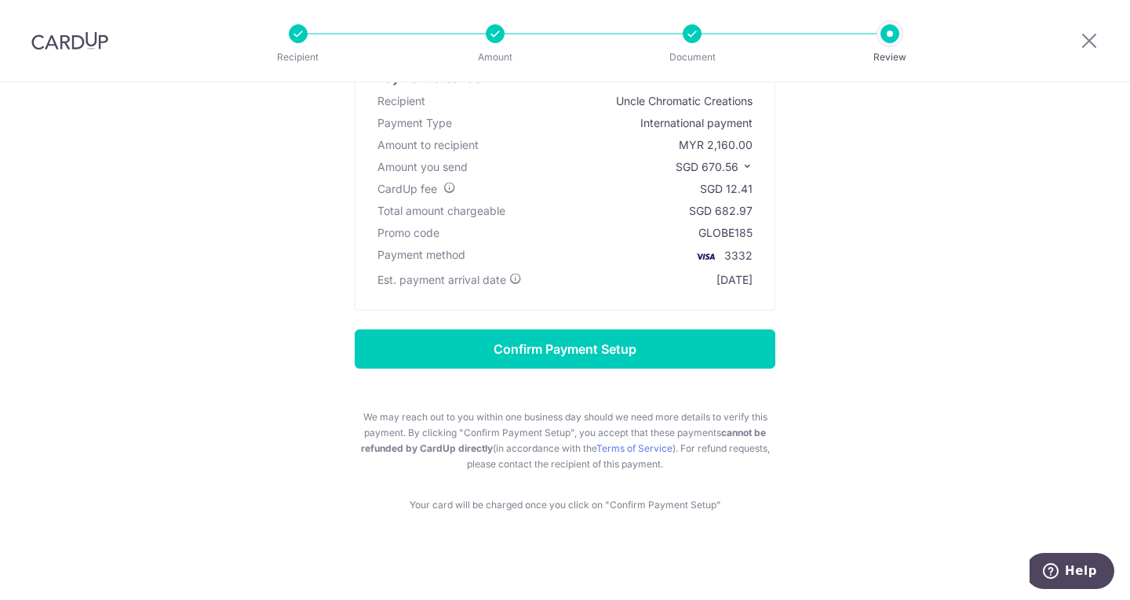
scroll to position [133, 0]
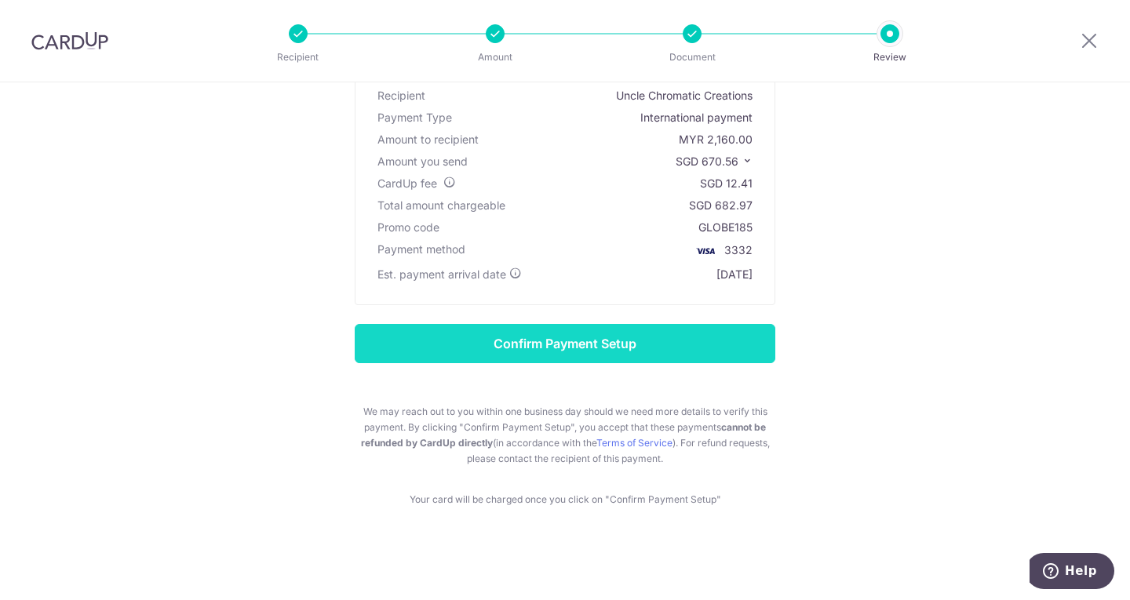
click at [665, 339] on input "Confirm Payment Setup" at bounding box center [565, 343] width 421 height 39
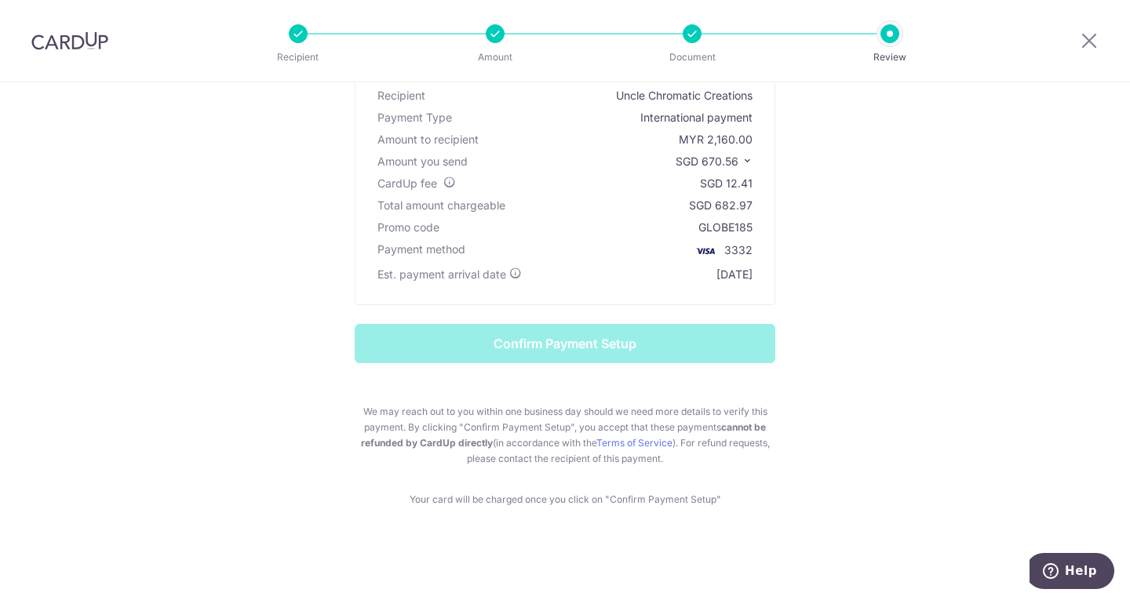
scroll to position [0, 0]
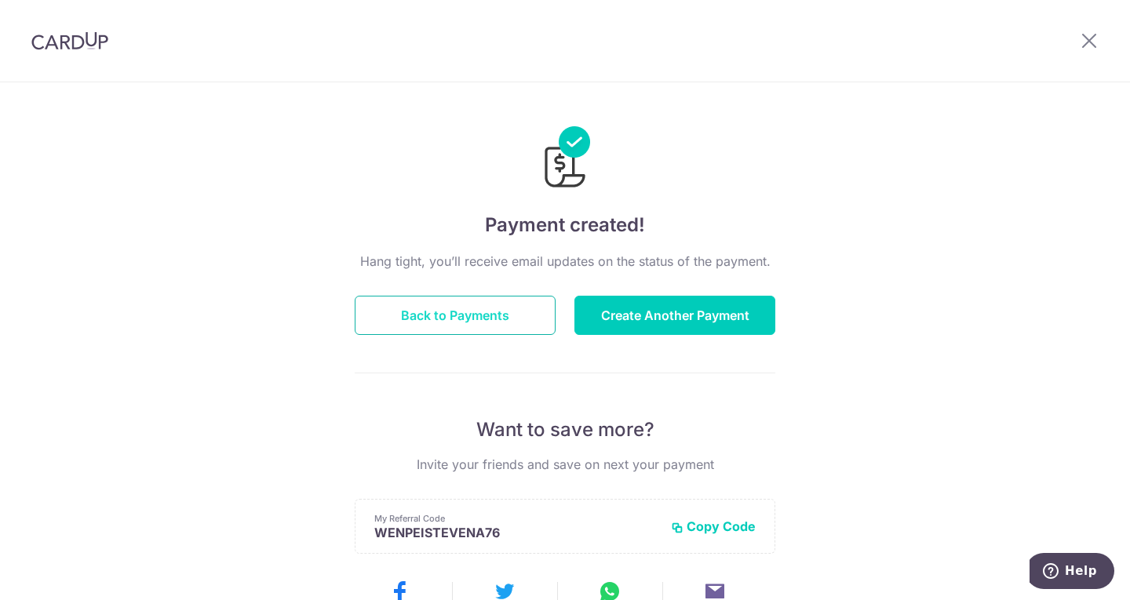
click at [518, 316] on button "Back to Payments" at bounding box center [455, 315] width 201 height 39
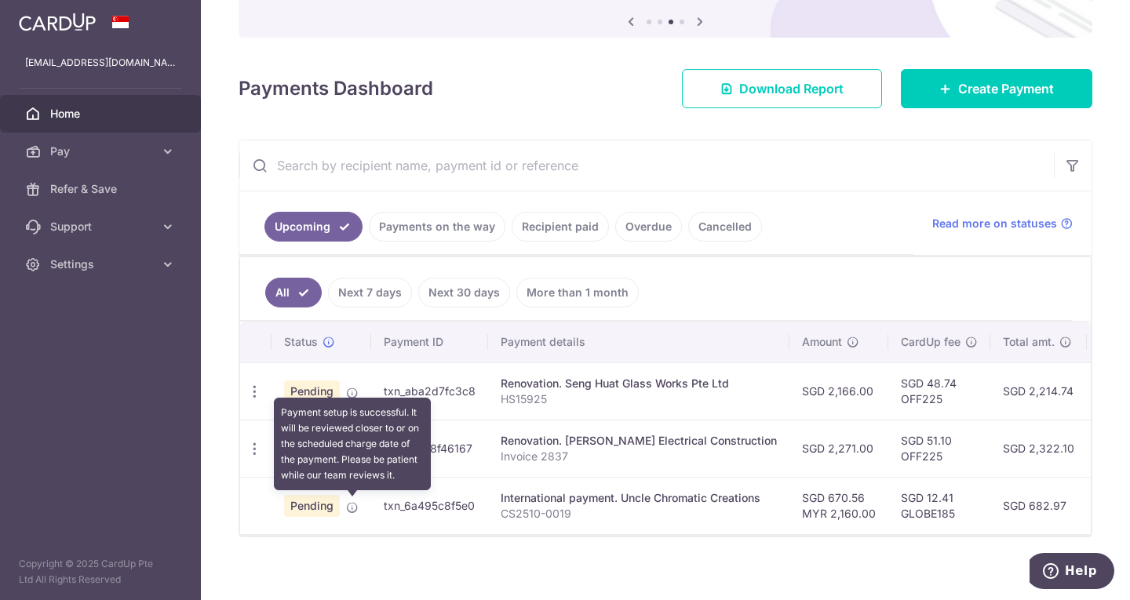
click at [352, 507] on icon at bounding box center [352, 507] width 13 height 13
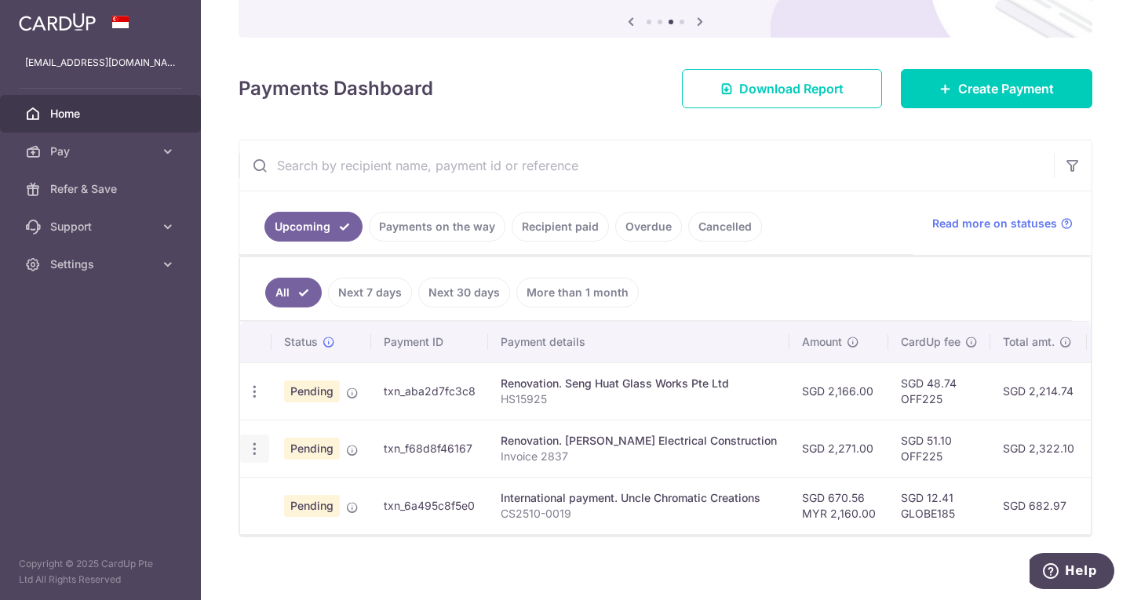
click at [245, 444] on div "Update payment Cancel payment" at bounding box center [254, 449] width 29 height 29
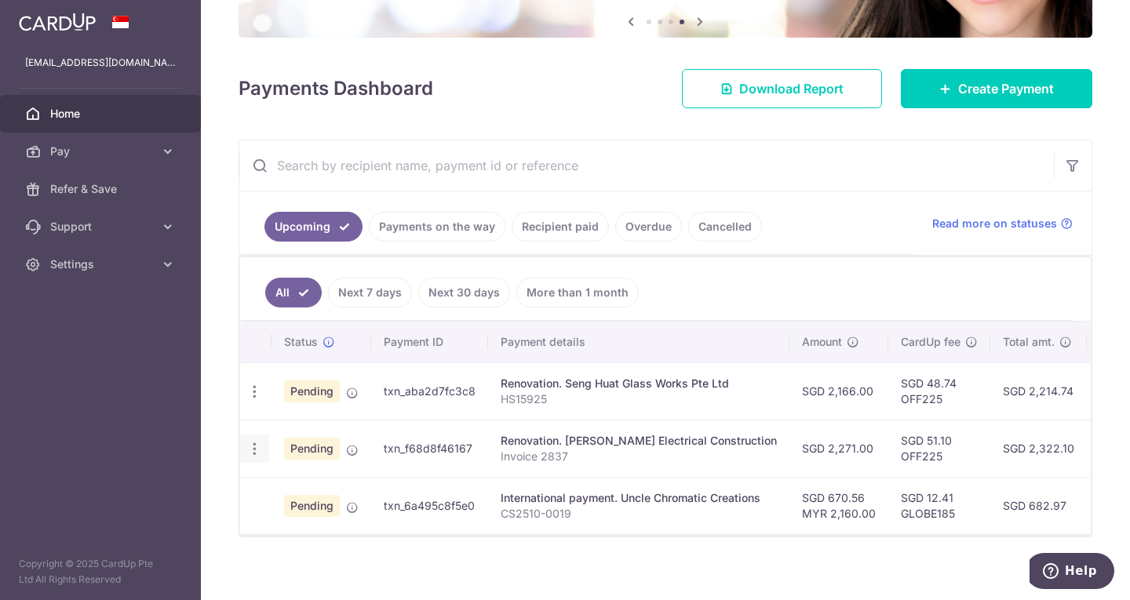
click at [253, 449] on icon "button" at bounding box center [254, 449] width 16 height 16
click at [236, 512] on div "× Pause Schedule Pause all future payments in this series Pause just this one p…" at bounding box center [665, 300] width 929 height 600
click at [245, 508] on td at bounding box center [255, 505] width 31 height 57
drag, startPoint x: 534, startPoint y: 534, endPoint x: 603, endPoint y: 549, distance: 70.6
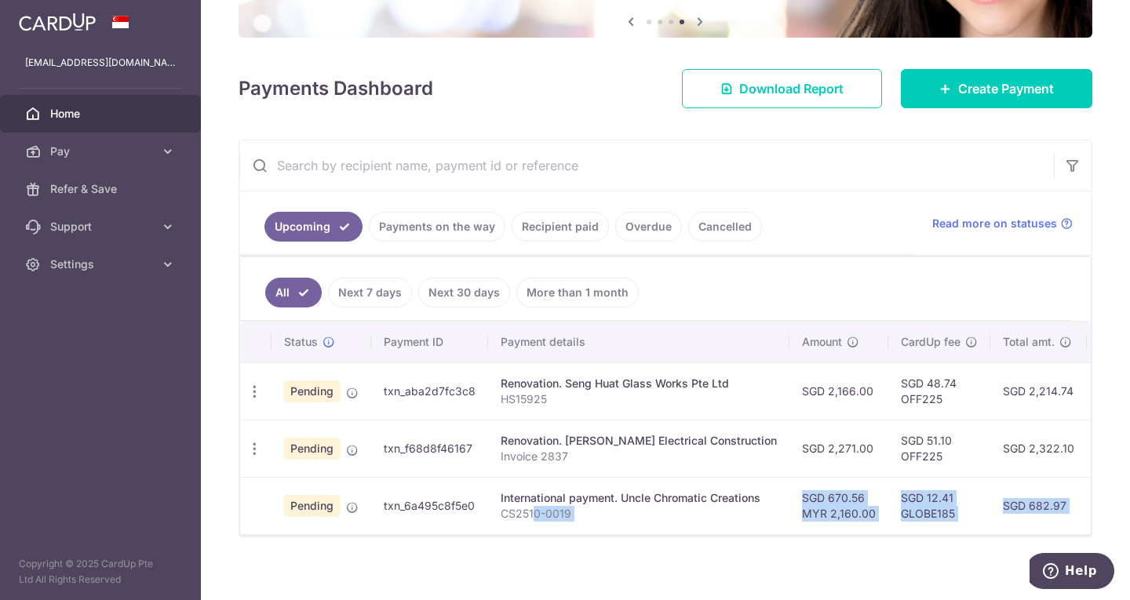
click at [603, 549] on div "× Pause Schedule Pause all future payments in this series Pause just this one p…" at bounding box center [665, 300] width 929 height 600
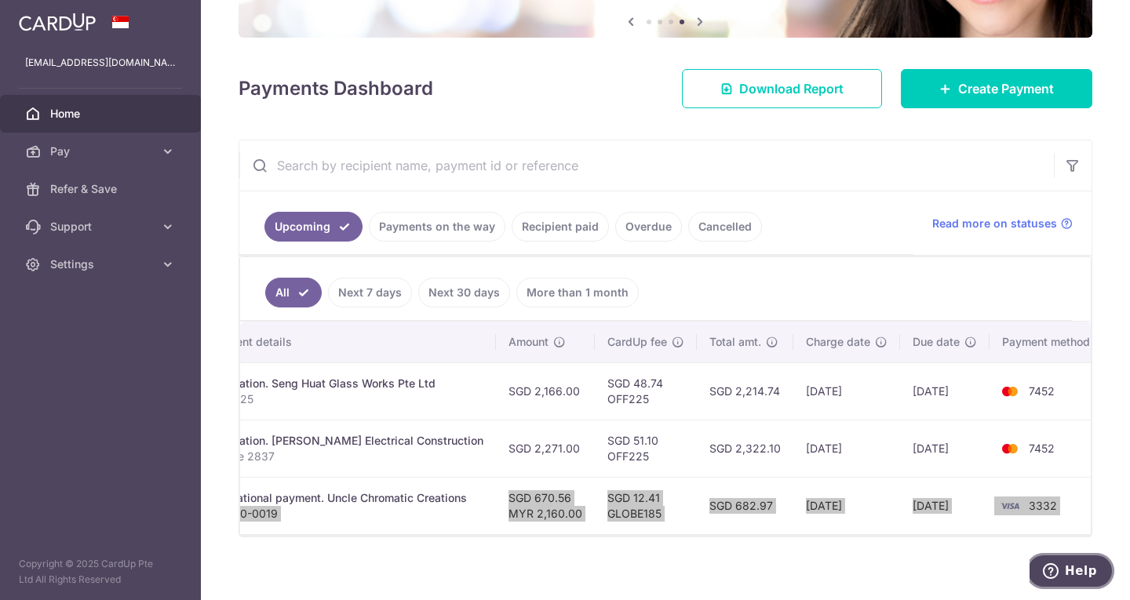
click at [1070, 584] on button "Help" at bounding box center [1070, 571] width 89 height 36
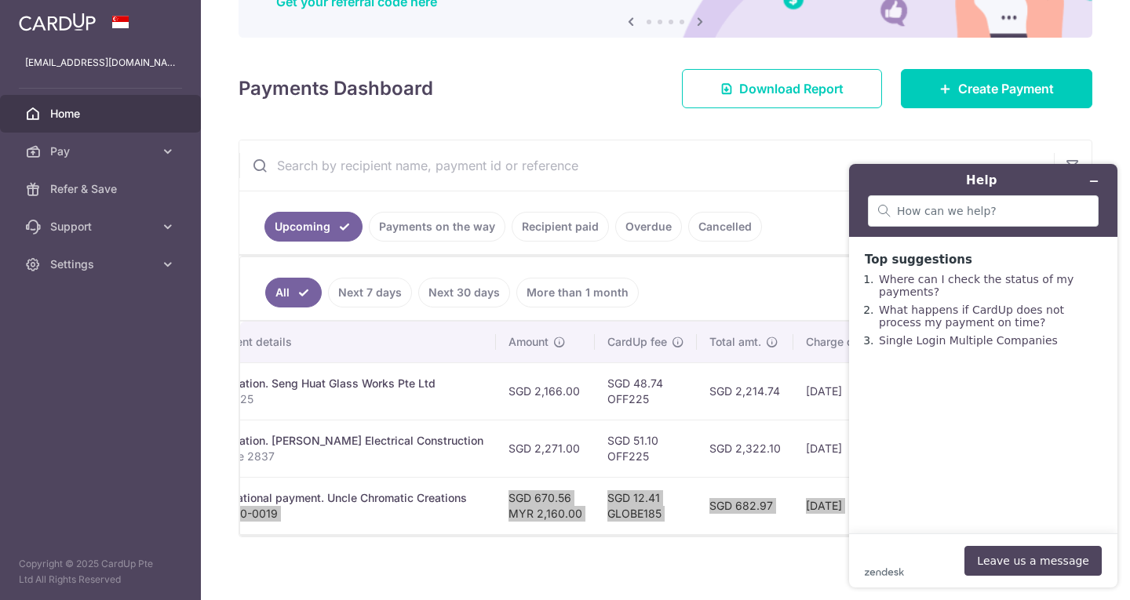
click at [983, 228] on div at bounding box center [983, 212] width 246 height 35
click at [977, 214] on input "search" at bounding box center [992, 211] width 191 height 14
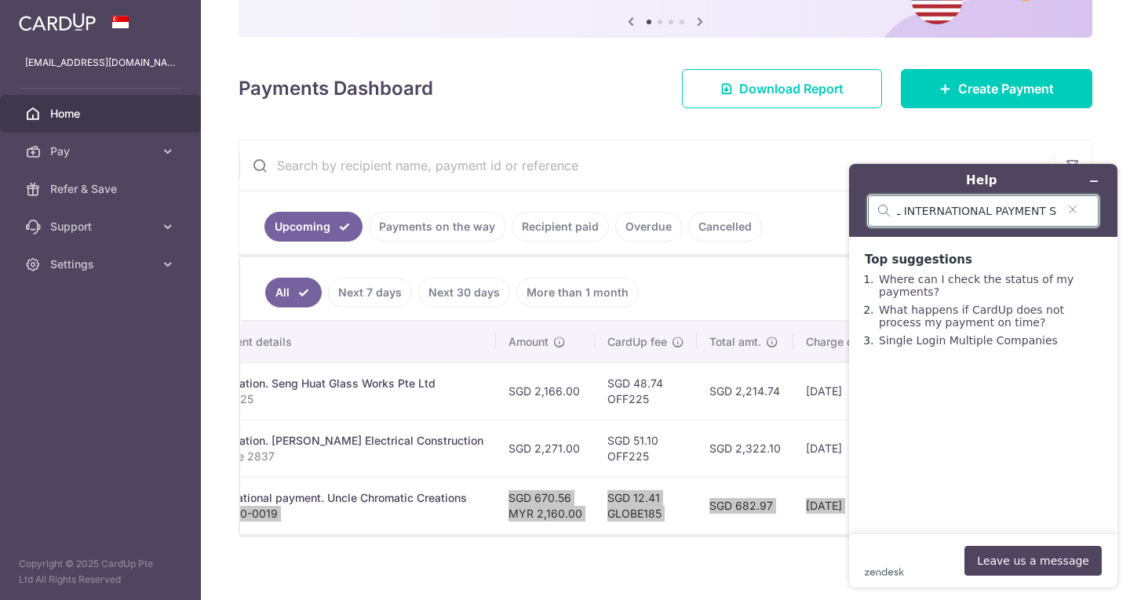
scroll to position [0, 47]
type input "CANCEL INTERNATIONAL PAYMENT SETUP"
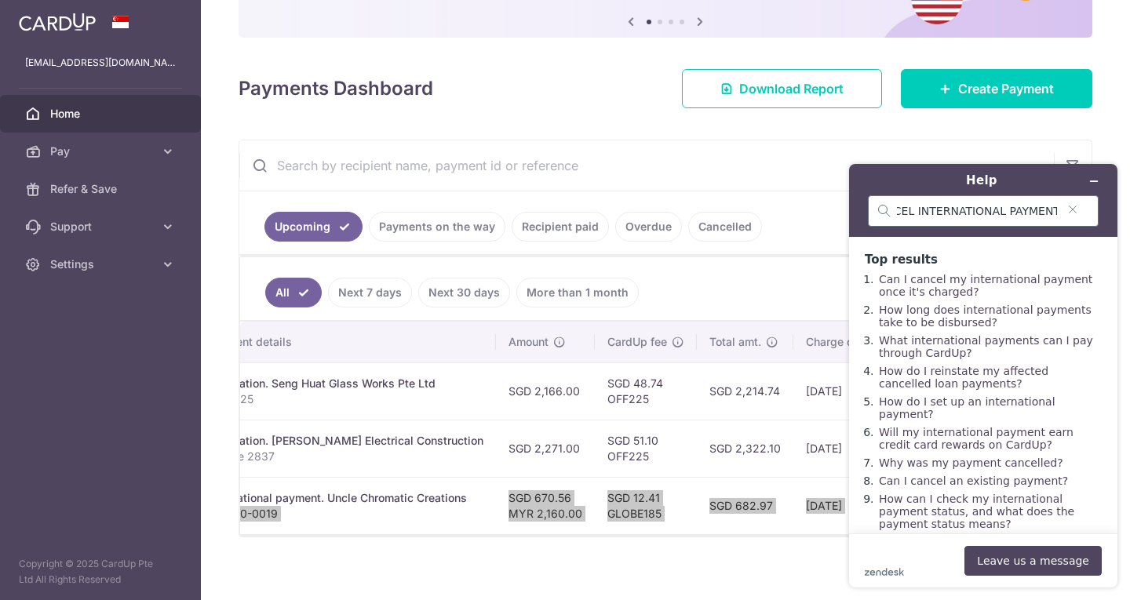
scroll to position [0, 0]
click at [921, 287] on link "Can I cancel my international payment once it's charged?" at bounding box center [985, 285] width 213 height 25
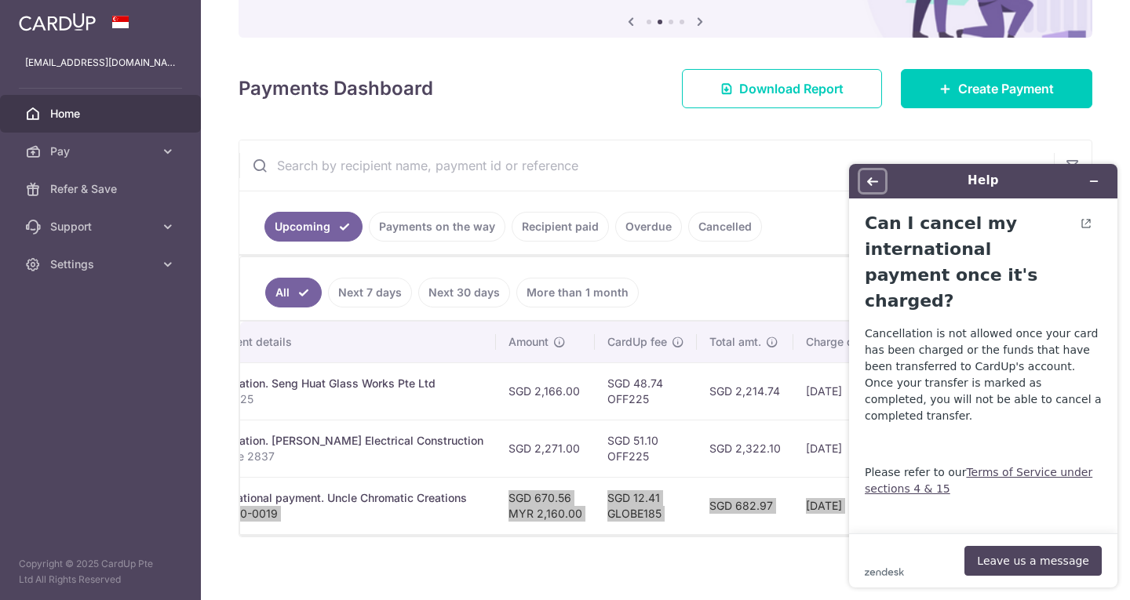
click at [874, 178] on icon "Back" at bounding box center [872, 181] width 11 height 11
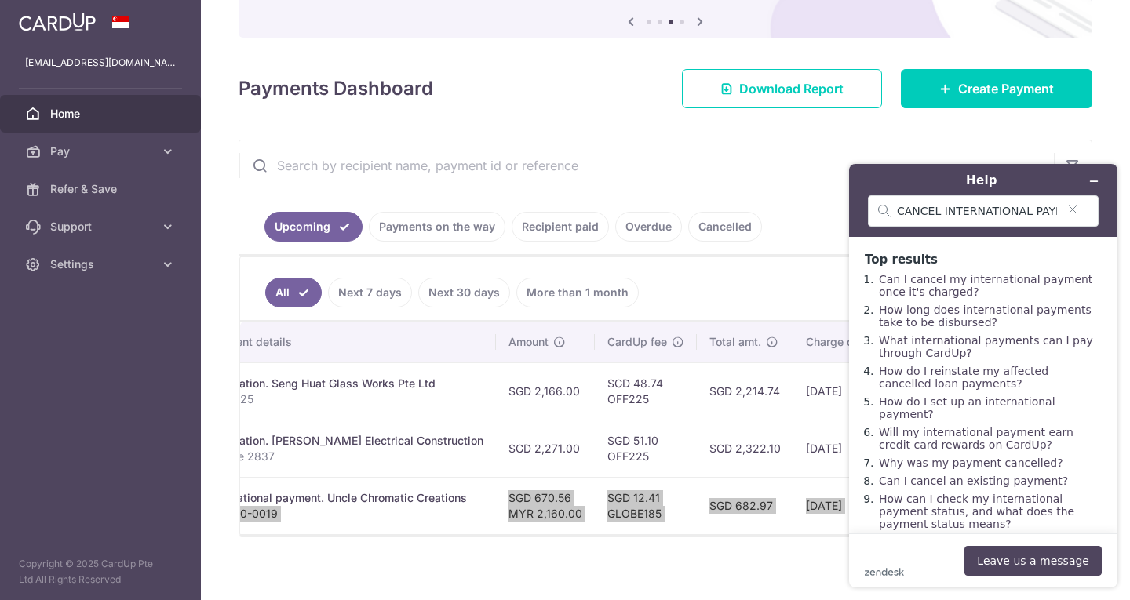
click at [973, 359] on li "What international payments can I pay through CardUp?" at bounding box center [989, 346] width 224 height 25
click at [960, 356] on link "What international payments can I pay through CardUp?" at bounding box center [986, 346] width 214 height 25
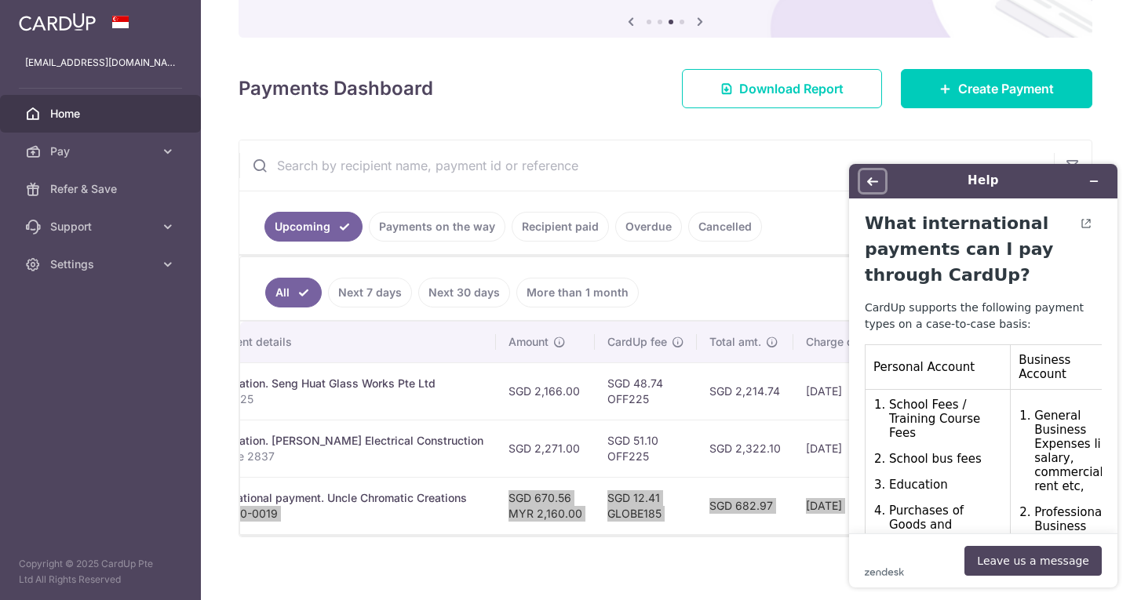
click at [867, 180] on icon "Back" at bounding box center [872, 181] width 11 height 11
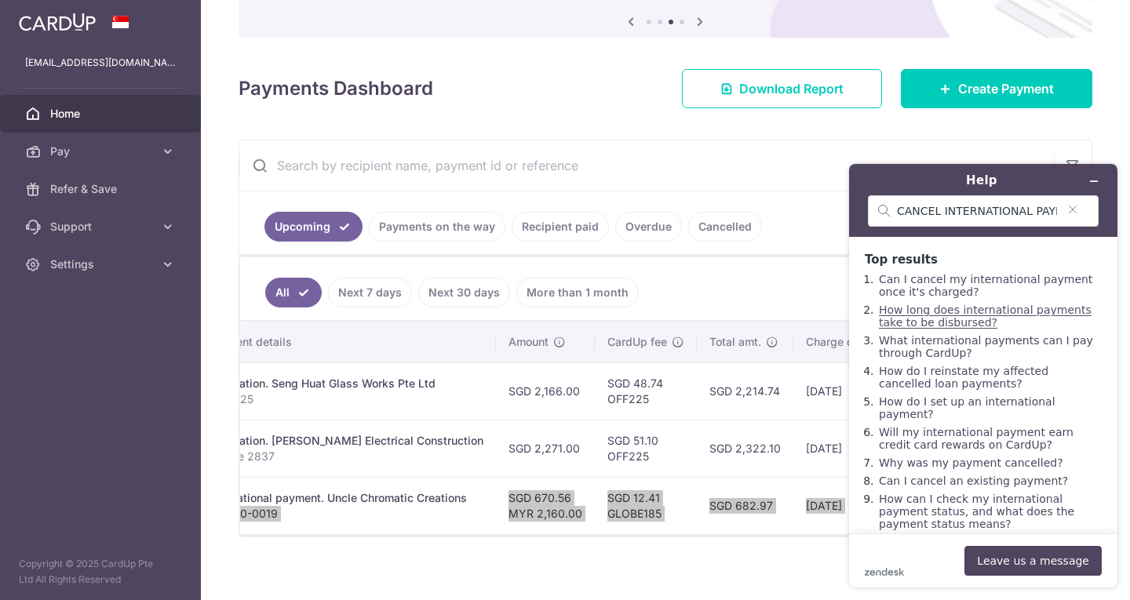
click at [950, 315] on link "How long does international payments take to be disbursed?" at bounding box center [985, 316] width 213 height 25
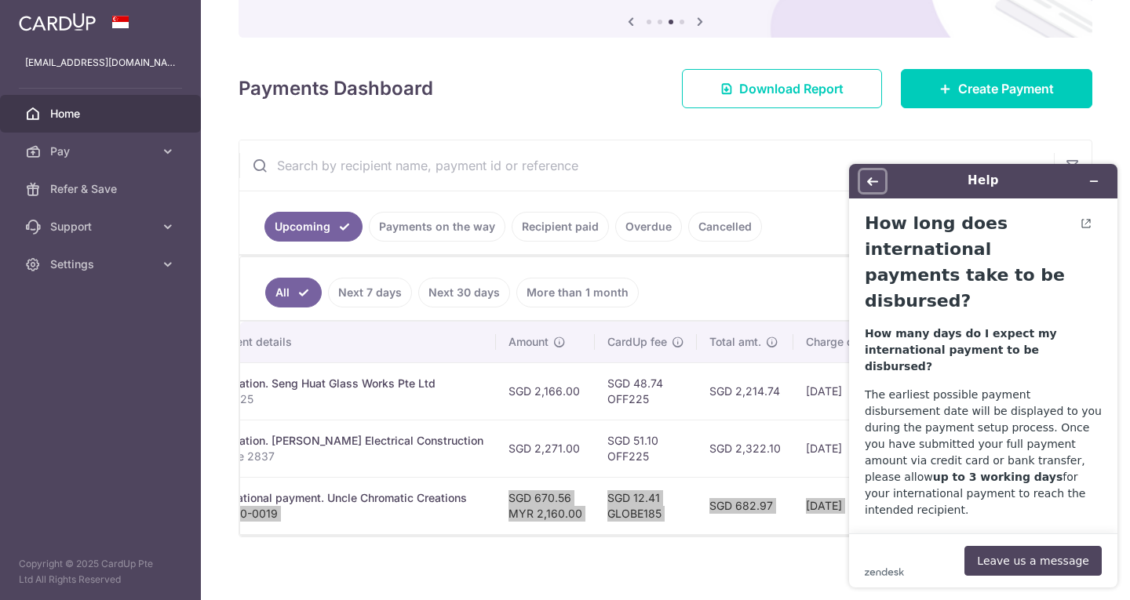
click at [870, 180] on icon "Back" at bounding box center [872, 181] width 11 height 9
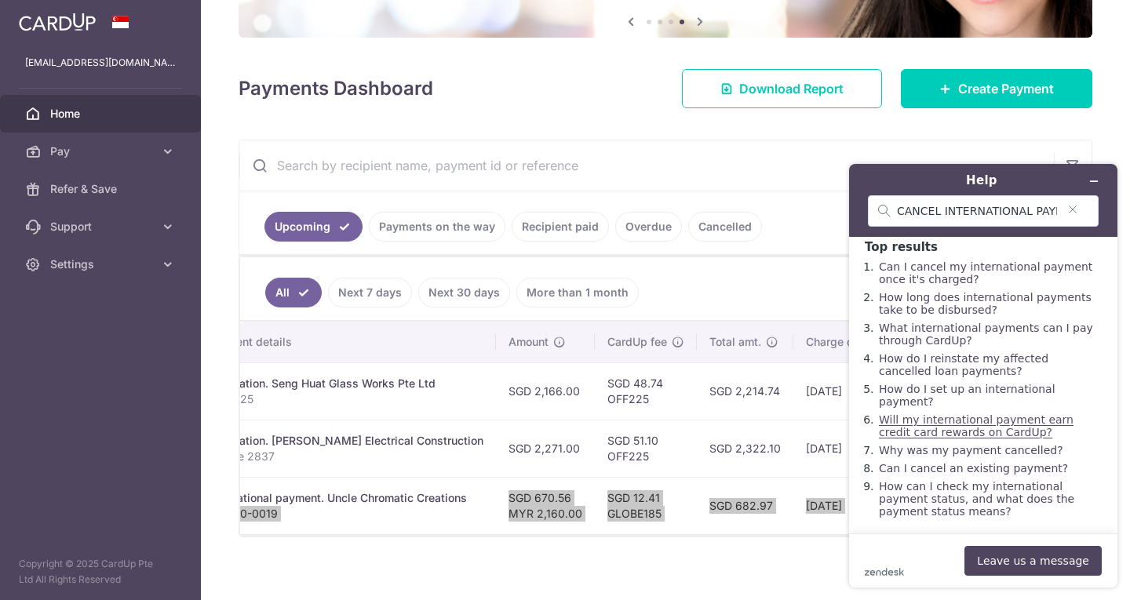
scroll to position [33, 0]
click at [982, 421] on link "Will my international payment earn credit card rewards on CardUp?" at bounding box center [976, 426] width 195 height 25
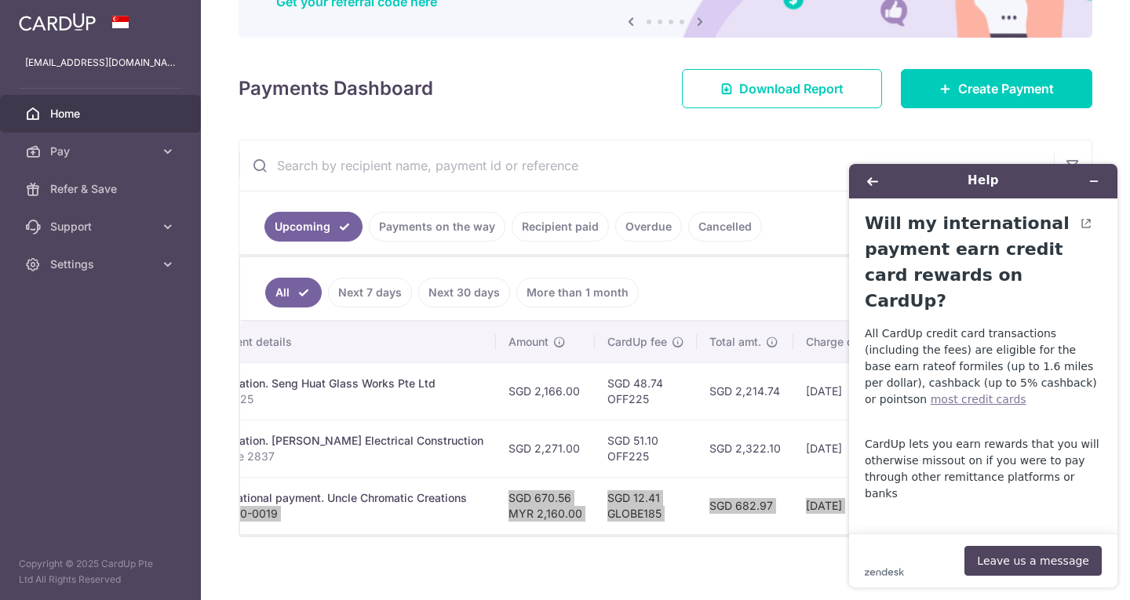
click at [1019, 393] on span "most credit cards" at bounding box center [979, 399] width 96 height 13
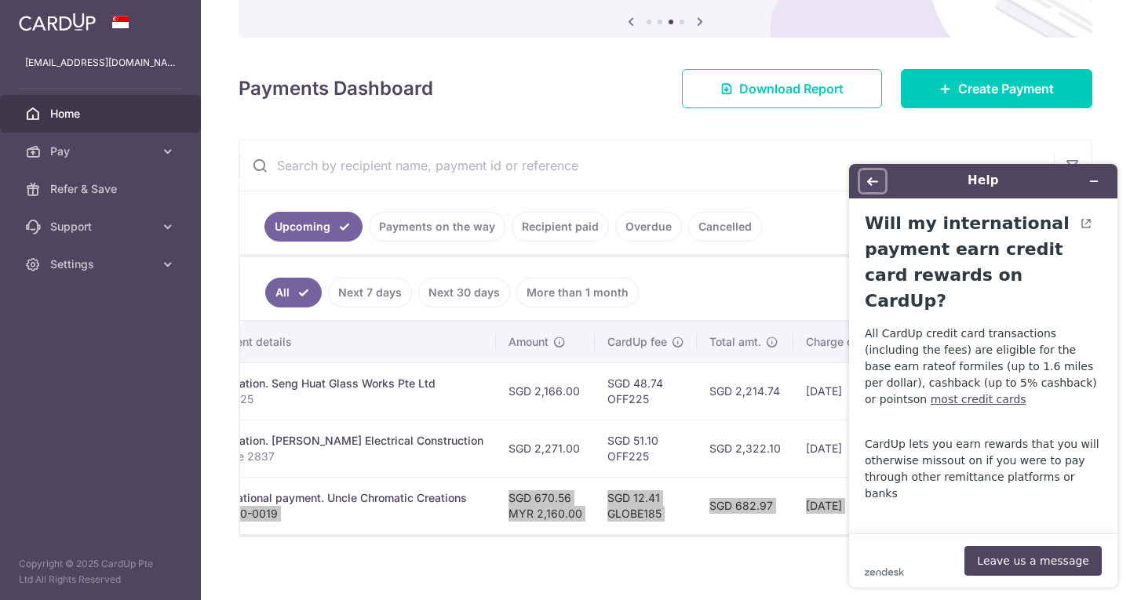
click at [872, 176] on icon "Back" at bounding box center [872, 181] width 11 height 11
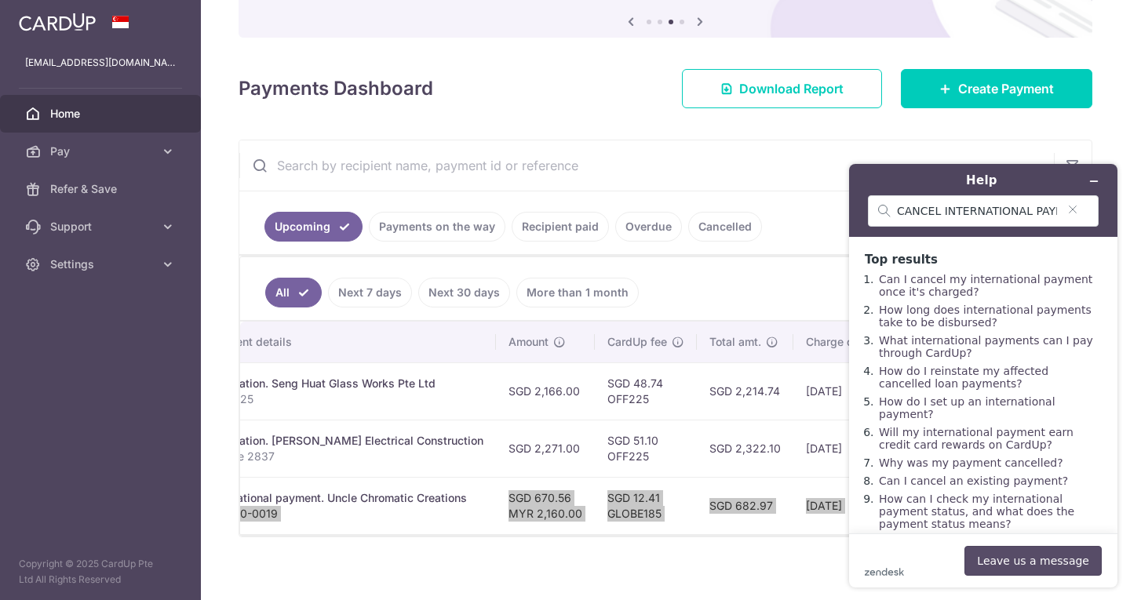
click at [1026, 570] on button "Leave us a message" at bounding box center [1032, 561] width 137 height 30
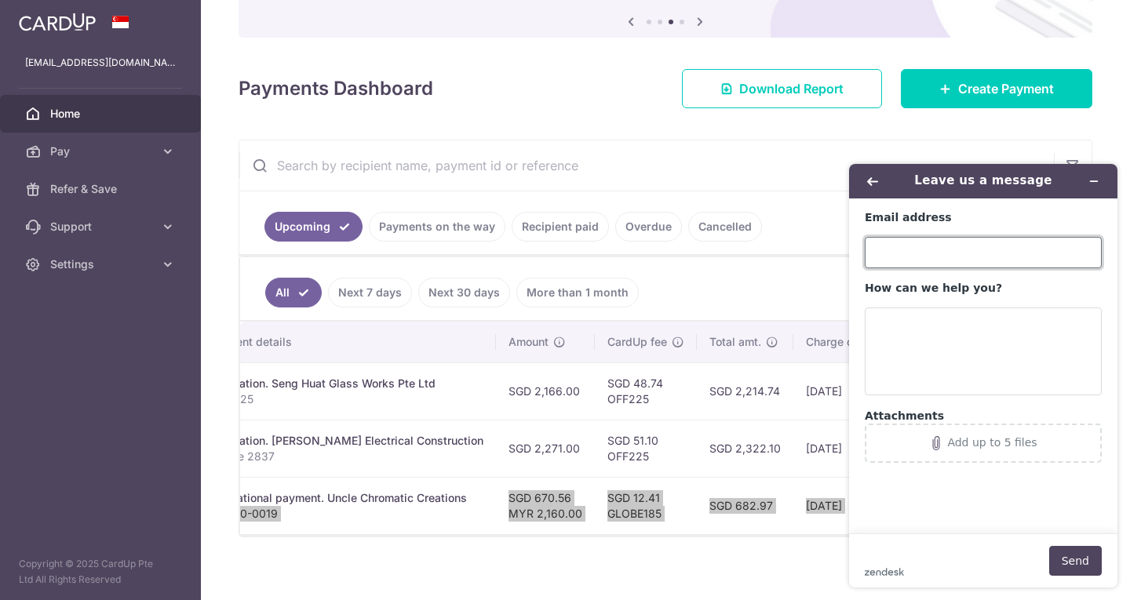
click at [922, 246] on input "Email address" at bounding box center [983, 252] width 237 height 31
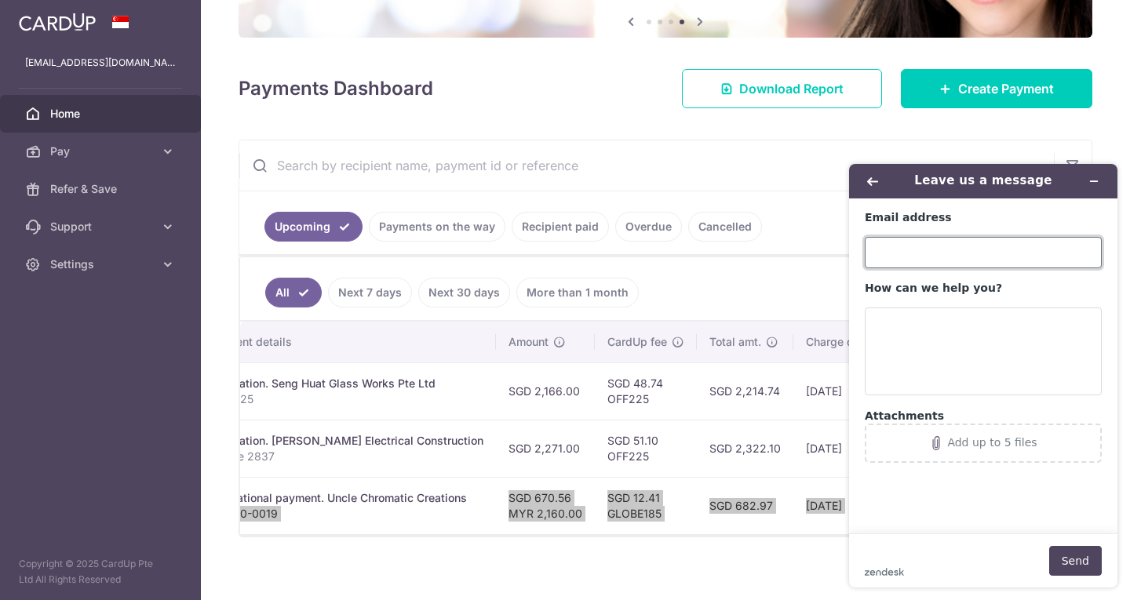
type input "[EMAIL_ADDRESS][DOMAIN_NAME]"
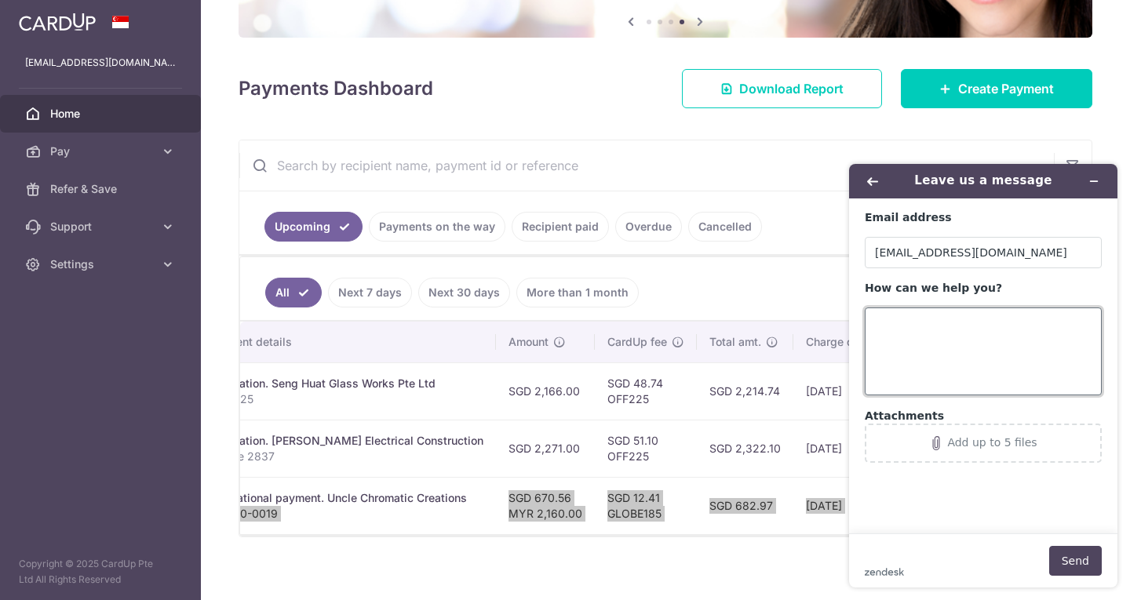
click at [944, 315] on textarea "How can we help you?" at bounding box center [983, 352] width 237 height 88
type textarea "c"
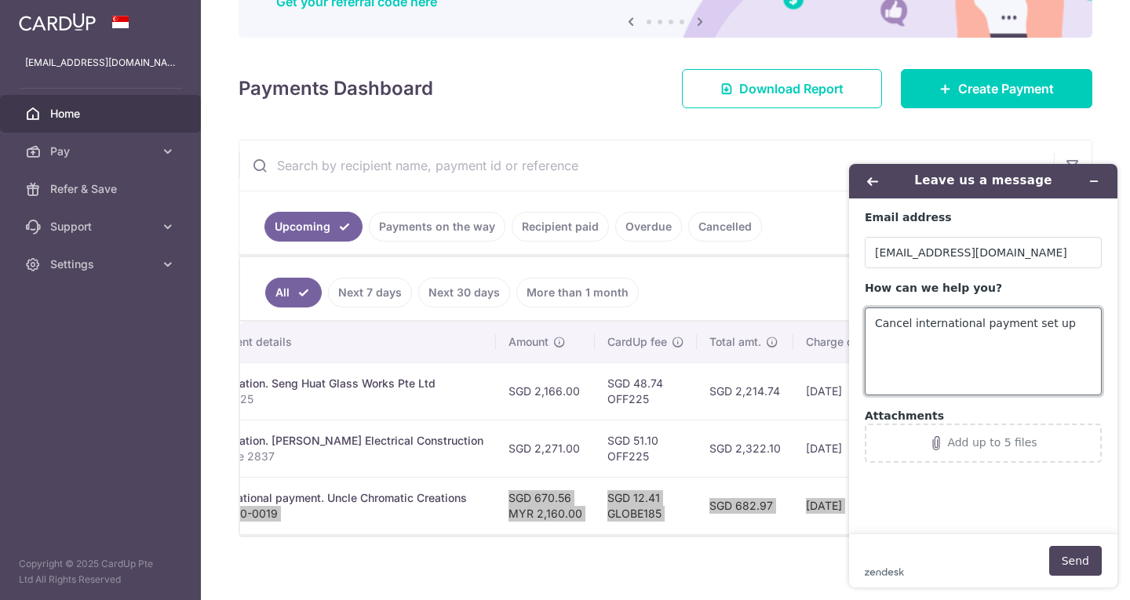
type textarea "Cancel international payment set up"
click at [935, 430] on button "Add up to 5 files" at bounding box center [983, 443] width 237 height 39
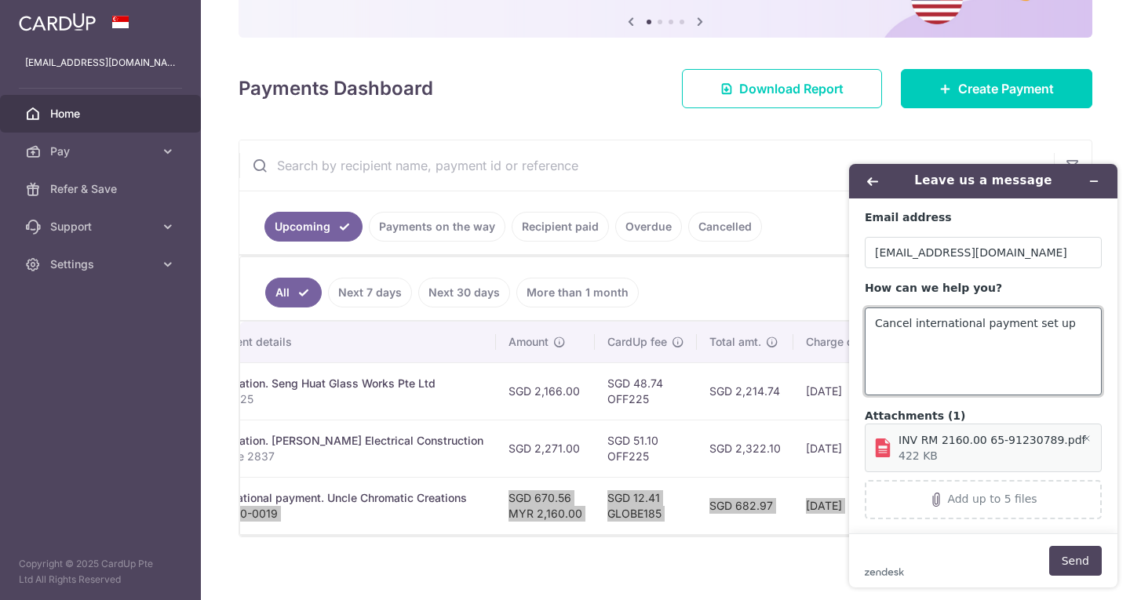
click at [1061, 336] on textarea "Cancel international payment set up" at bounding box center [983, 352] width 237 height 88
click at [877, 319] on textarea "Cancel international payment set up" at bounding box center [983, 352] width 237 height 88
click at [919, 335] on textarea "Hi, I want to Cancel international payment set up" at bounding box center [983, 352] width 237 height 88
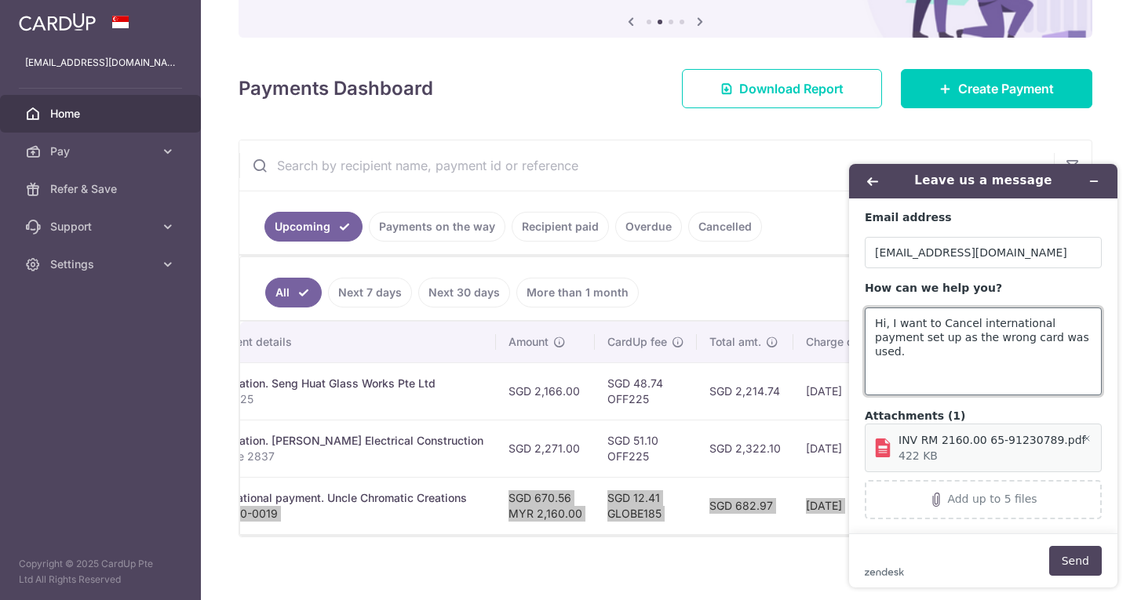
type textarea "Hi, I want to Cancel international payment set up as the wrong card was used."
click at [1080, 544] on footer "zendesk .cls-1{fill:#03363d;} Send" at bounding box center [983, 561] width 268 height 54
click at [1077, 556] on button "Send" at bounding box center [1075, 561] width 53 height 30
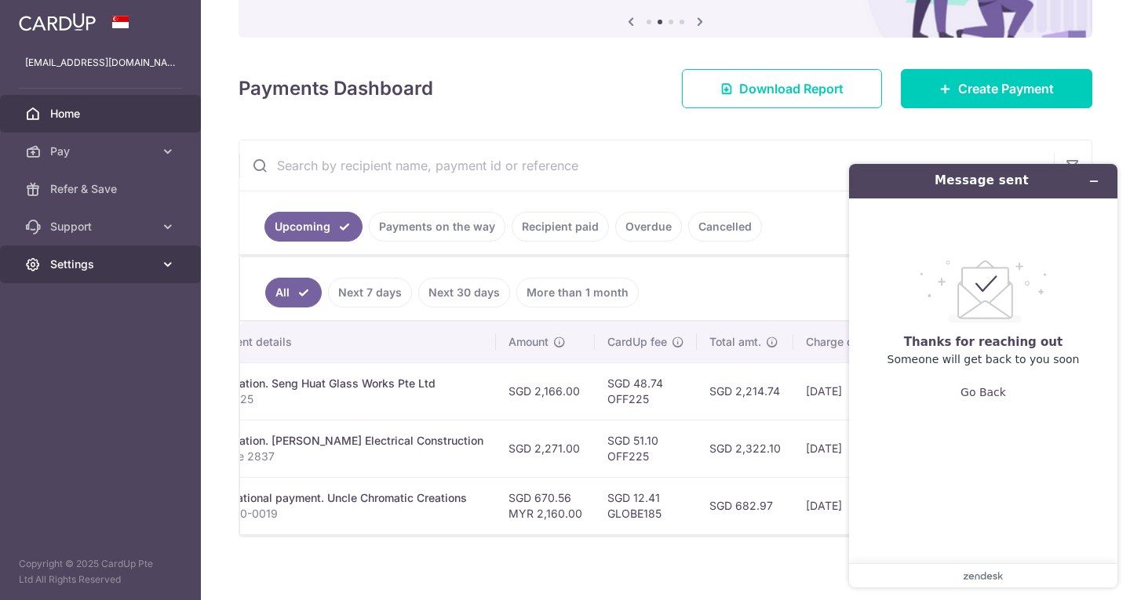
click at [153, 265] on span "Settings" at bounding box center [102, 265] width 104 height 16
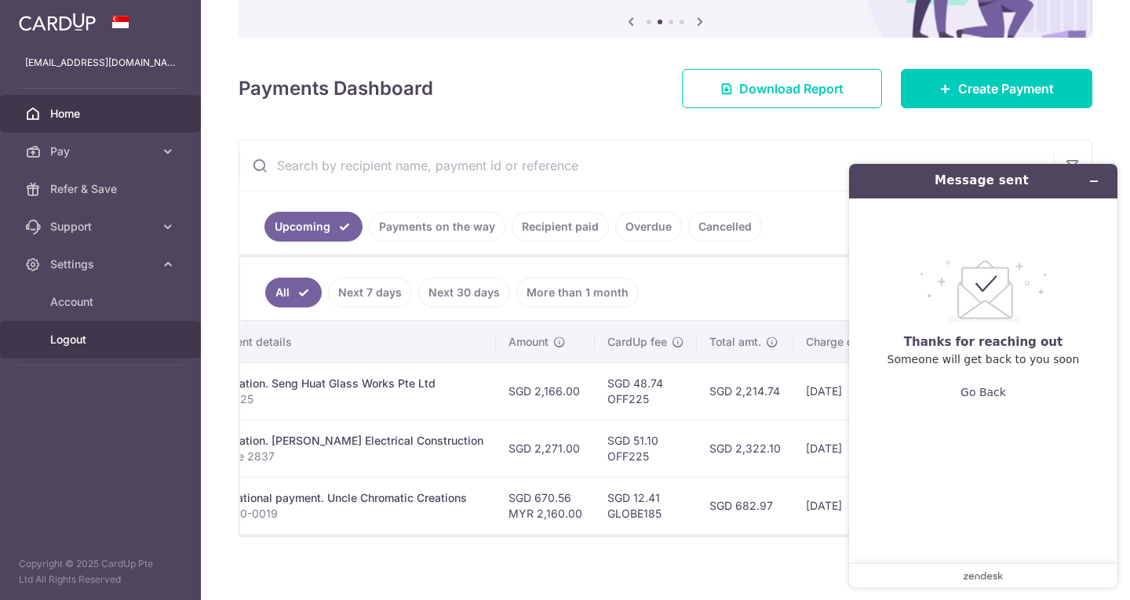
click at [90, 332] on span "Logout" at bounding box center [102, 340] width 104 height 16
